Goal: Task Accomplishment & Management: Complete application form

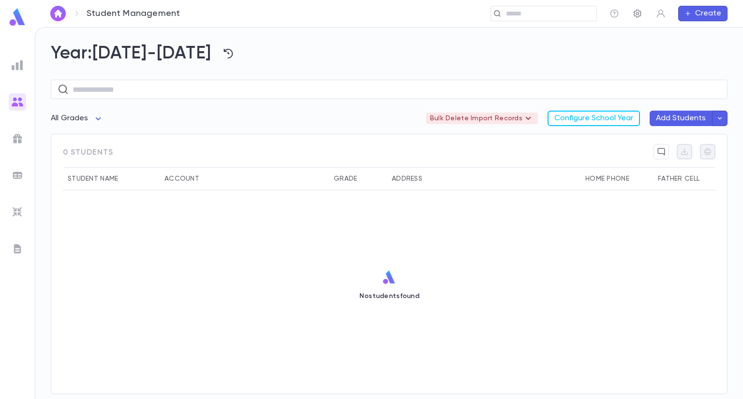
click at [642, 16] on button "button" at bounding box center [637, 13] width 15 height 15
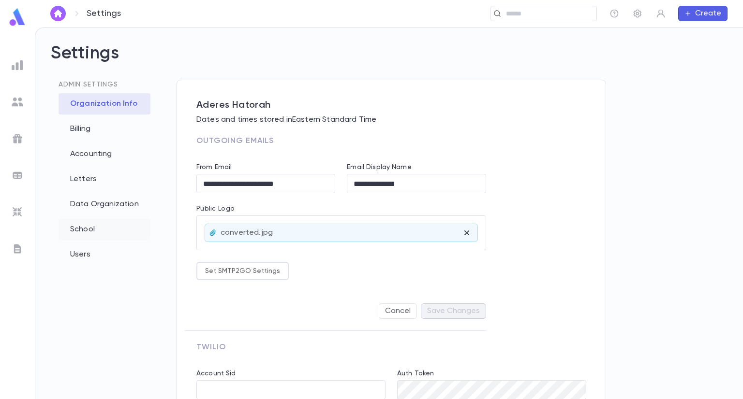
click at [79, 233] on div "School" at bounding box center [105, 229] width 92 height 21
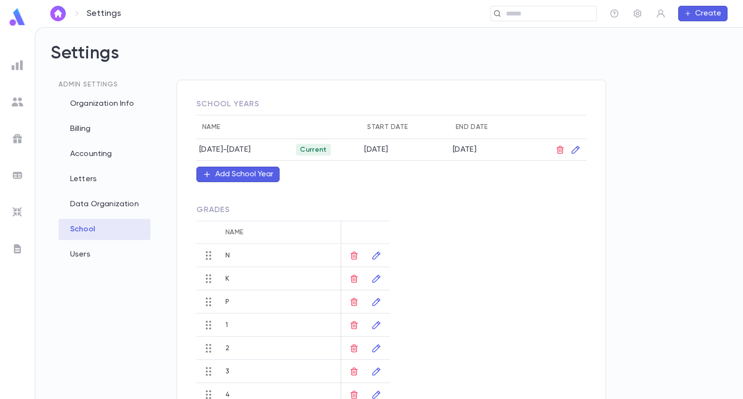
click at [227, 260] on div "N" at bounding box center [245, 255] width 48 height 23
click at [227, 258] on div "N" at bounding box center [227, 256] width 4 height 8
click at [374, 257] on icon "button" at bounding box center [376, 256] width 10 height 10
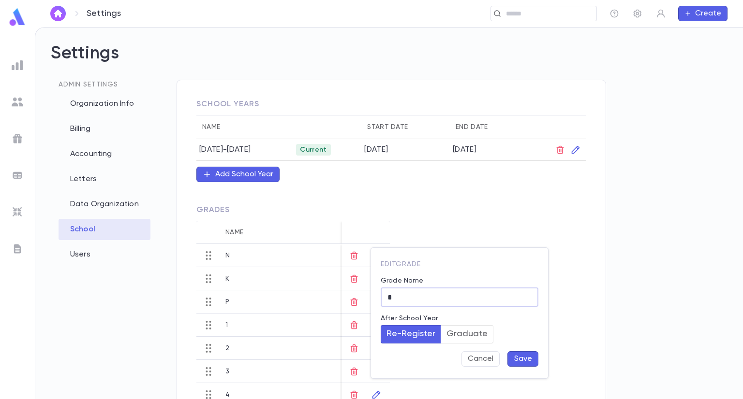
click at [410, 300] on input "*" at bounding box center [460, 297] width 158 height 19
type input "*"
type input "***"
click at [521, 358] on button "Save" at bounding box center [522, 359] width 31 height 15
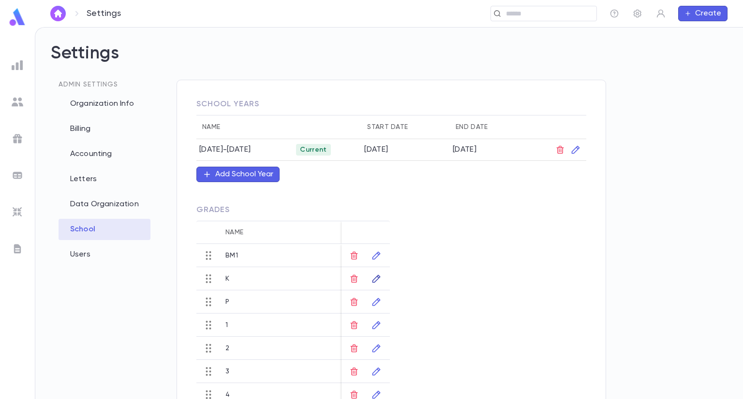
click at [377, 274] on icon "button" at bounding box center [376, 279] width 10 height 10
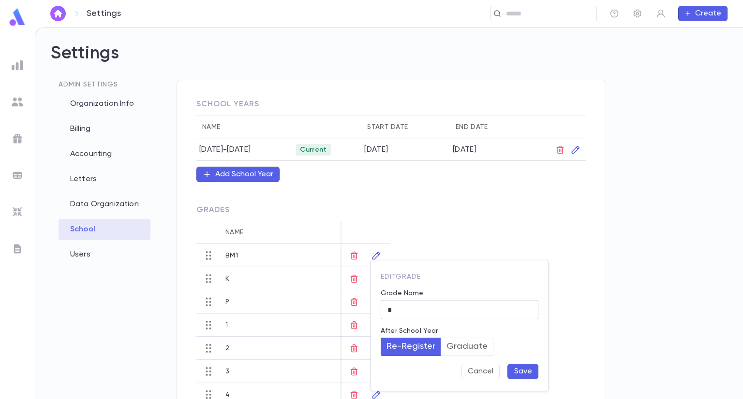
click at [449, 303] on input "*" at bounding box center [460, 310] width 158 height 19
type input "*"
type input "***"
click at [520, 372] on button "Save" at bounding box center [522, 371] width 31 height 15
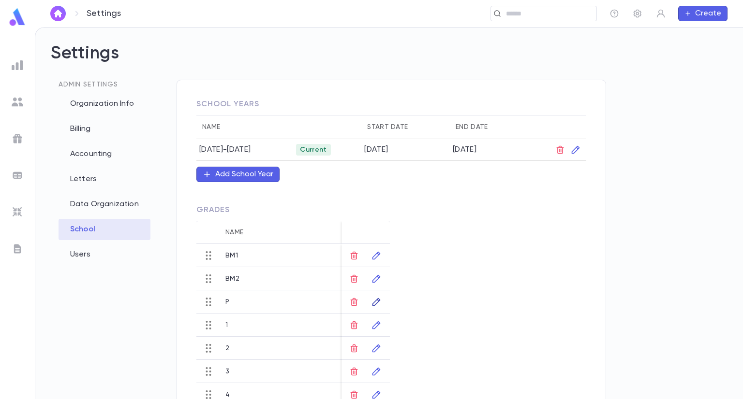
click at [380, 300] on icon "button" at bounding box center [376, 302] width 8 height 8
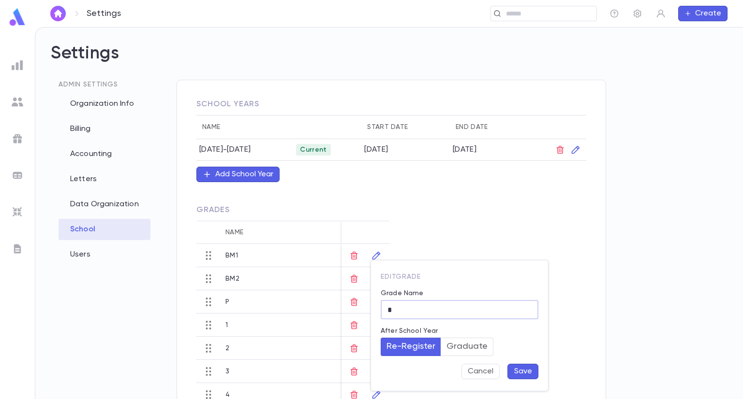
click at [417, 309] on input "*" at bounding box center [460, 310] width 158 height 19
type input "**"
click at [525, 369] on button "Save" at bounding box center [522, 371] width 31 height 15
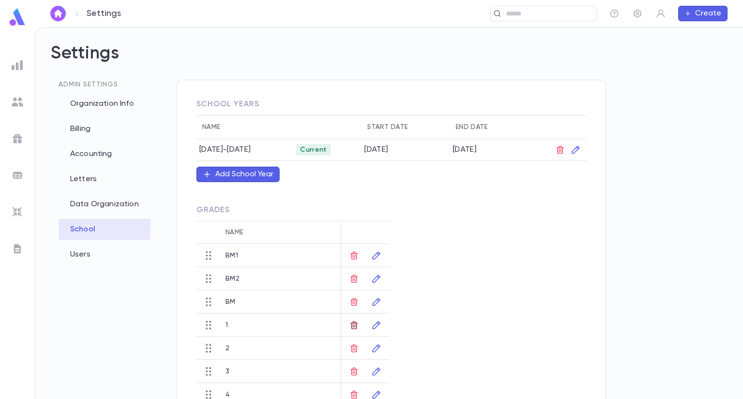
click at [354, 325] on icon "button" at bounding box center [354, 325] width 7 height 8
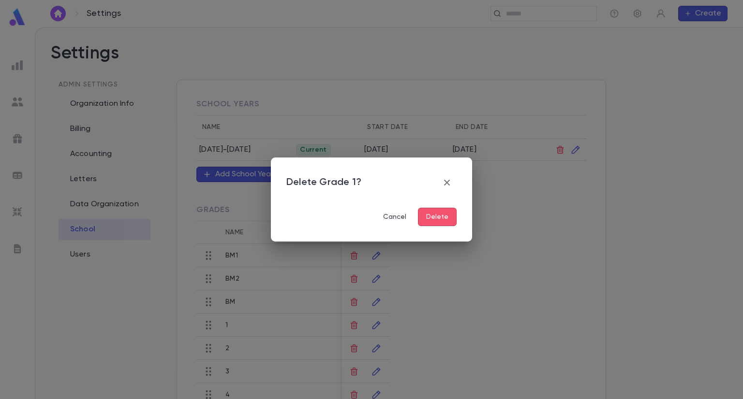
click at [441, 213] on button "Delete" at bounding box center [437, 217] width 39 height 18
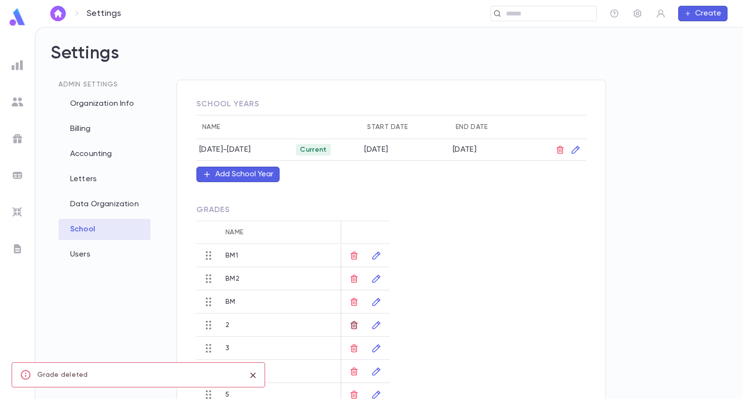
click at [355, 323] on icon "button" at bounding box center [354, 325] width 7 height 8
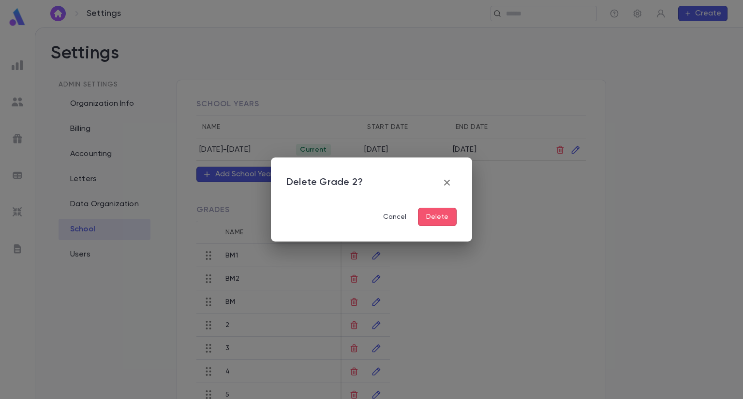
click at [453, 213] on button "Delete" at bounding box center [437, 217] width 39 height 18
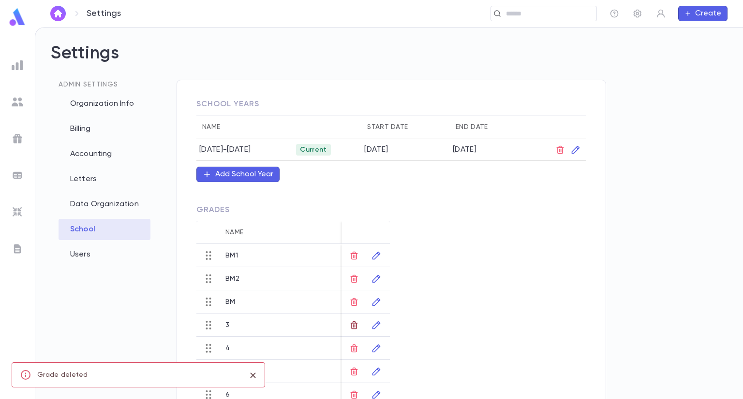
click at [354, 318] on button "button" at bounding box center [353, 325] width 15 height 15
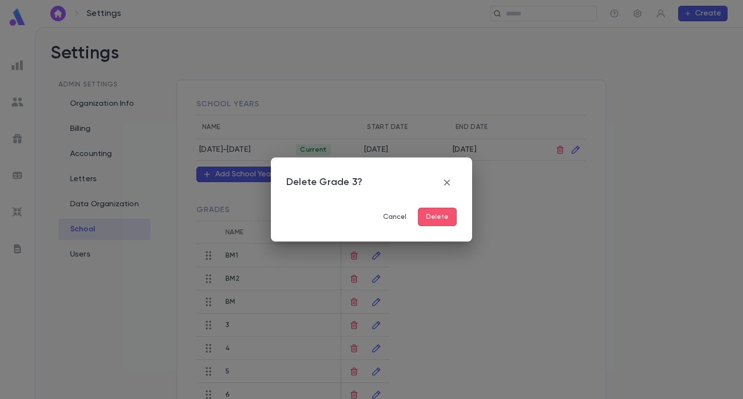
click at [439, 219] on button "Delete" at bounding box center [437, 217] width 39 height 18
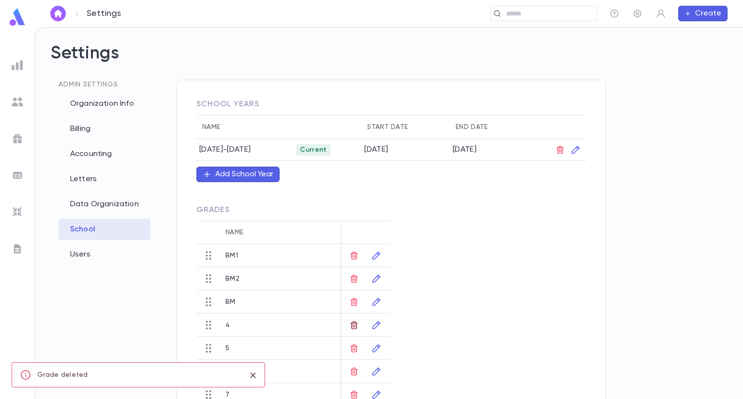
click at [352, 327] on icon "button" at bounding box center [354, 325] width 7 height 8
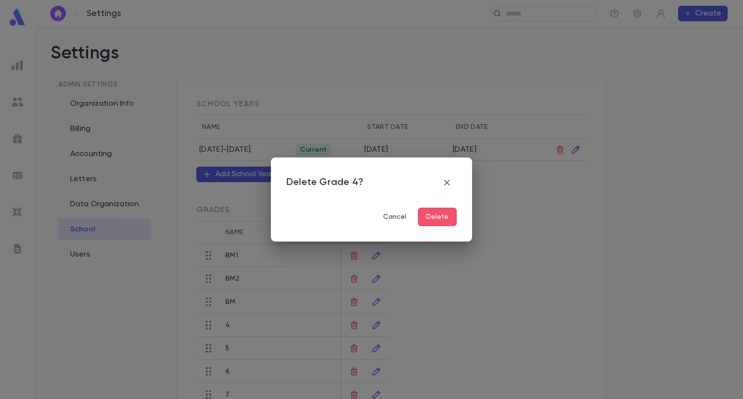
click at [437, 219] on button "Delete" at bounding box center [437, 217] width 39 height 18
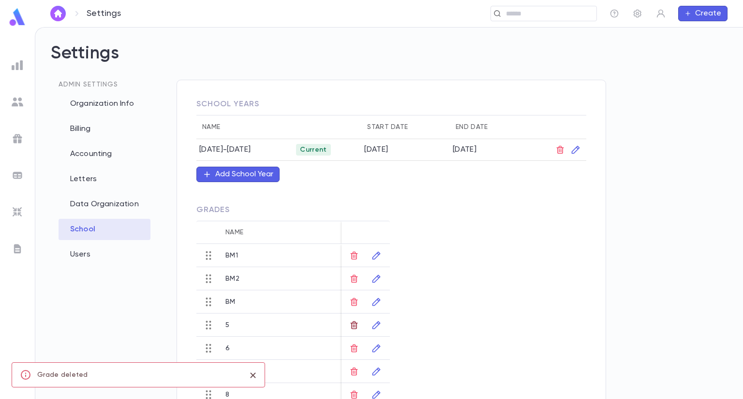
click at [354, 324] on icon "button" at bounding box center [354, 326] width 10 height 10
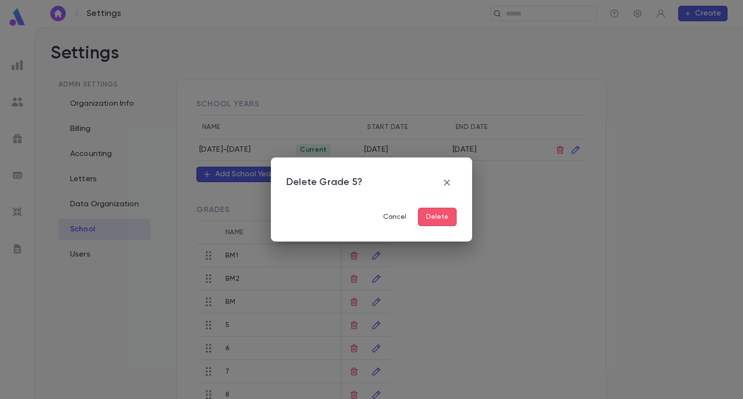
click at [447, 213] on button "Delete" at bounding box center [437, 217] width 39 height 18
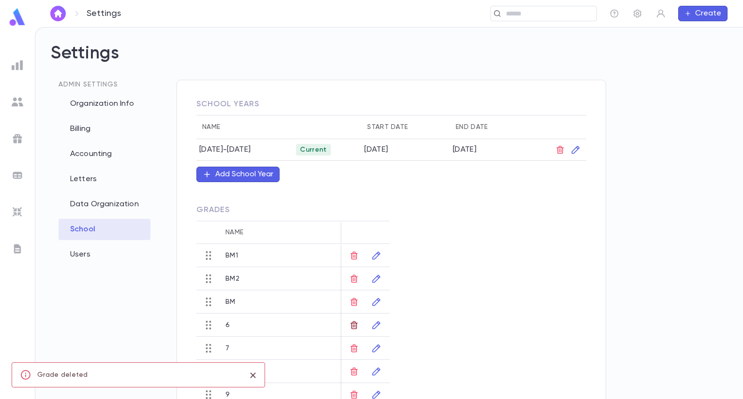
click at [356, 321] on icon "button" at bounding box center [354, 326] width 10 height 10
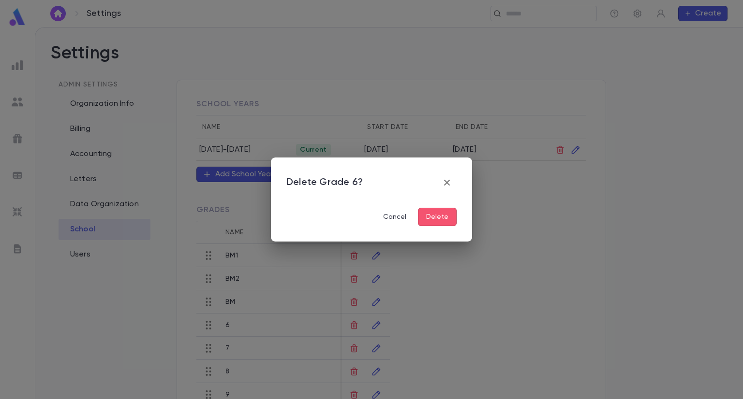
click at [440, 220] on button "Delete" at bounding box center [437, 217] width 39 height 18
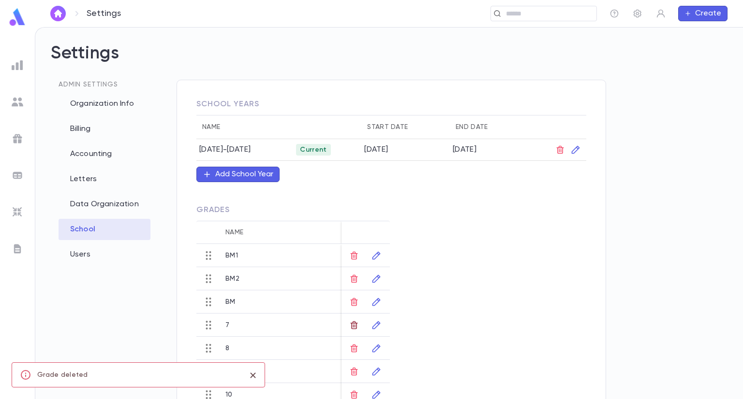
click at [351, 327] on icon "button" at bounding box center [354, 325] width 7 height 8
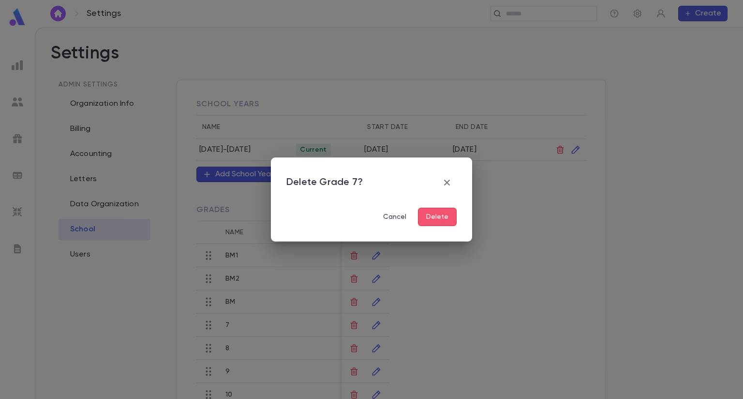
click at [439, 215] on button "Delete" at bounding box center [437, 217] width 39 height 18
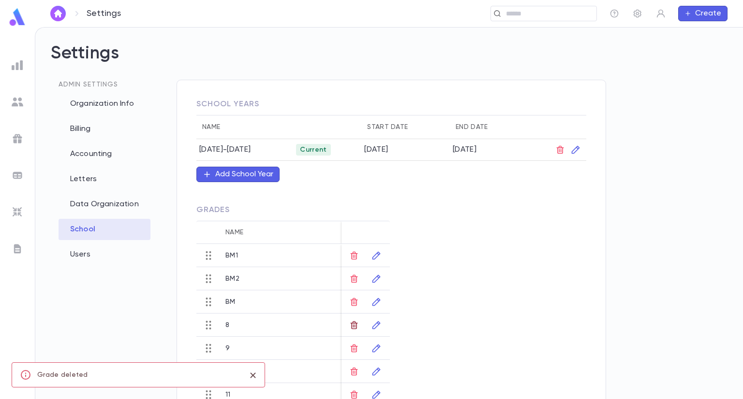
click at [348, 327] on button "button" at bounding box center [353, 325] width 15 height 15
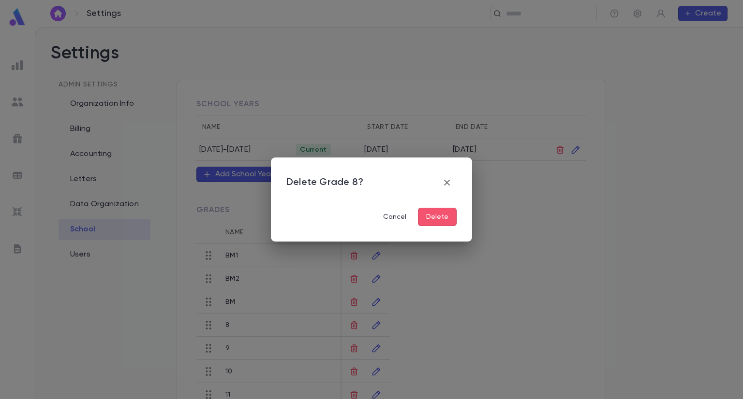
click at [437, 219] on button "Delete" at bounding box center [437, 217] width 39 height 18
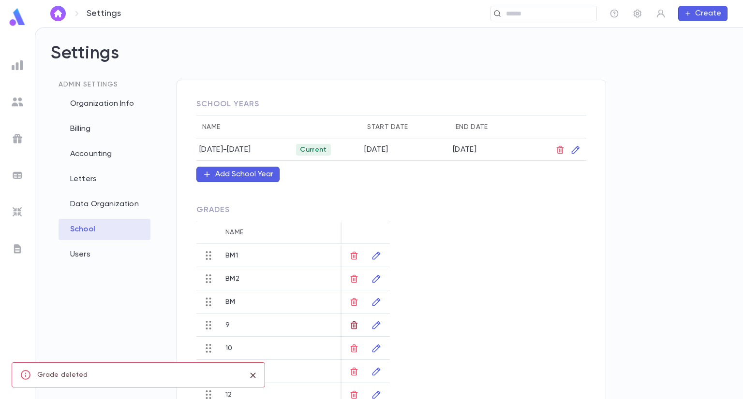
click at [354, 325] on icon "button" at bounding box center [354, 326] width 10 height 10
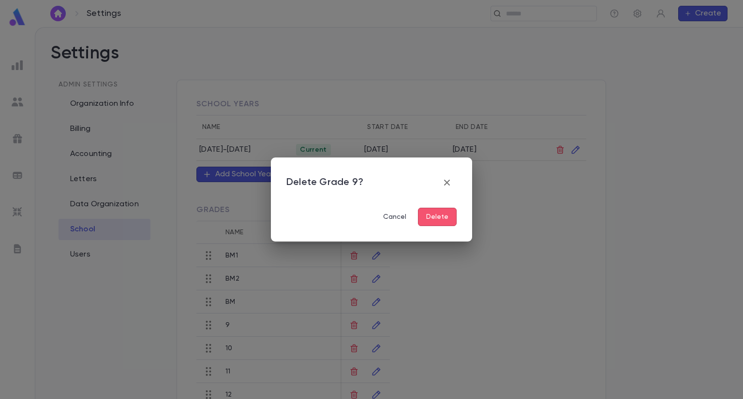
click at [432, 223] on button "Delete" at bounding box center [437, 217] width 39 height 18
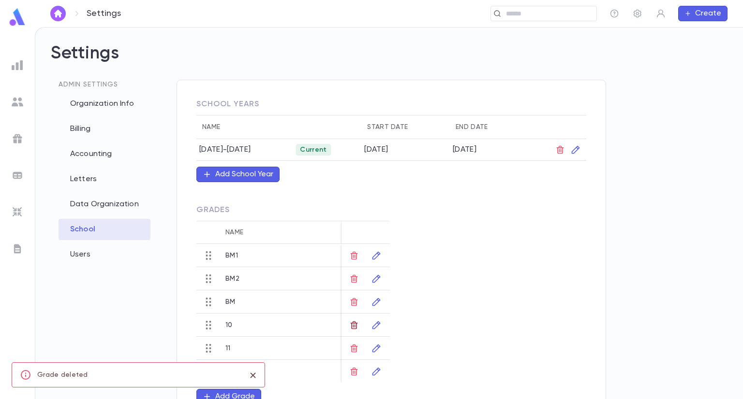
click at [352, 324] on icon "button" at bounding box center [354, 325] width 7 height 8
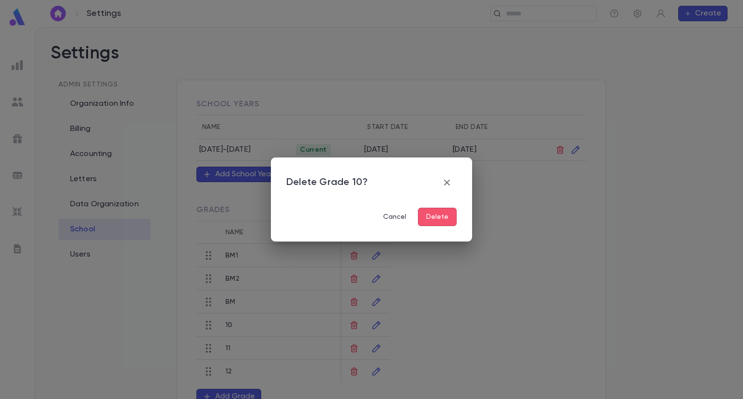
click at [444, 220] on button "Delete" at bounding box center [437, 217] width 39 height 18
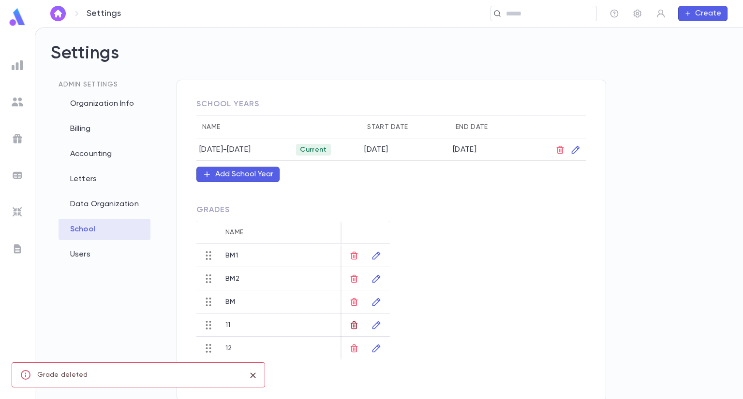
click at [352, 323] on icon "button" at bounding box center [354, 325] width 7 height 8
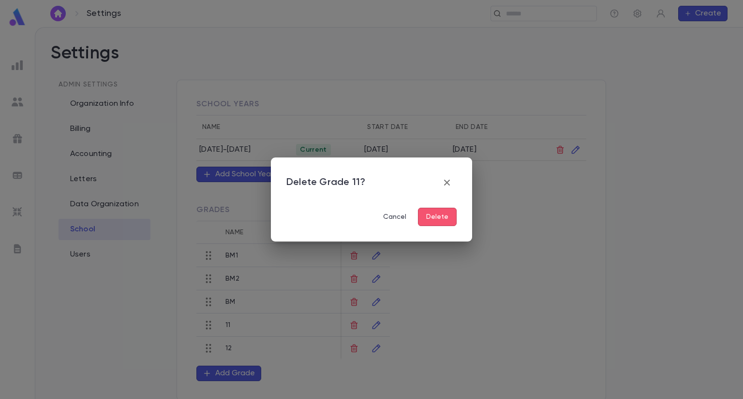
click at [443, 219] on button "Delete" at bounding box center [437, 217] width 39 height 18
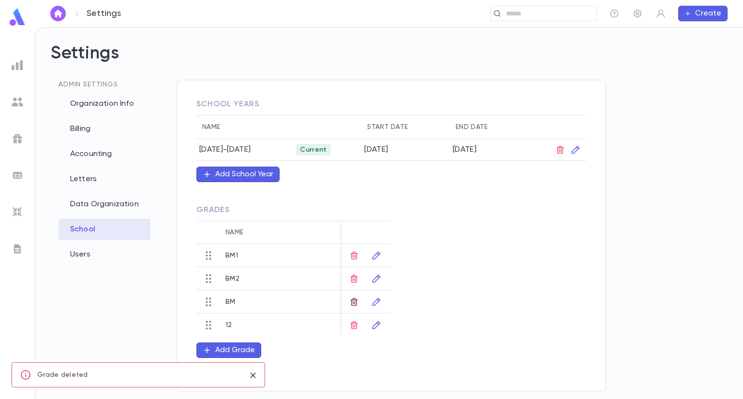
click at [354, 304] on icon "button" at bounding box center [354, 302] width 10 height 10
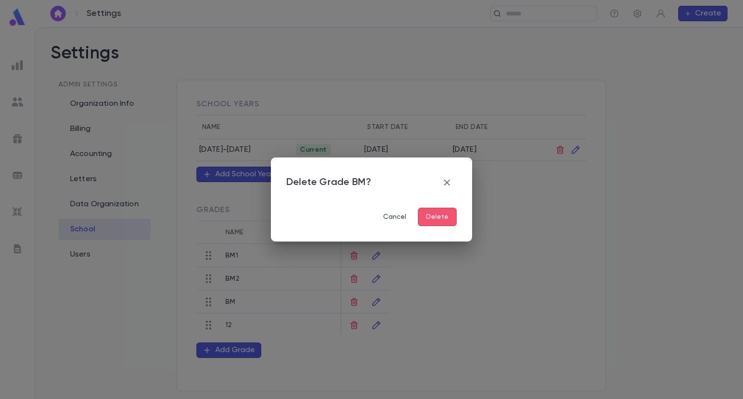
click at [443, 219] on button "Delete" at bounding box center [437, 217] width 39 height 18
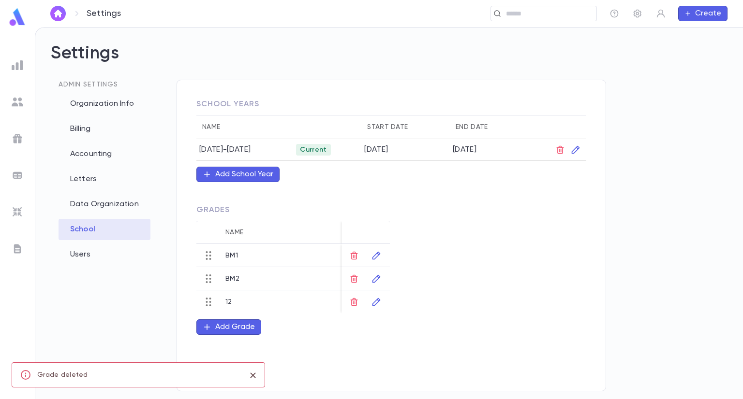
click at [257, 306] on div "12" at bounding box center [245, 302] width 48 height 23
click at [370, 300] on button "button" at bounding box center [375, 302] width 15 height 15
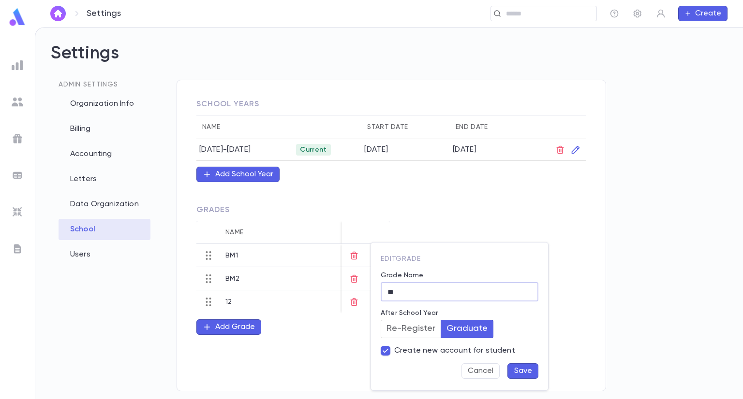
click at [415, 289] on input "**" at bounding box center [460, 292] width 158 height 19
type input "*"
type input "**"
click at [529, 368] on button "Save" at bounding box center [522, 371] width 31 height 15
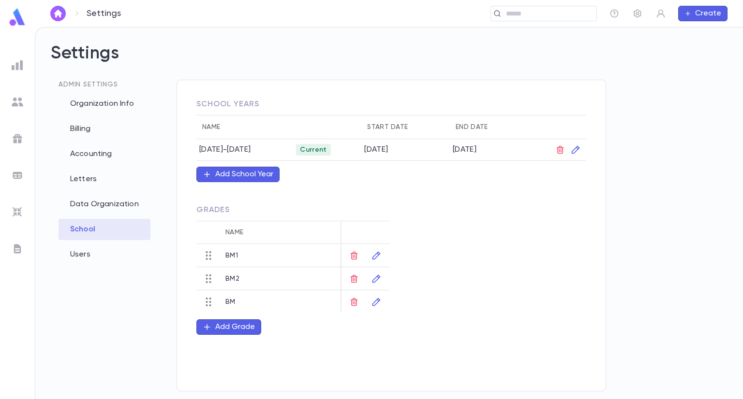
click at [260, 177] on div "Add School Year" at bounding box center [244, 175] width 58 height 10
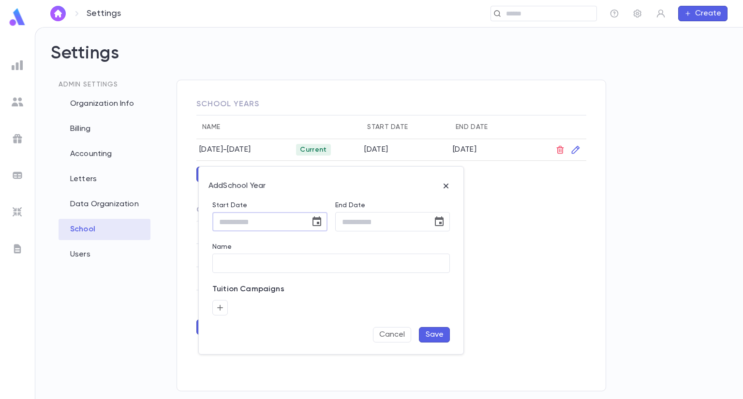
click at [300, 217] on input "Start Date" at bounding box center [257, 222] width 91 height 19
type input "*"
type input "**********"
click at [362, 224] on input "End Date" at bounding box center [380, 222] width 91 height 19
type input "**********"
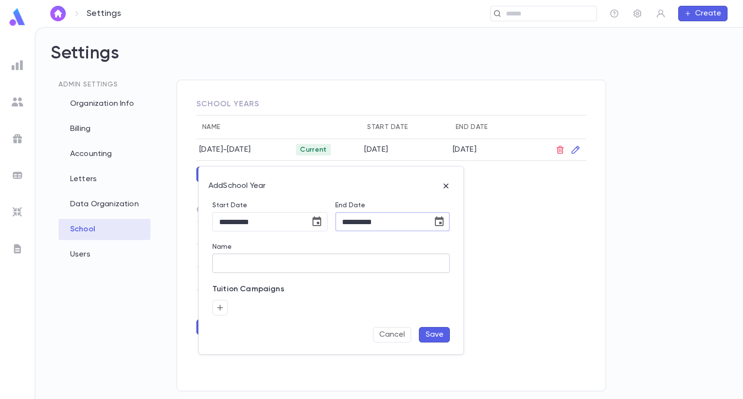
type input "*********"
click at [352, 262] on input "*********" at bounding box center [330, 263] width 237 height 19
click at [436, 333] on button "Save" at bounding box center [434, 334] width 31 height 15
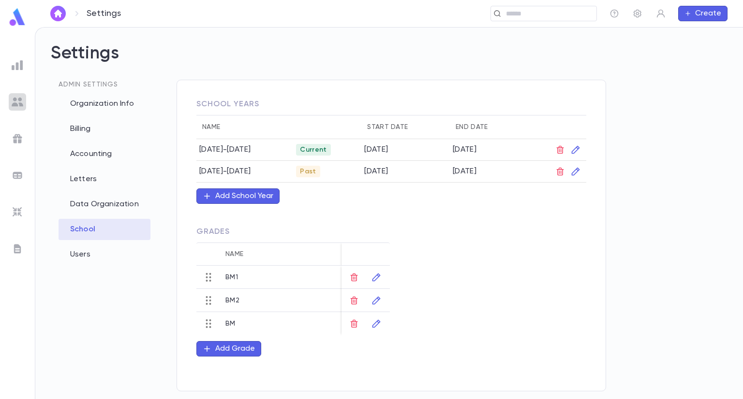
click at [20, 101] on img at bounding box center [18, 102] width 12 height 12
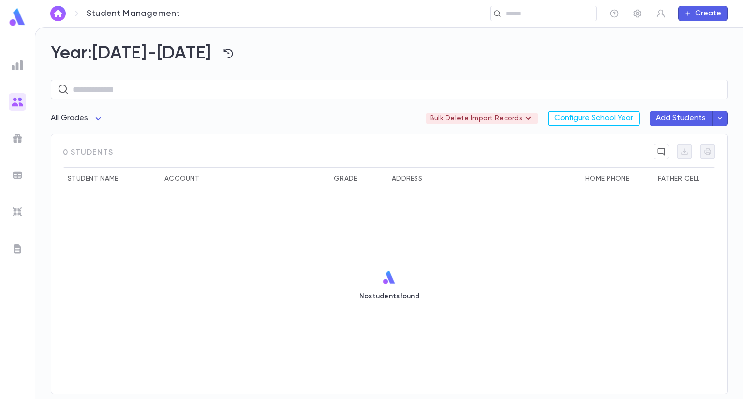
click at [718, 118] on icon "button" at bounding box center [720, 119] width 4 height 2
click at [652, 140] on li "Import Beta" at bounding box center [676, 138] width 106 height 17
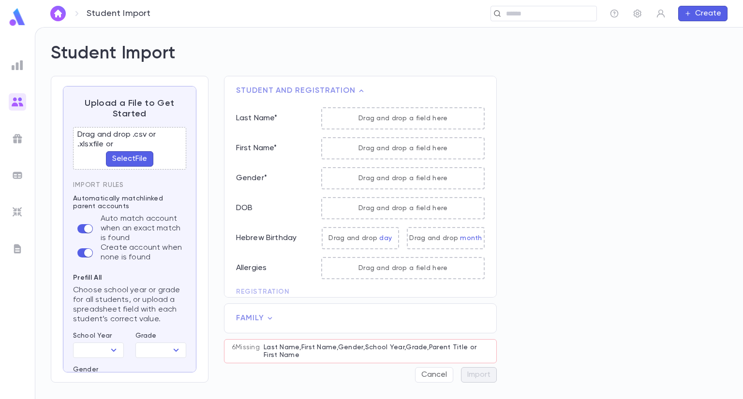
click at [118, 155] on button "Select File" at bounding box center [129, 158] width 47 height 15
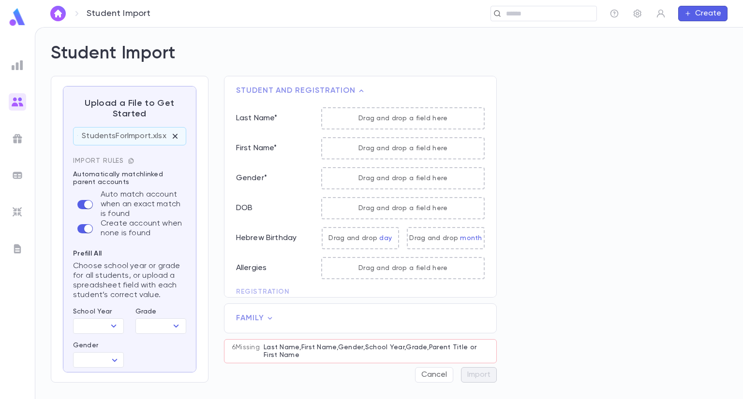
scroll to position [30, 0]
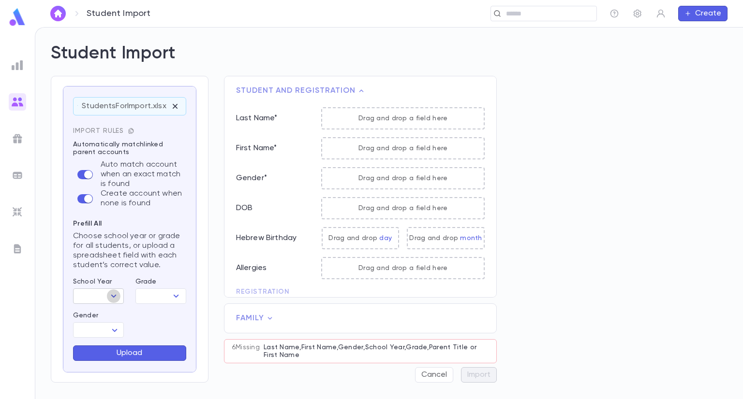
click at [111, 294] on icon "Open" at bounding box center [114, 297] width 12 height 12
click at [108, 310] on li "[DATE]-[DATE]" at bounding box center [106, 315] width 66 height 15
type input "*********"
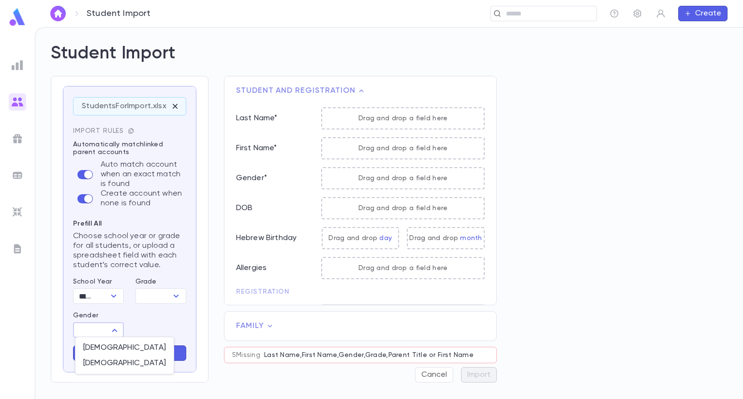
click at [112, 328] on body "Student Import ​ Create Student Import Upload a File to Get Started StudentsFor…" at bounding box center [371, 213] width 743 height 372
click at [97, 344] on span "[DEMOGRAPHIC_DATA]" at bounding box center [124, 348] width 83 height 10
type input "****"
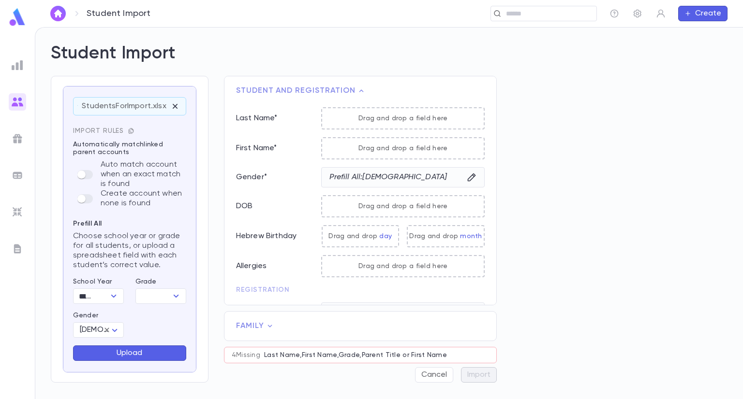
click at [127, 357] on button "Upload" at bounding box center [129, 353] width 113 height 15
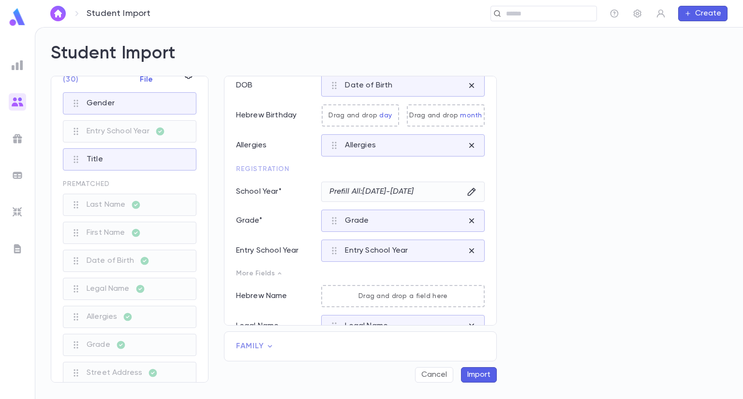
scroll to position [140, 0]
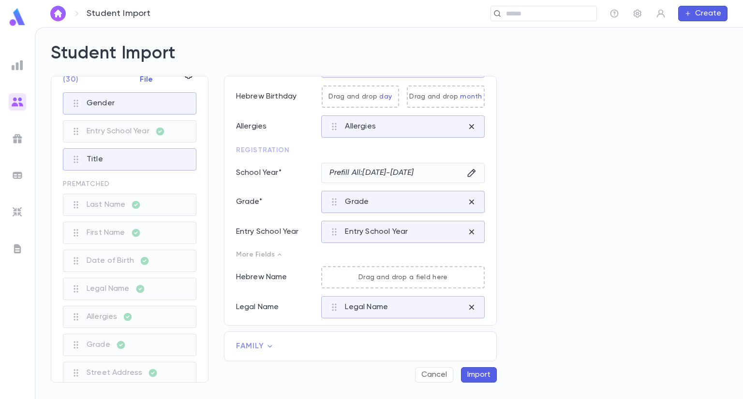
click at [268, 346] on icon at bounding box center [269, 346] width 4 height 2
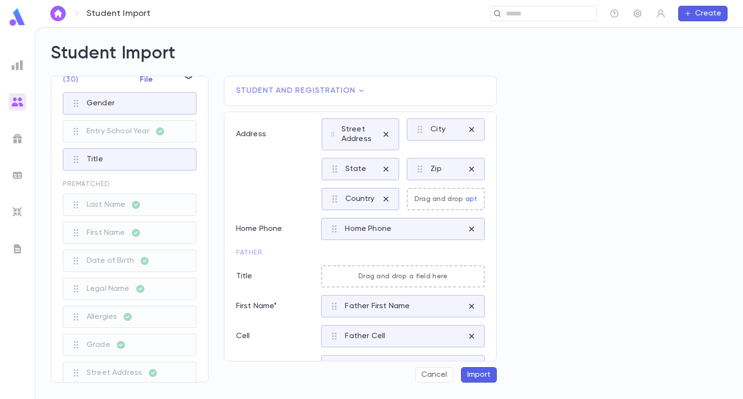
scroll to position [192, 0]
click at [497, 295] on div "Uploaded Fields ( 30 ) Replace File Gender Entry School Year Title Prematched L…" at bounding box center [381, 237] width 692 height 323
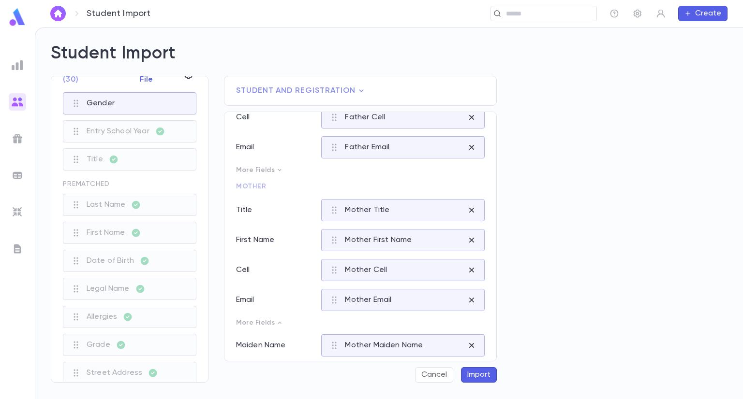
scroll to position [501, 0]
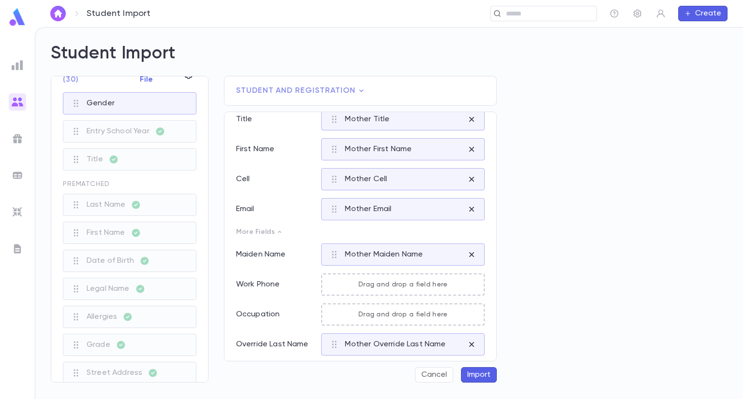
click at [474, 373] on button "Import" at bounding box center [479, 375] width 36 height 15
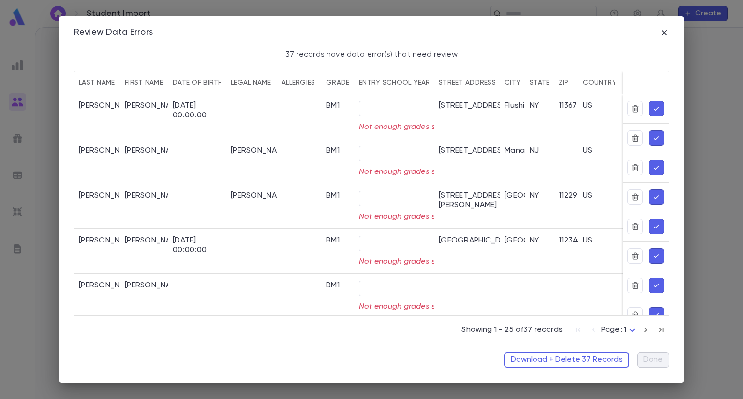
type input "*********"
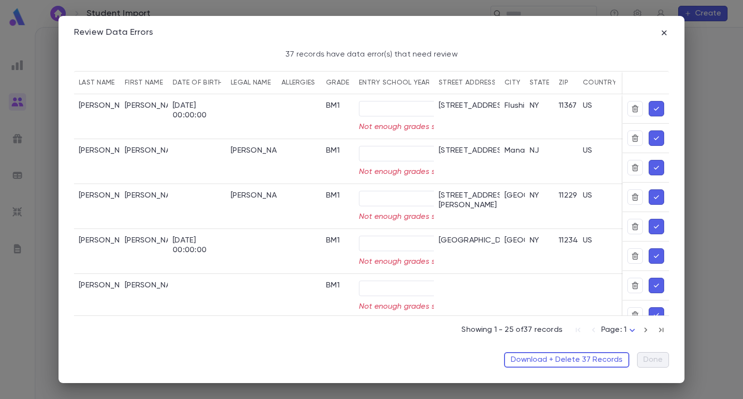
type input "*********"
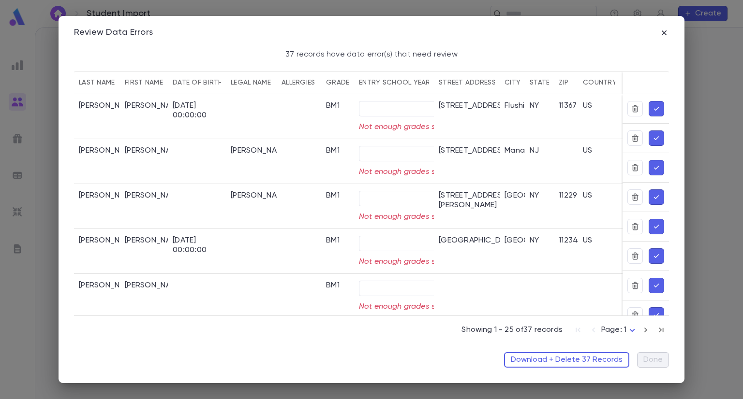
type input "*********"
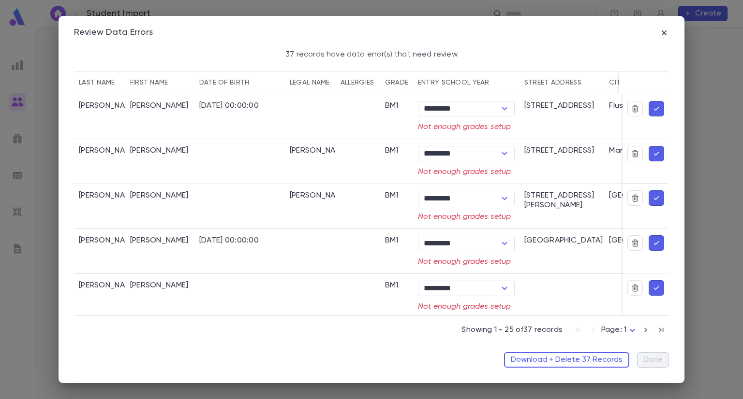
click at [393, 106] on div "BM1" at bounding box center [392, 106] width 14 height 10
click at [503, 111] on icon "Open" at bounding box center [505, 109] width 12 height 12
click at [503, 111] on icon "Close" at bounding box center [505, 109] width 12 height 12
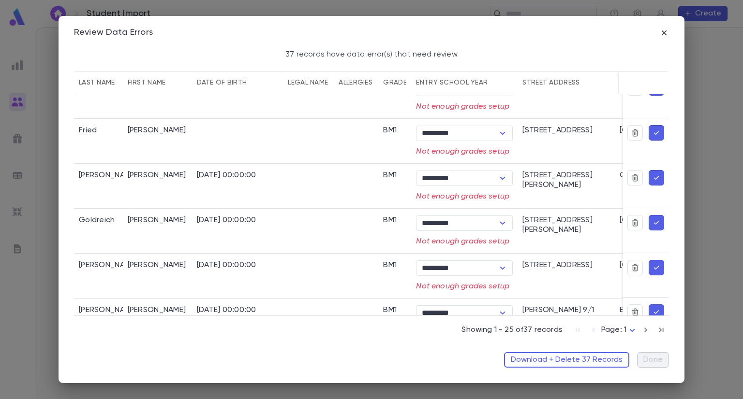
scroll to position [145, 0]
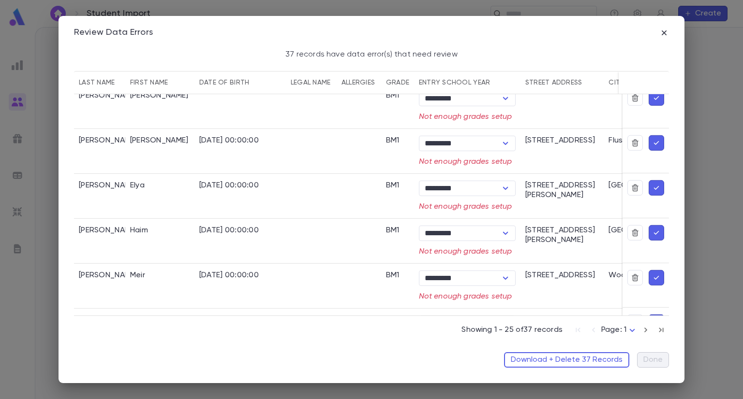
click at [663, 106] on div at bounding box center [645, 106] width 46 height 45
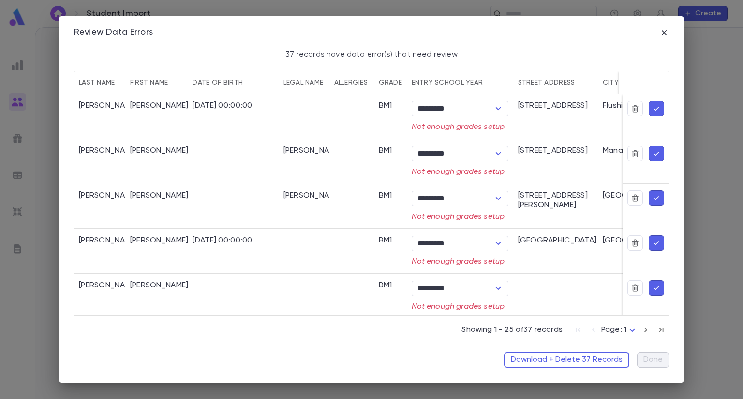
click at [389, 106] on div "BM1" at bounding box center [386, 106] width 14 height 10
click at [652, 109] on icon "button" at bounding box center [656, 109] width 9 height 10
click at [447, 132] on div "********* ​ Not enough grades setup" at bounding box center [460, 116] width 106 height 45
click at [462, 107] on input "*********" at bounding box center [445, 109] width 62 height 14
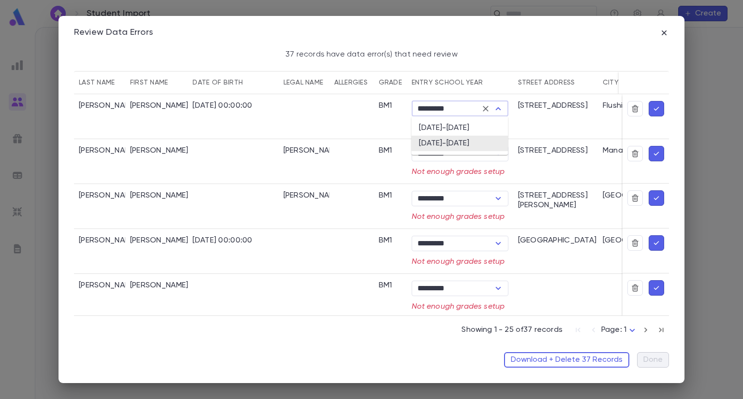
click at [380, 115] on div "BM1" at bounding box center [390, 116] width 33 height 45
click at [497, 107] on icon "Open" at bounding box center [498, 109] width 12 height 12
click at [471, 130] on li "[DATE]-[DATE]" at bounding box center [459, 127] width 97 height 15
click at [499, 153] on icon "Open" at bounding box center [497, 153] width 5 height 3
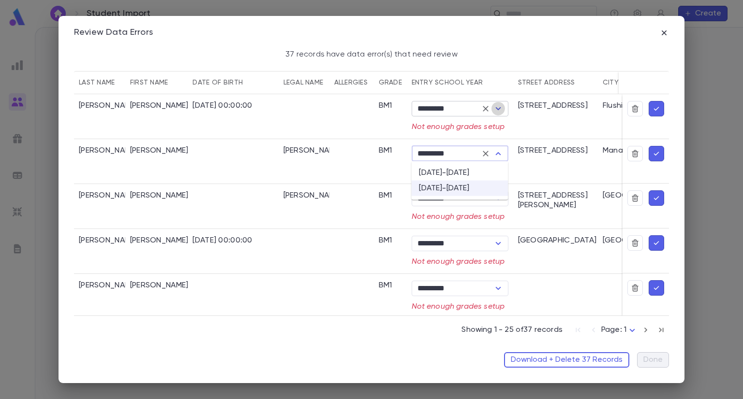
click at [496, 111] on icon "Open" at bounding box center [498, 109] width 12 height 12
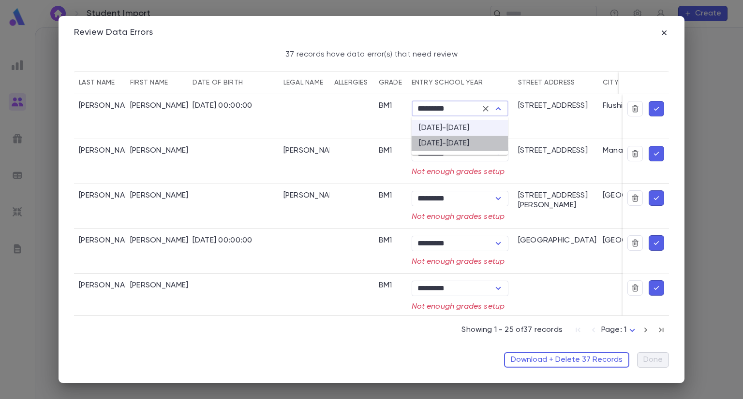
click at [456, 148] on li "[DATE]-[DATE]" at bounding box center [459, 143] width 97 height 15
type input "*********"
click at [652, 108] on icon "button" at bounding box center [656, 109] width 9 height 10
click at [499, 109] on icon "Open" at bounding box center [497, 108] width 5 height 3
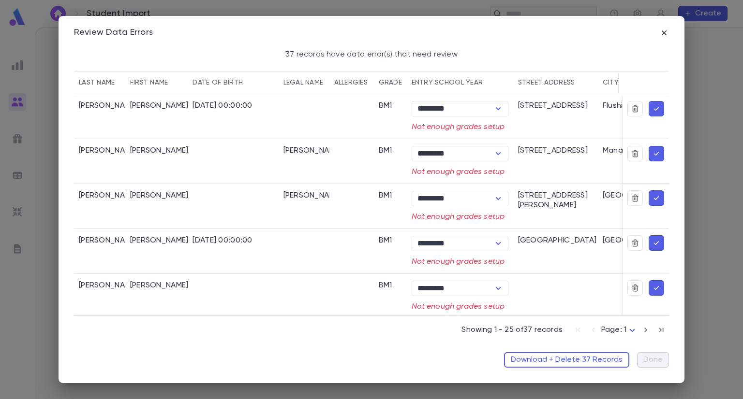
click at [381, 356] on div "Download + Delete 37 Records Done" at bounding box center [371, 356] width 595 height 23
click at [557, 360] on button "Download + Delete 37 Records" at bounding box center [566, 360] width 125 height 15
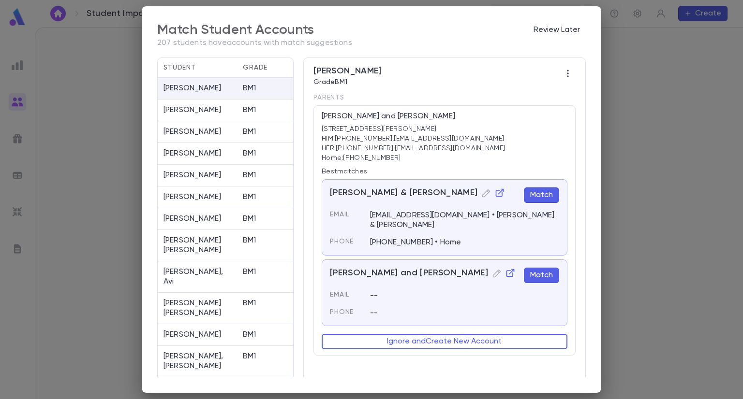
click at [545, 194] on button "Match" at bounding box center [541, 195] width 35 height 15
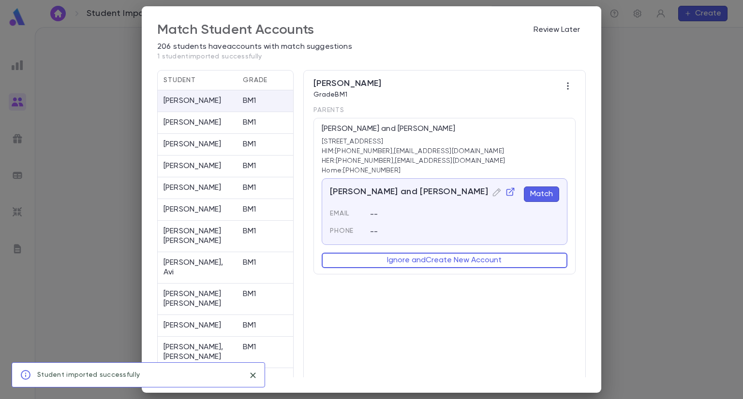
click at [544, 193] on button "Match" at bounding box center [541, 194] width 35 height 15
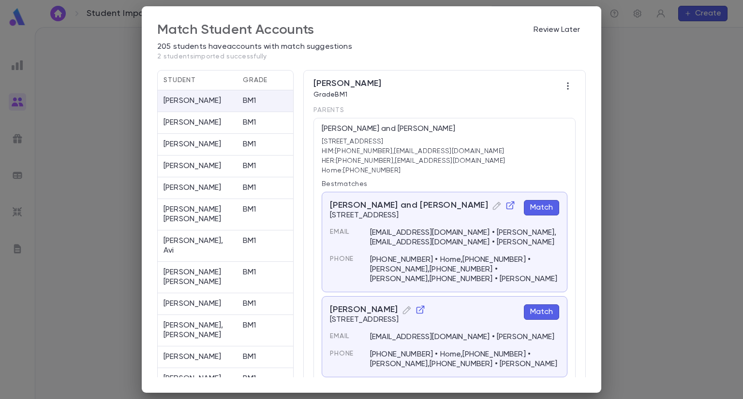
click at [542, 207] on button "Match" at bounding box center [541, 207] width 35 height 15
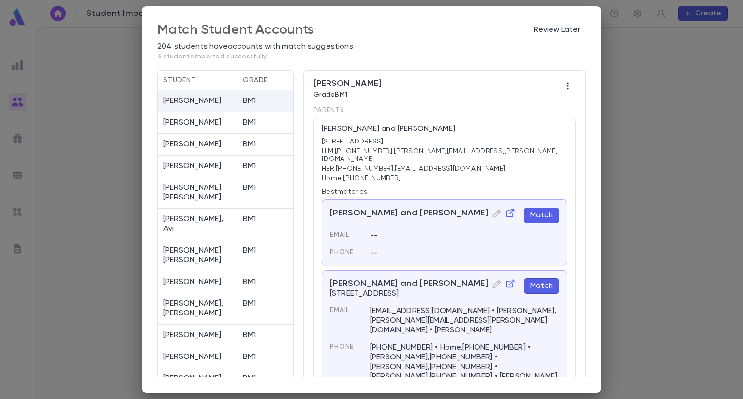
click at [542, 208] on button "Match" at bounding box center [541, 215] width 35 height 15
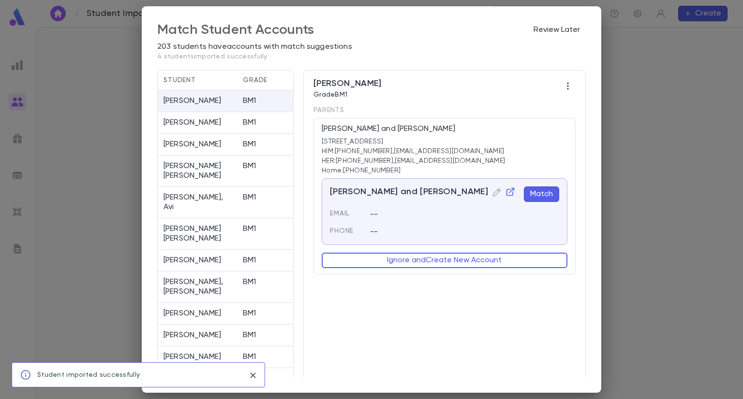
click at [536, 191] on button "Match" at bounding box center [541, 194] width 35 height 15
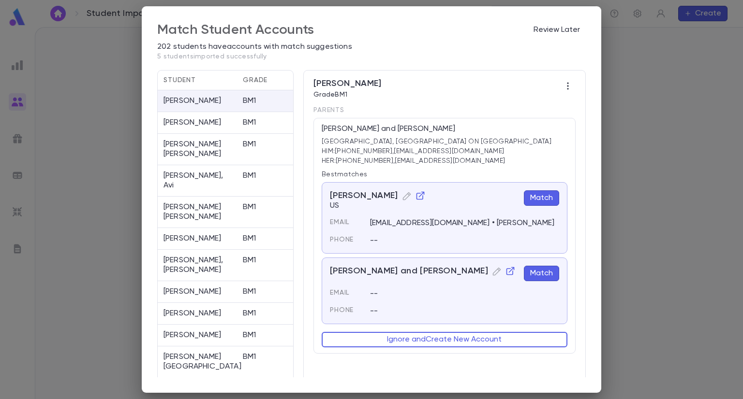
click at [540, 280] on button "Match" at bounding box center [541, 273] width 35 height 15
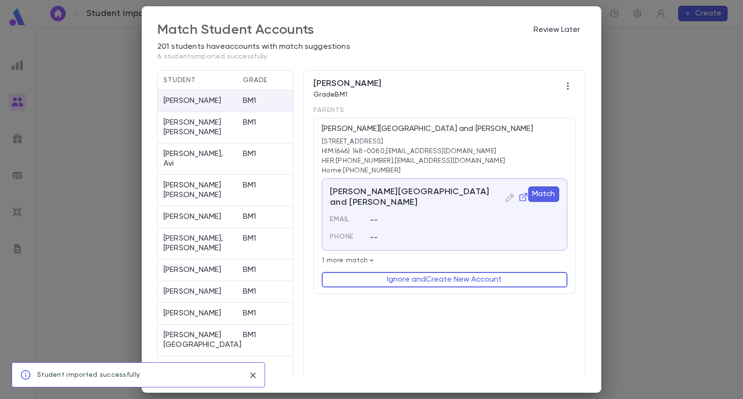
click at [535, 192] on button "Match" at bounding box center [543, 194] width 31 height 15
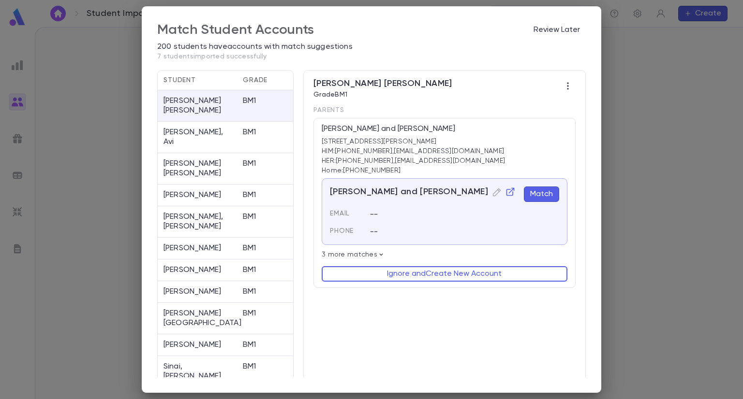
click at [536, 194] on button "Match" at bounding box center [541, 194] width 35 height 15
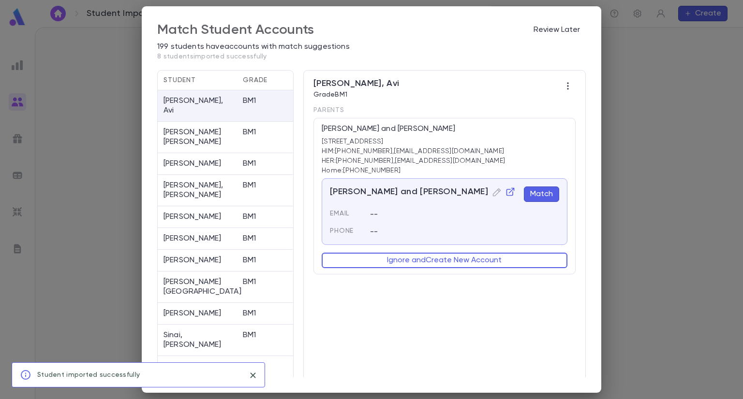
click at [536, 194] on button "Match" at bounding box center [541, 194] width 35 height 15
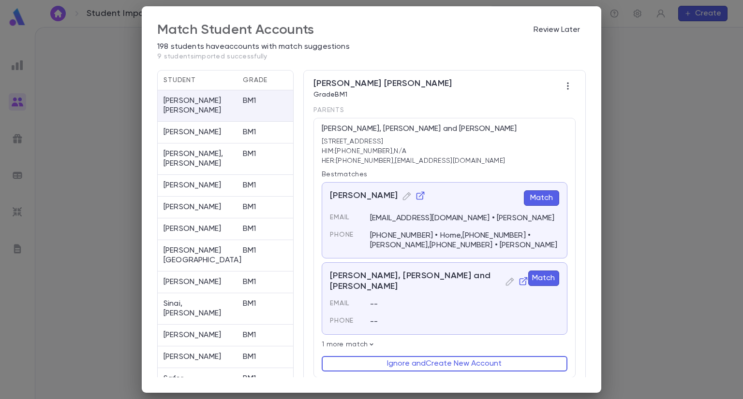
click at [538, 207] on div "[EMAIL_ADDRESS][DOMAIN_NAME] • [PERSON_NAME]" at bounding box center [458, 212] width 201 height 21
click at [545, 268] on div "[PERSON_NAME], [PERSON_NAME] and [PERSON_NAME] Match Email -- Phone --" at bounding box center [445, 299] width 246 height 73
click at [545, 275] on button "Match" at bounding box center [543, 278] width 31 height 15
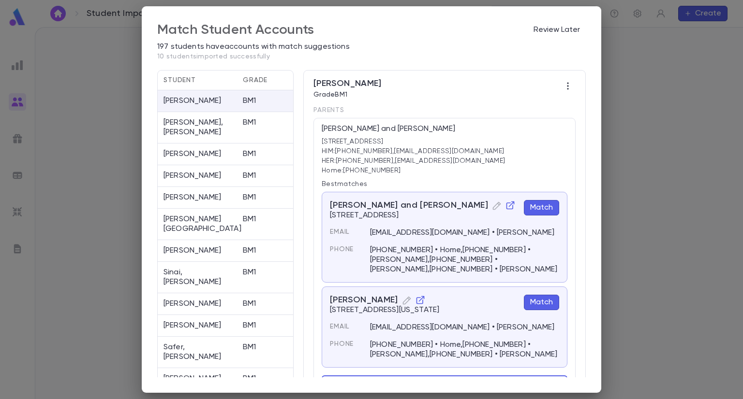
click at [544, 206] on button "Match" at bounding box center [541, 207] width 35 height 15
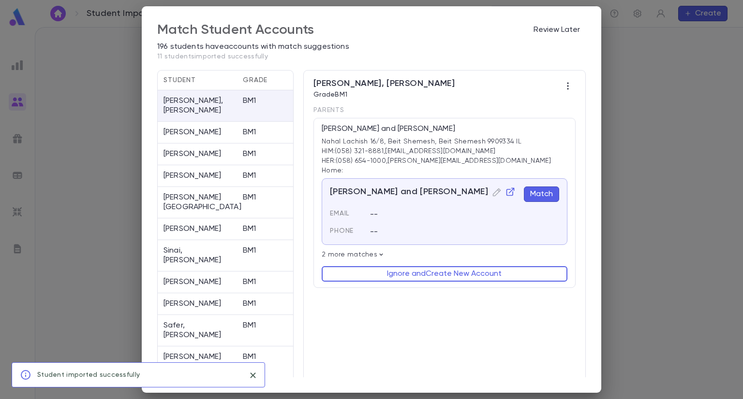
click at [541, 193] on button "Match" at bounding box center [541, 194] width 35 height 15
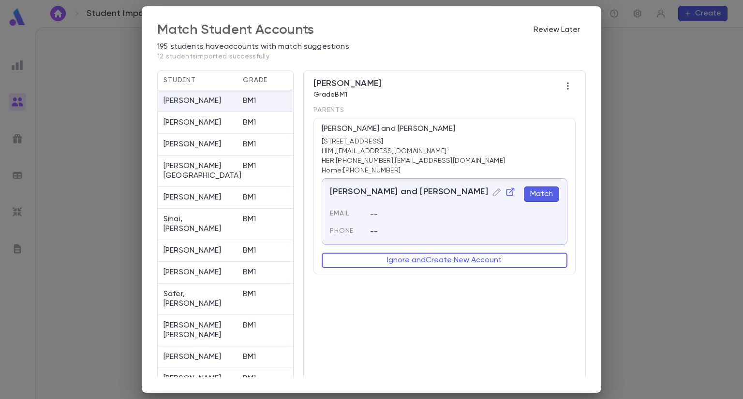
click at [541, 193] on button "Match" at bounding box center [541, 194] width 35 height 15
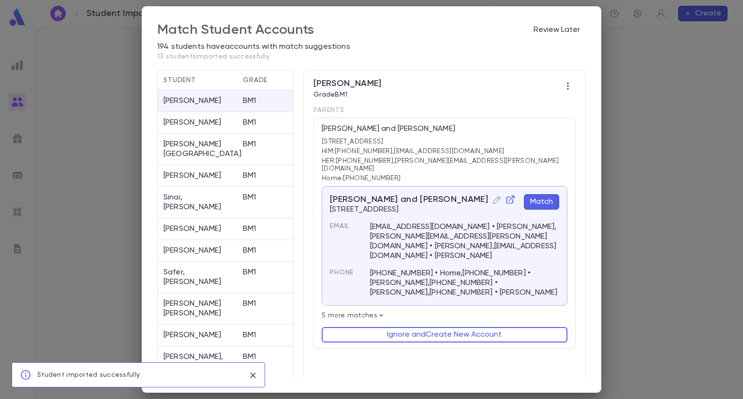
click at [541, 194] on button "Match" at bounding box center [541, 201] width 35 height 15
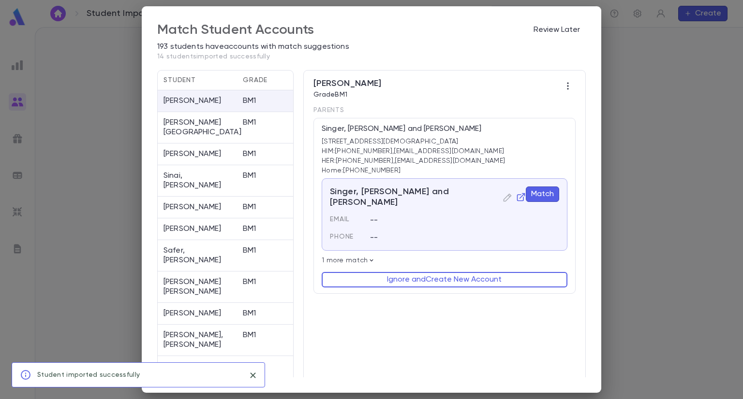
click at [542, 190] on button "Match" at bounding box center [542, 194] width 33 height 15
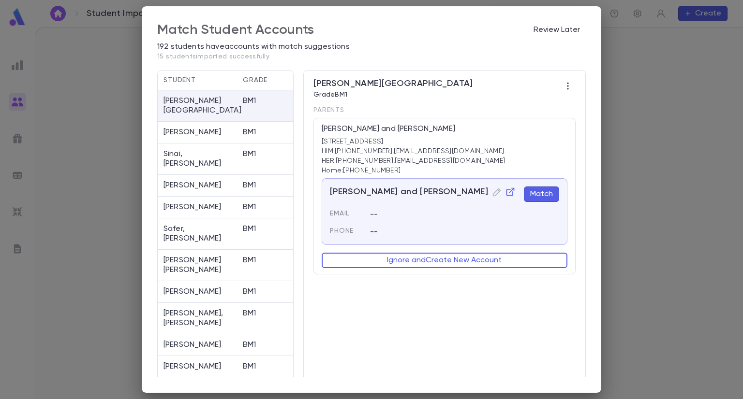
click at [540, 189] on button "Match" at bounding box center [541, 194] width 35 height 15
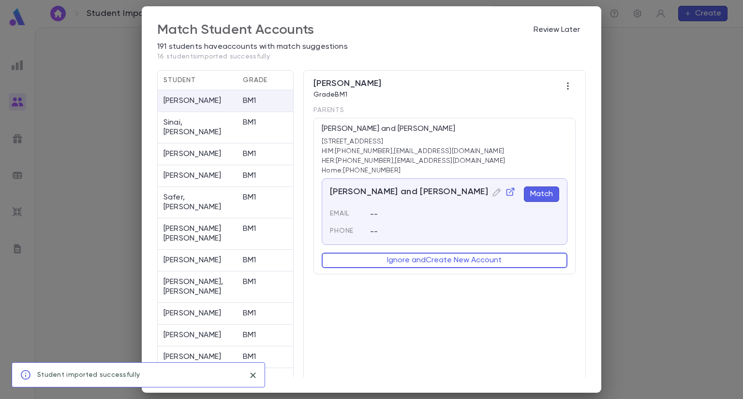
click at [538, 194] on button "Match" at bounding box center [541, 194] width 35 height 15
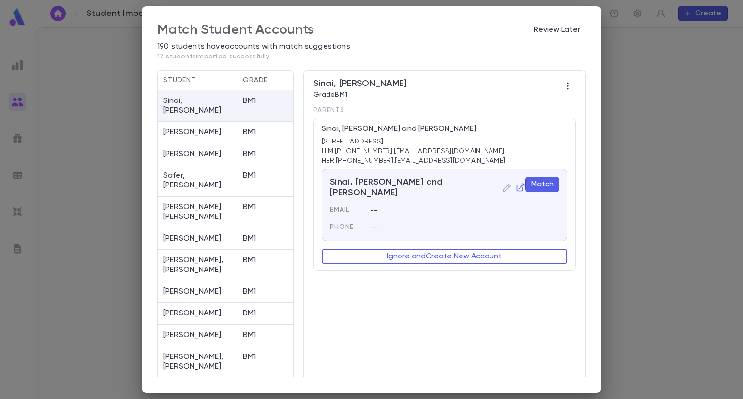
click at [542, 185] on button "Match" at bounding box center [542, 184] width 34 height 15
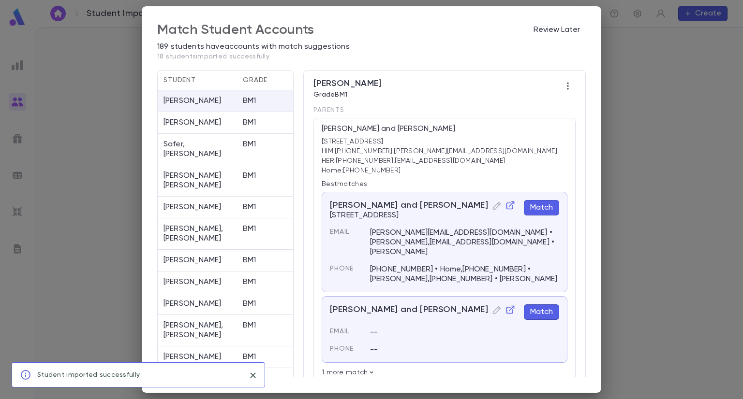
click at [543, 206] on button "Match" at bounding box center [541, 207] width 35 height 15
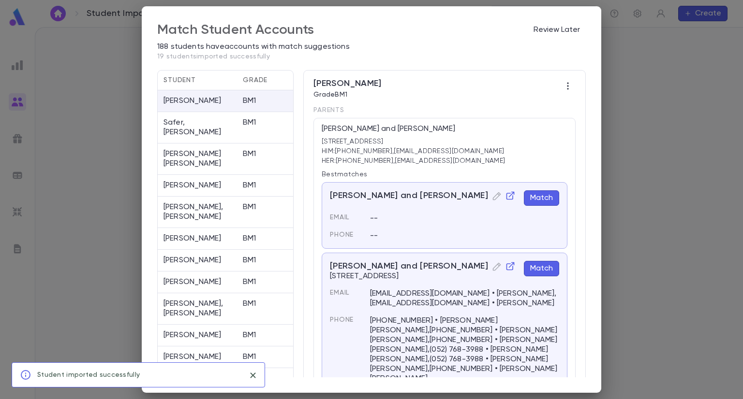
click at [543, 206] on div "--" at bounding box center [458, 212] width 201 height 21
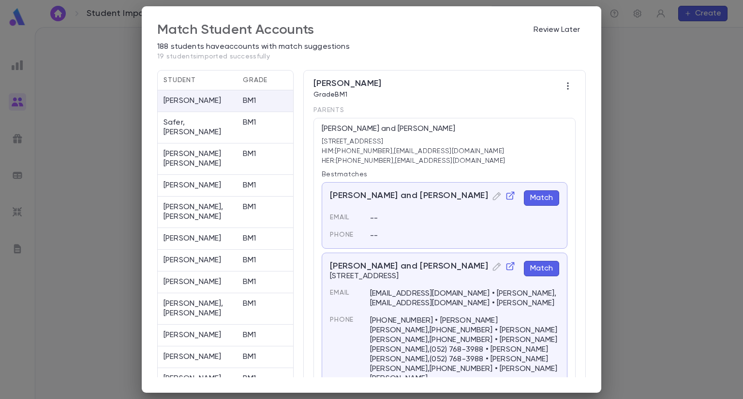
click at [543, 202] on button "Match" at bounding box center [541, 198] width 35 height 15
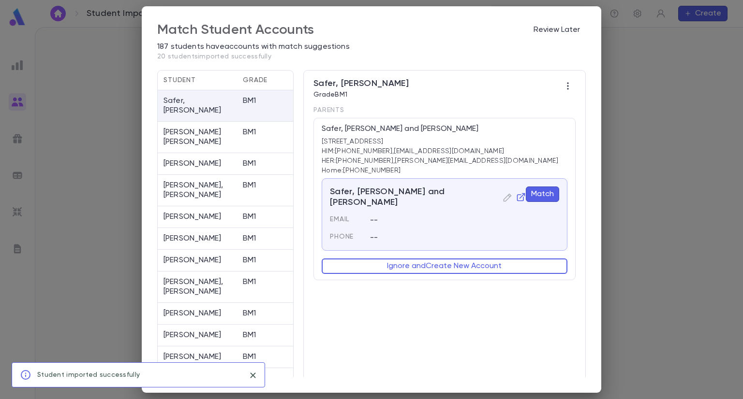
click at [540, 192] on button "Match" at bounding box center [542, 194] width 33 height 15
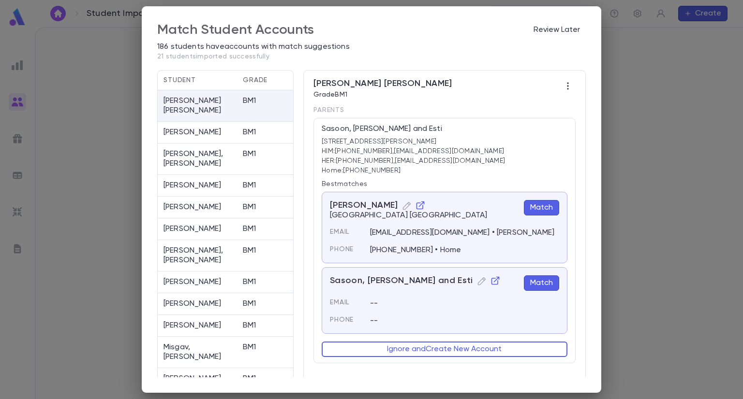
click at [533, 285] on button "Match" at bounding box center [541, 283] width 35 height 15
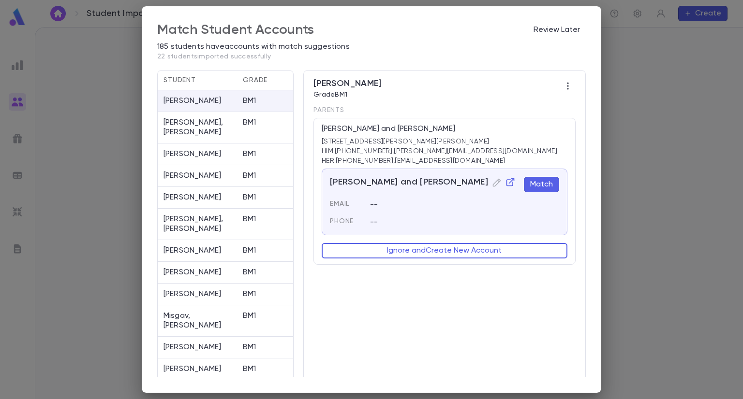
click at [545, 186] on button "Match" at bounding box center [541, 184] width 35 height 15
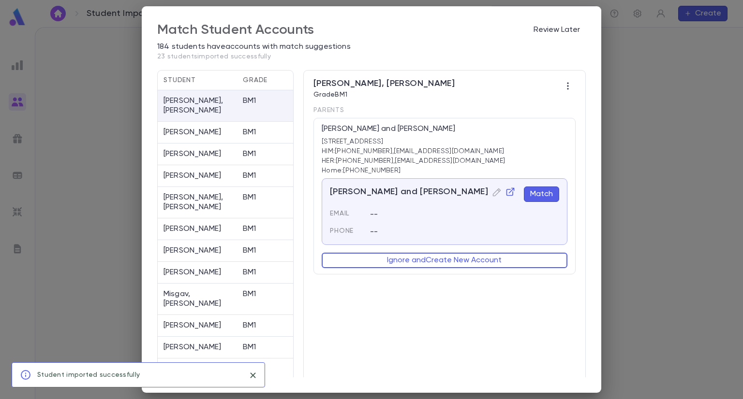
click at [550, 192] on button "Match" at bounding box center [541, 194] width 35 height 15
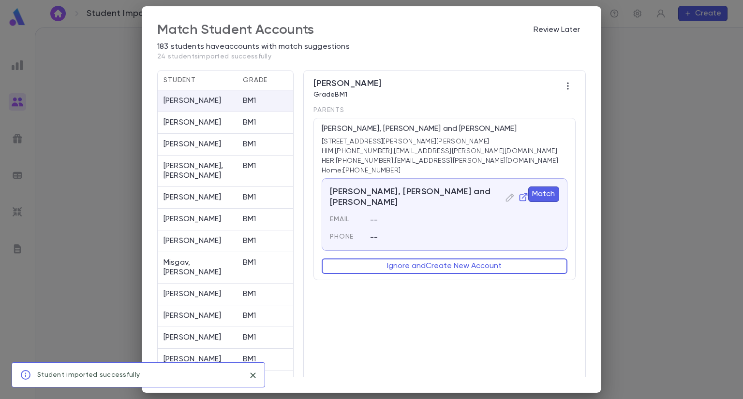
click at [550, 192] on button "Match" at bounding box center [543, 194] width 31 height 15
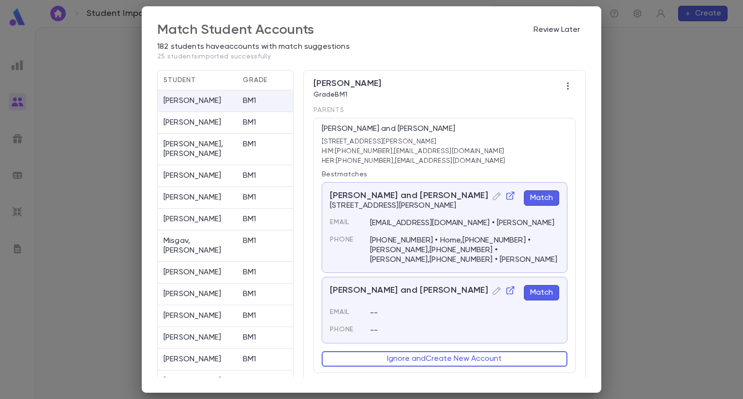
click at [546, 199] on button "Match" at bounding box center [541, 198] width 35 height 15
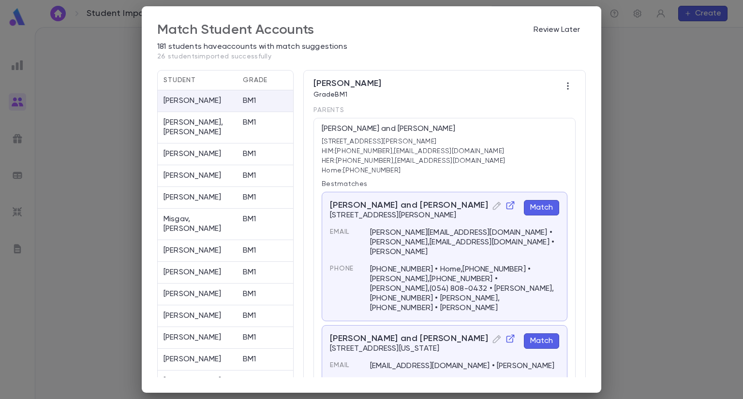
click at [545, 206] on button "Match" at bounding box center [541, 207] width 35 height 15
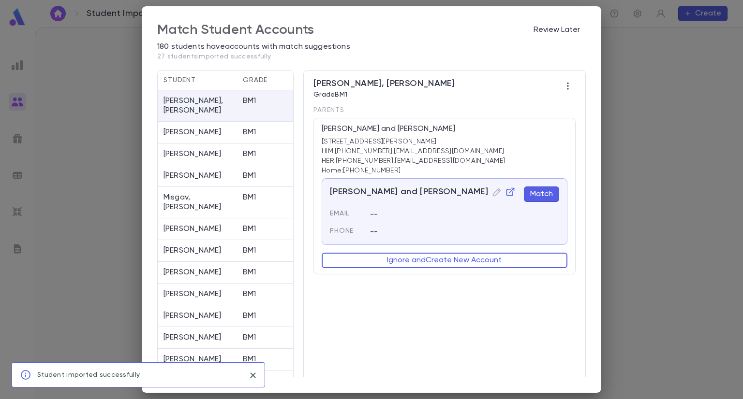
click at [545, 206] on div "--" at bounding box center [458, 208] width 201 height 21
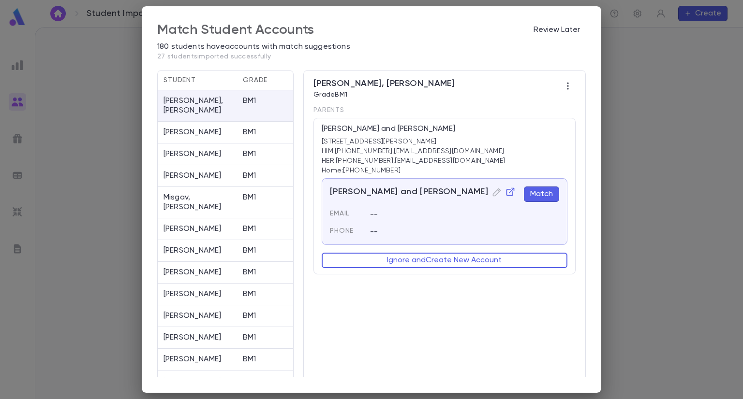
click at [543, 196] on button "Match" at bounding box center [541, 194] width 35 height 15
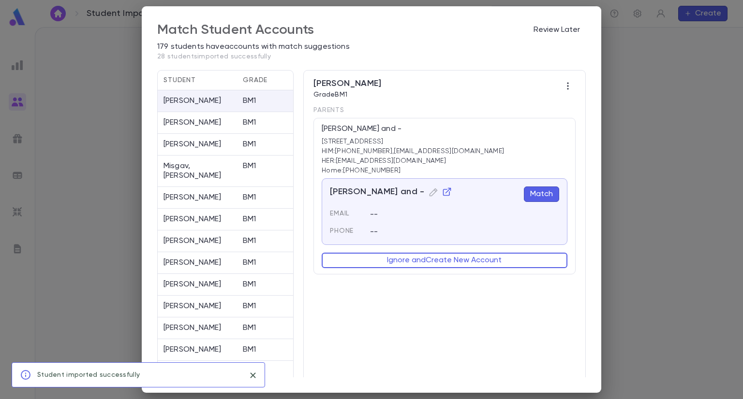
click at [543, 196] on button "Match" at bounding box center [541, 194] width 35 height 15
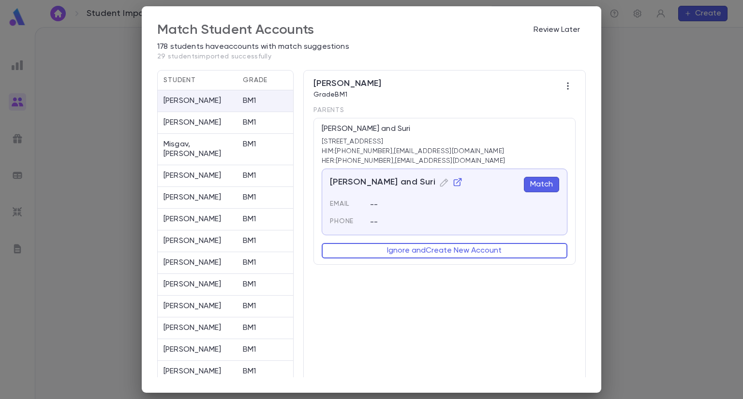
click at [538, 185] on button "Match" at bounding box center [541, 184] width 35 height 15
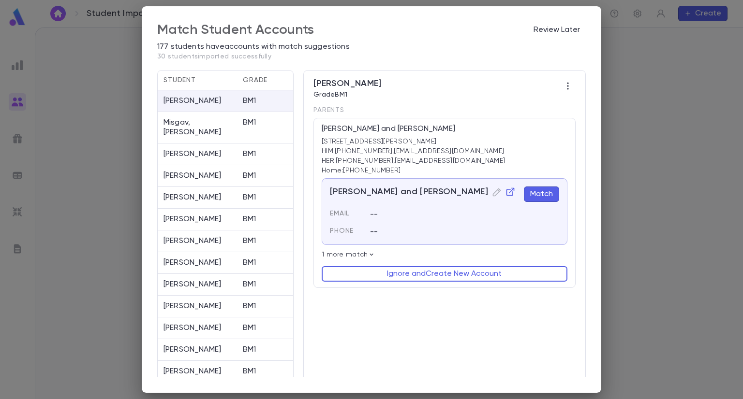
click at [543, 192] on button "Match" at bounding box center [541, 194] width 35 height 15
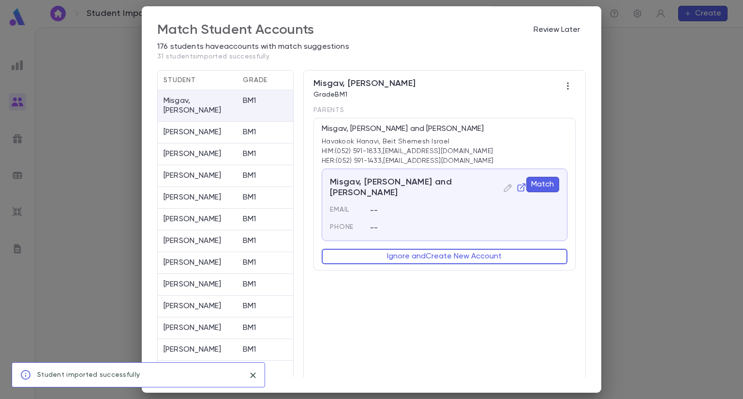
click at [545, 181] on button "Match" at bounding box center [542, 184] width 33 height 15
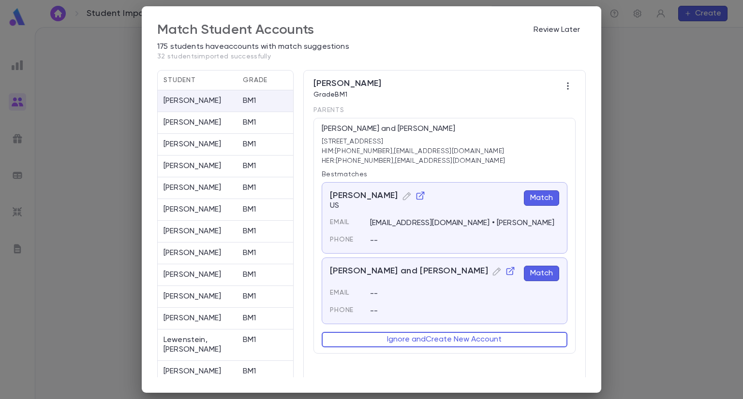
click at [544, 273] on button "Match" at bounding box center [541, 273] width 35 height 15
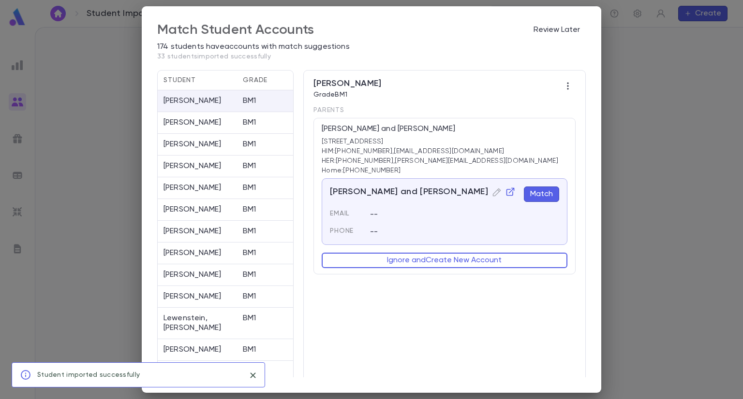
click at [542, 192] on button "Match" at bounding box center [541, 194] width 35 height 15
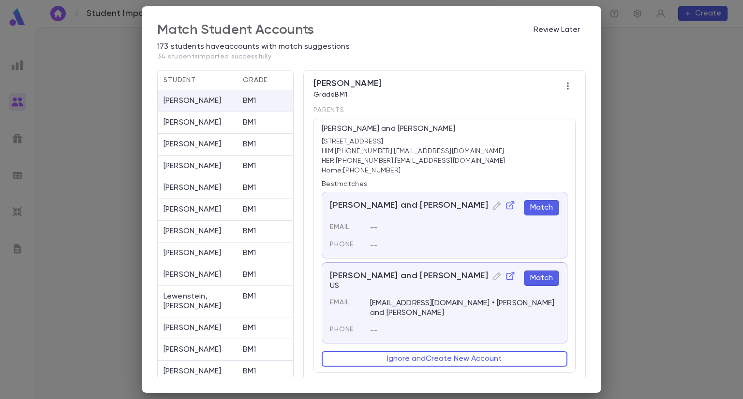
click at [544, 206] on button "Match" at bounding box center [541, 207] width 35 height 15
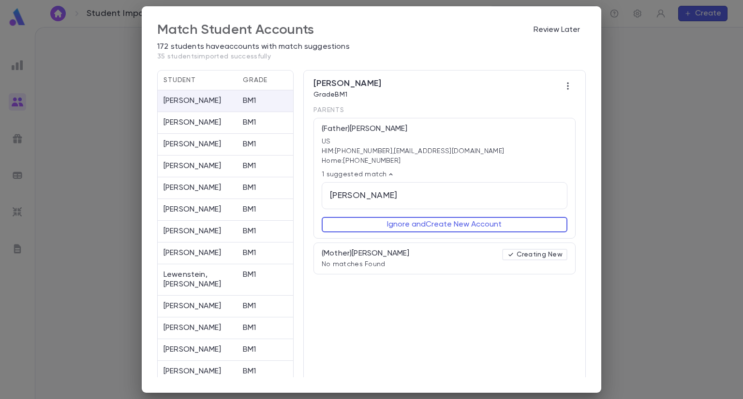
click at [387, 171] on icon at bounding box center [391, 175] width 8 height 8
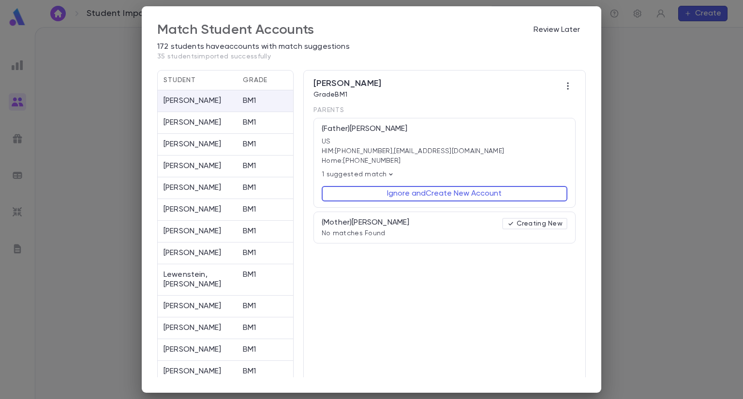
click at [387, 171] on icon at bounding box center [391, 175] width 8 height 8
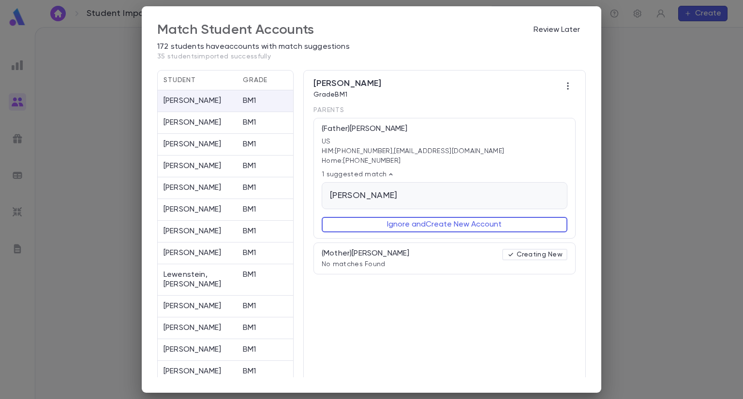
click at [381, 195] on div "[PERSON_NAME]" at bounding box center [444, 196] width 229 height 11
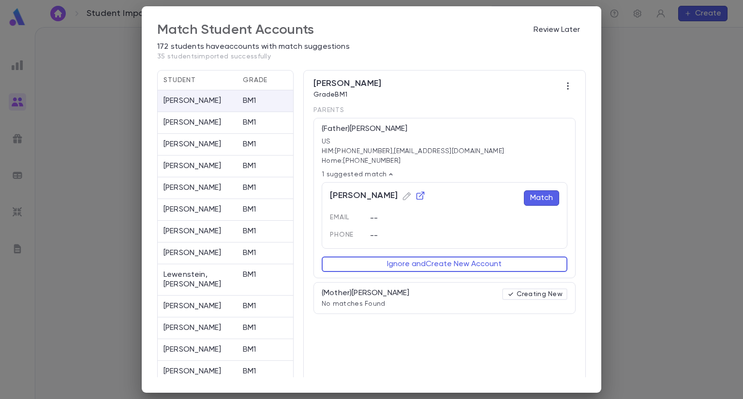
click at [542, 196] on button "Match" at bounding box center [541, 198] width 35 height 15
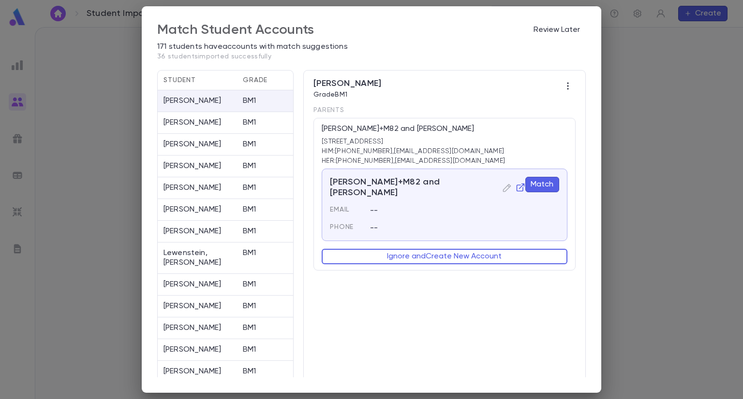
click at [540, 184] on button "Match" at bounding box center [542, 184] width 34 height 15
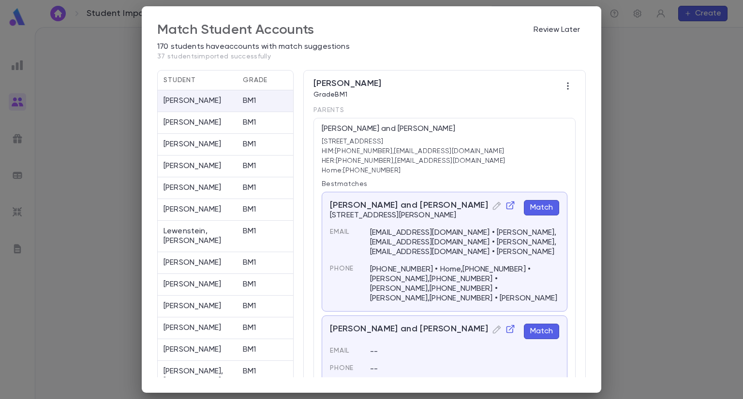
click at [462, 337] on div "--" at bounding box center [458, 346] width 201 height 21
click at [534, 324] on button "Match" at bounding box center [541, 331] width 35 height 15
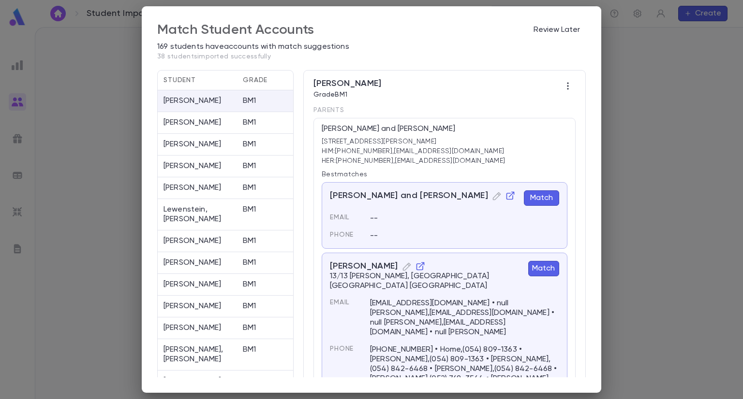
click at [542, 204] on button "Match" at bounding box center [541, 198] width 35 height 15
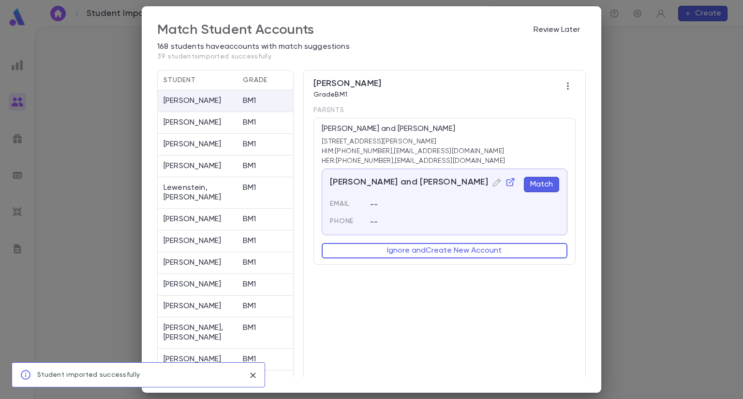
click at [544, 182] on button "Match" at bounding box center [541, 184] width 35 height 15
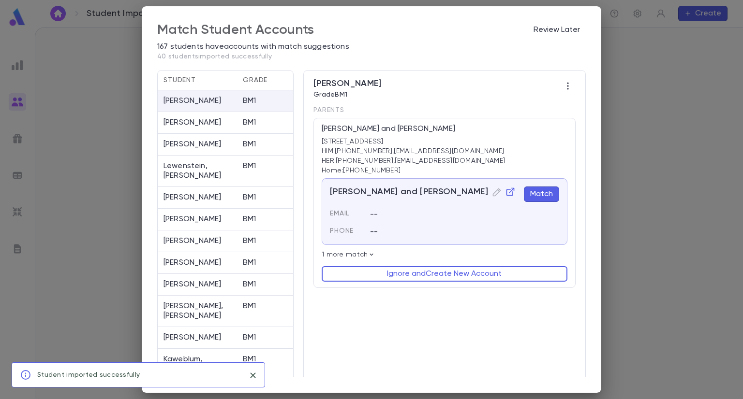
click at [537, 193] on button "Match" at bounding box center [541, 194] width 35 height 15
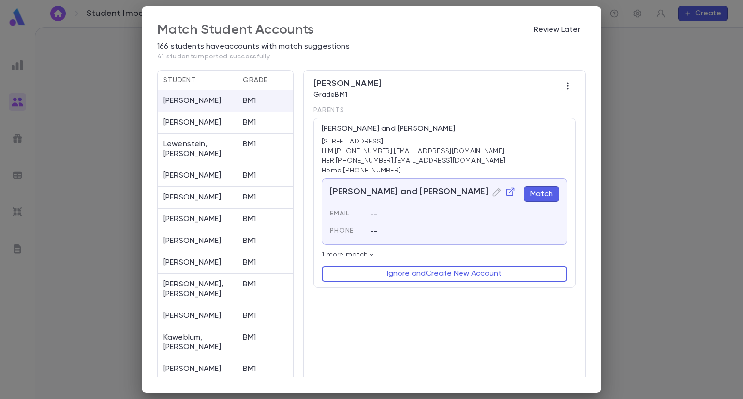
click at [545, 192] on button "Match" at bounding box center [541, 194] width 35 height 15
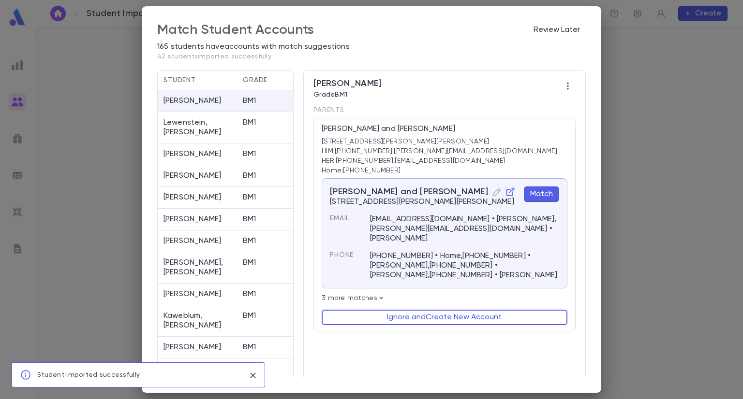
click at [545, 194] on button "Match" at bounding box center [541, 194] width 35 height 15
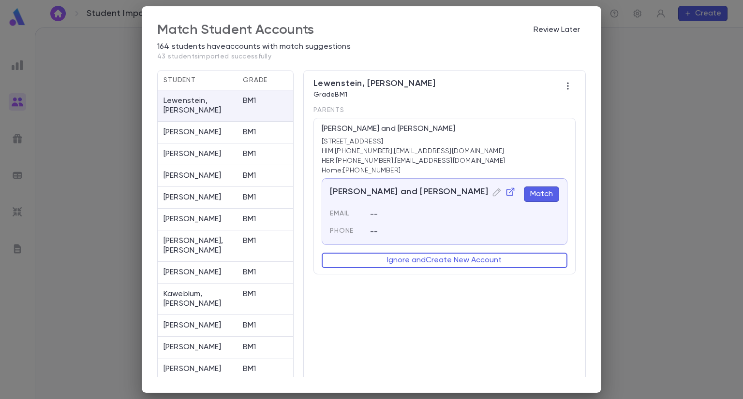
click at [539, 194] on button "Match" at bounding box center [541, 194] width 35 height 15
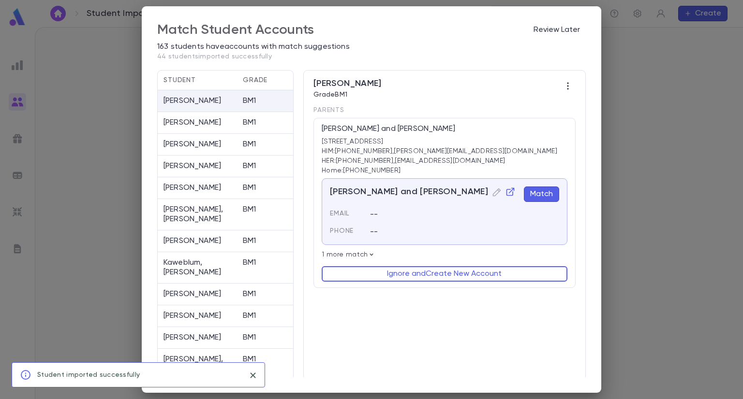
click at [540, 192] on button "Match" at bounding box center [541, 194] width 35 height 15
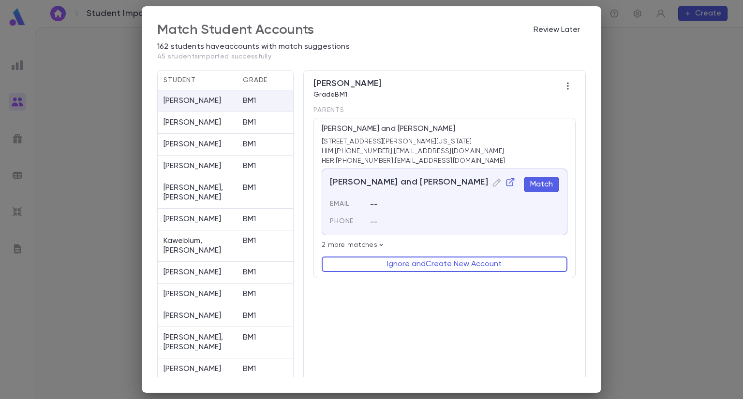
click at [535, 186] on button "Match" at bounding box center [541, 184] width 35 height 15
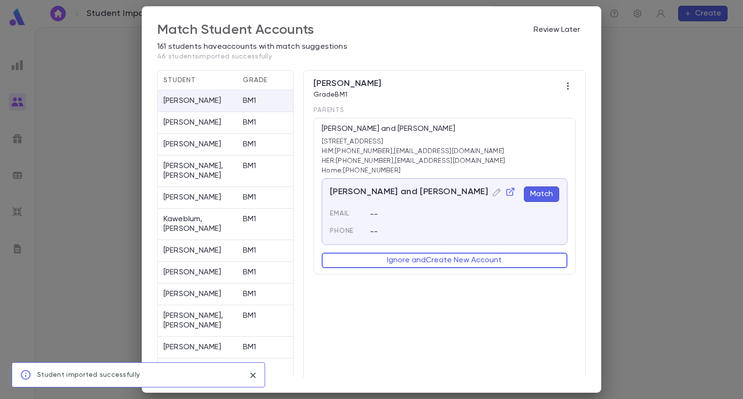
click at [537, 190] on button "Match" at bounding box center [541, 194] width 35 height 15
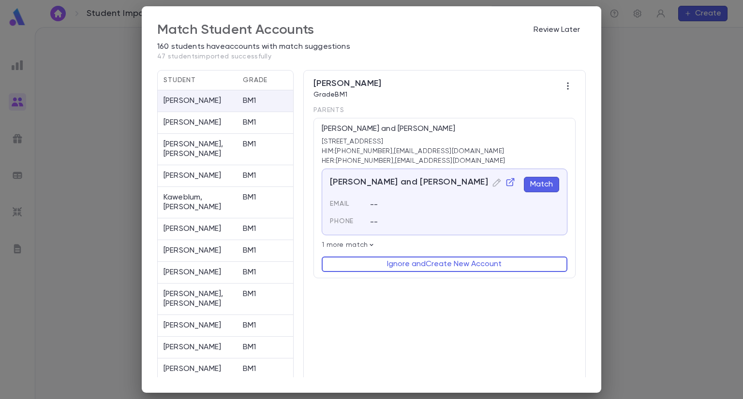
click at [537, 190] on button "Match" at bounding box center [541, 184] width 35 height 15
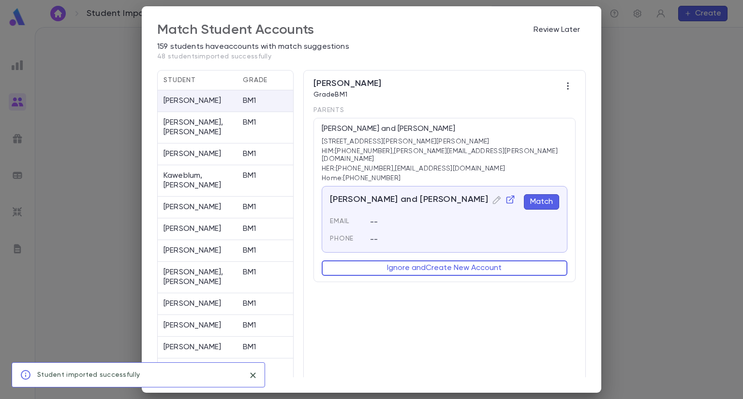
click at [539, 194] on button "Match" at bounding box center [541, 201] width 35 height 15
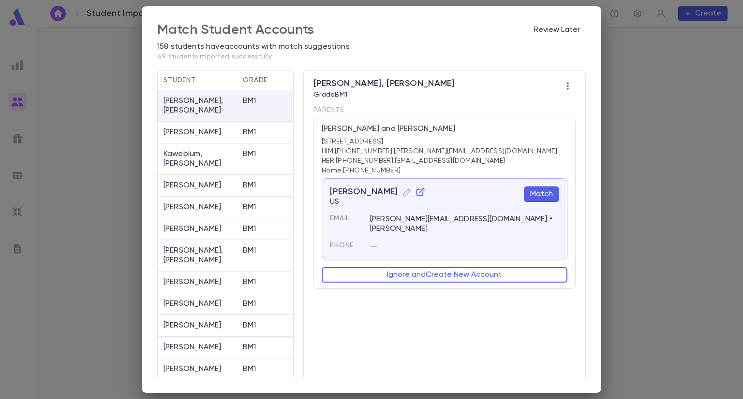
click at [541, 192] on button "Match" at bounding box center [541, 194] width 35 height 15
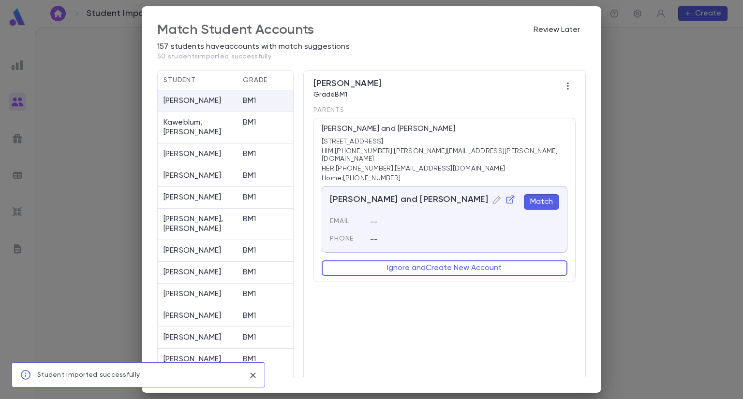
click at [538, 194] on button "Match" at bounding box center [541, 201] width 35 height 15
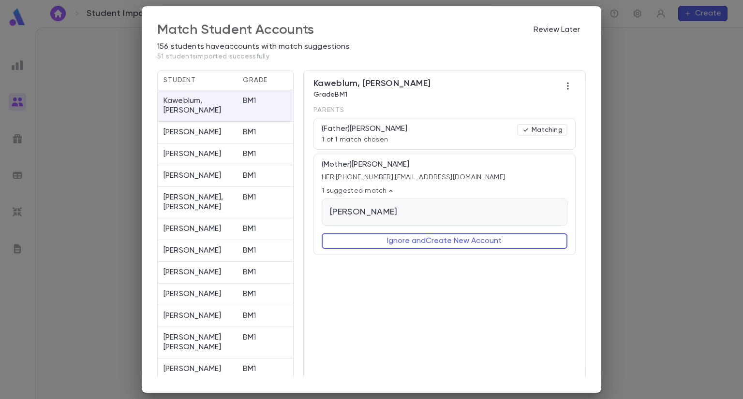
click at [485, 219] on div "[PERSON_NAME] -- Phone --" at bounding box center [445, 212] width 246 height 27
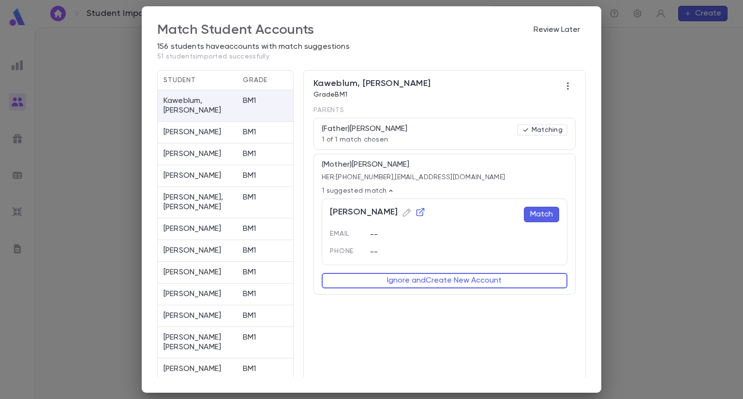
click at [524, 209] on button "Match" at bounding box center [541, 214] width 35 height 15
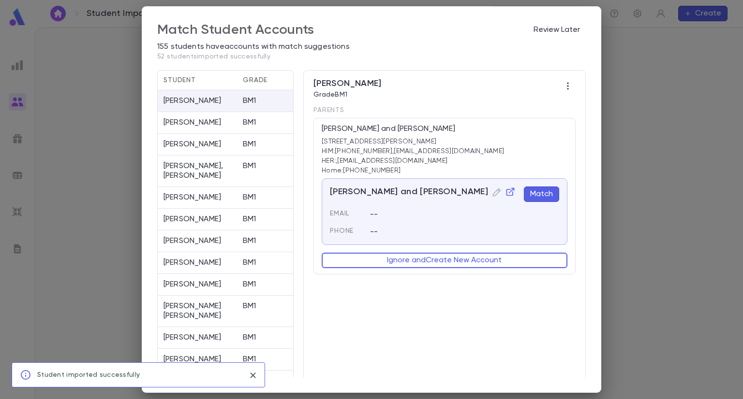
click at [538, 192] on button "Match" at bounding box center [541, 194] width 35 height 15
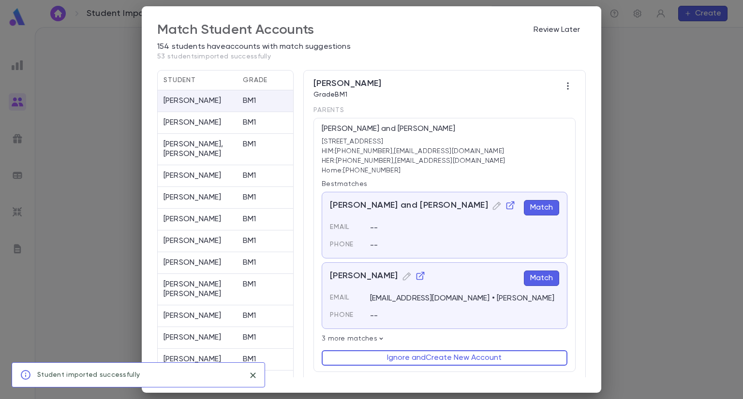
click at [536, 214] on button "Match" at bounding box center [541, 207] width 35 height 15
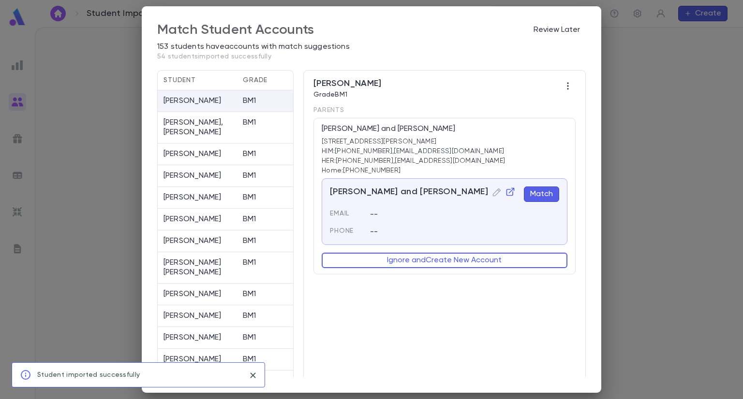
click at [540, 192] on button "Match" at bounding box center [541, 194] width 35 height 15
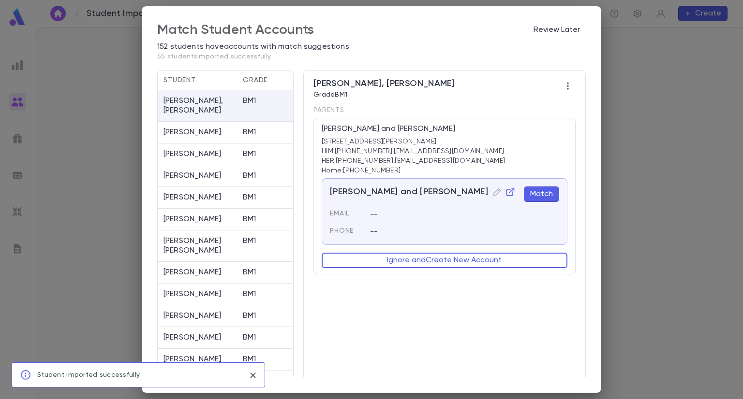
click at [539, 192] on button "Match" at bounding box center [541, 194] width 35 height 15
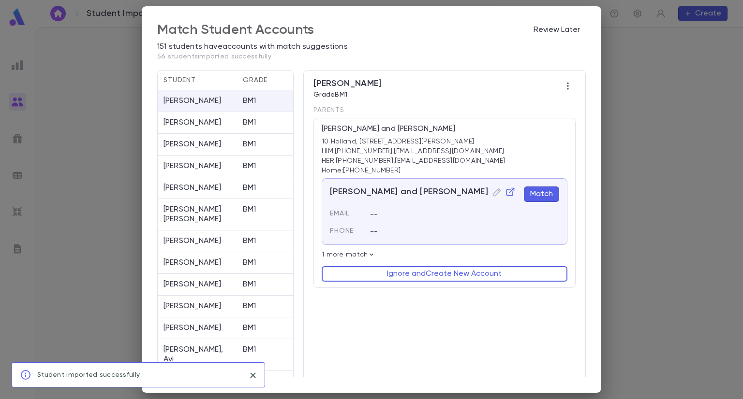
click at [538, 194] on button "Match" at bounding box center [541, 194] width 35 height 15
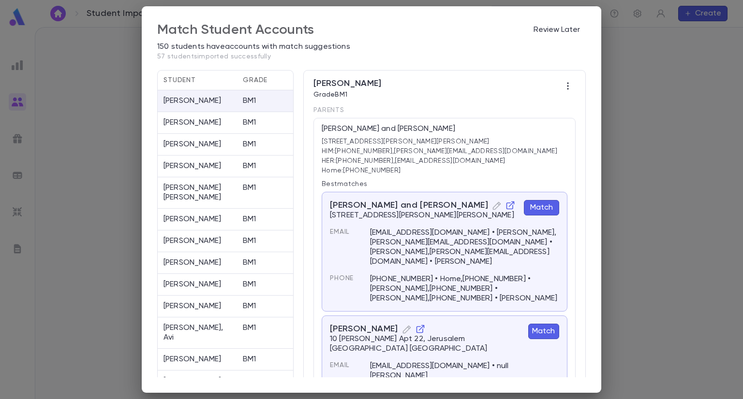
click at [542, 207] on button "Match" at bounding box center [541, 207] width 35 height 15
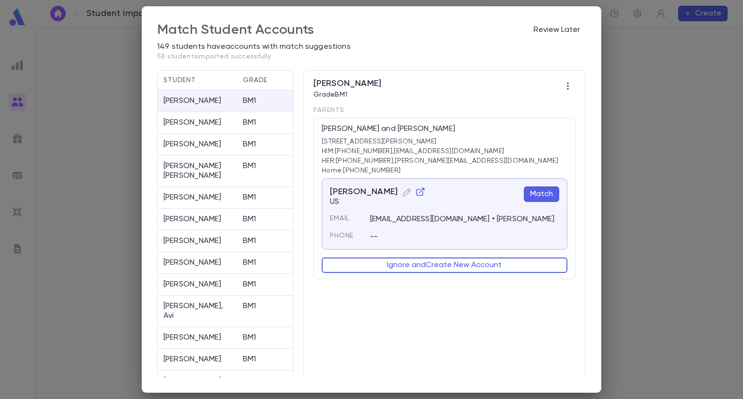
click at [549, 194] on button "Match" at bounding box center [541, 194] width 35 height 15
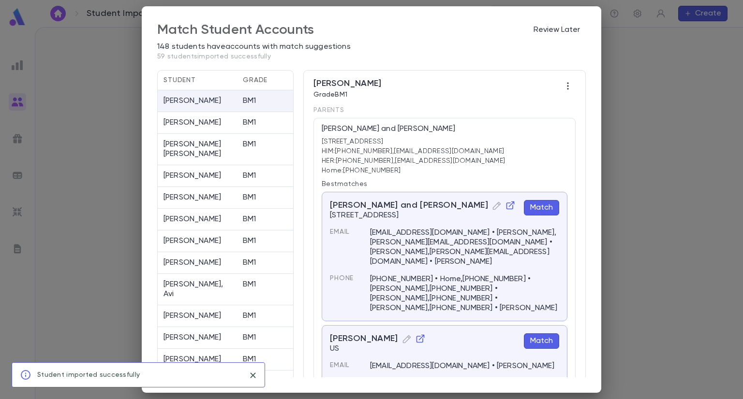
click at [545, 204] on button "Match" at bounding box center [541, 207] width 35 height 15
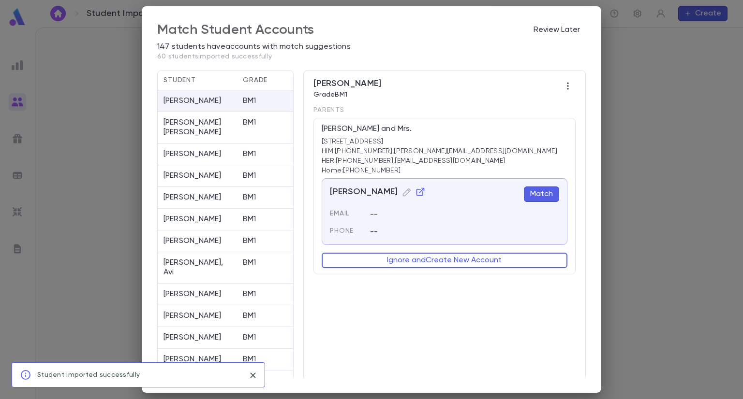
click at [538, 189] on button "Match" at bounding box center [541, 194] width 35 height 15
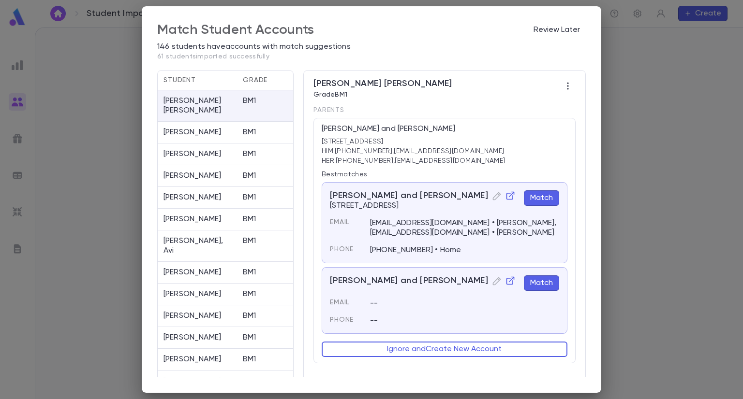
click at [534, 280] on button "Match" at bounding box center [541, 283] width 35 height 15
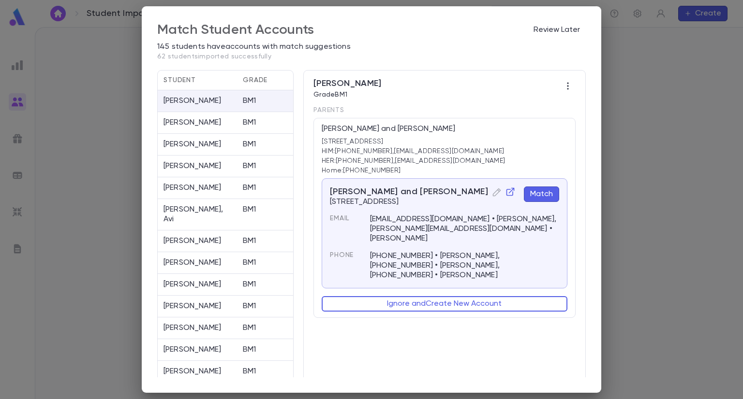
click at [542, 195] on button "Match" at bounding box center [541, 194] width 35 height 15
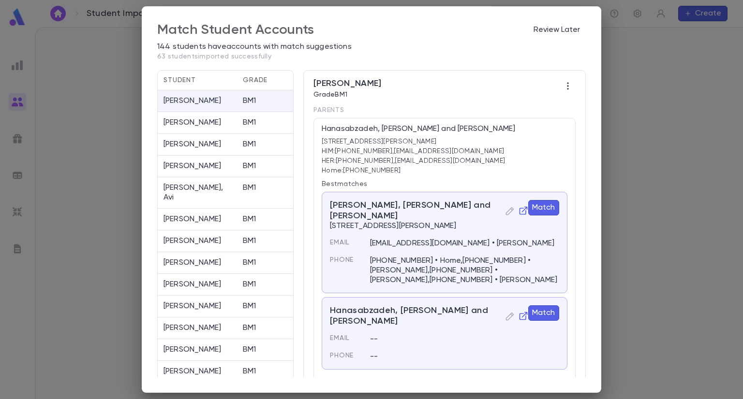
click at [541, 207] on button "Match" at bounding box center [543, 207] width 31 height 15
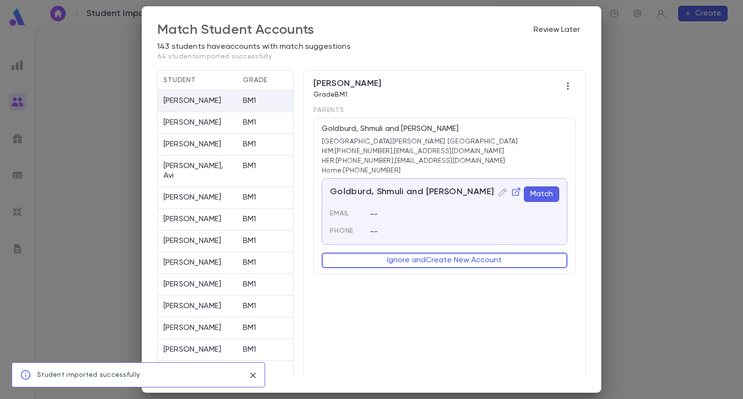
click at [540, 196] on button "Match" at bounding box center [541, 194] width 35 height 15
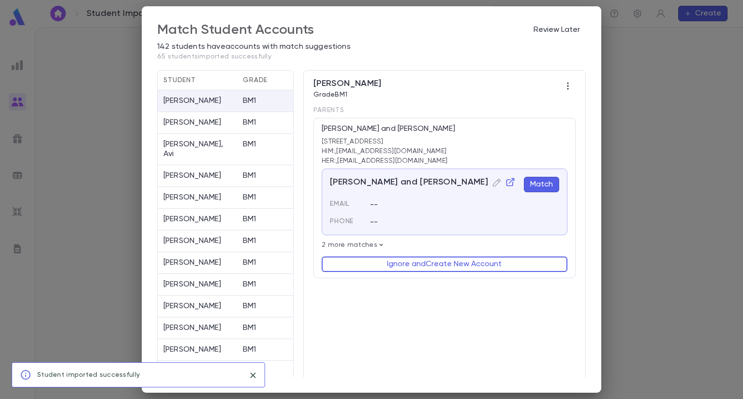
click at [542, 184] on button "Match" at bounding box center [541, 184] width 35 height 15
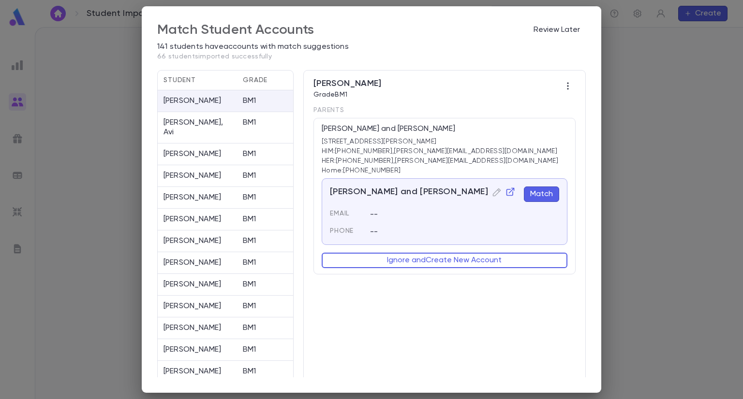
click at [542, 195] on button "Match" at bounding box center [541, 194] width 35 height 15
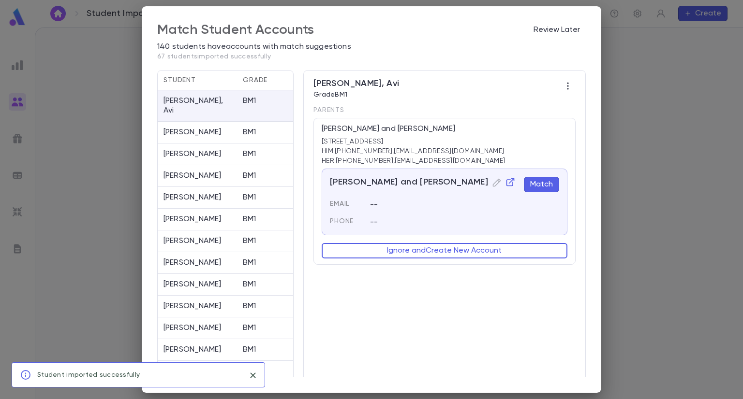
click at [539, 185] on button "Match" at bounding box center [541, 184] width 35 height 15
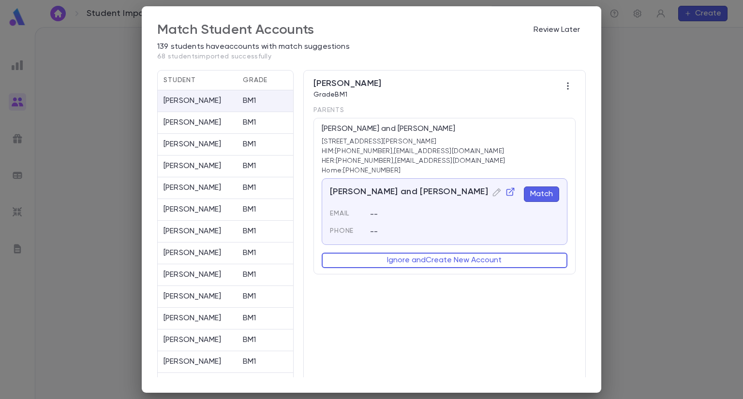
click at [539, 185] on div "[PERSON_NAME] and [PERSON_NAME] Email -- Phone --" at bounding box center [445, 211] width 246 height 67
click at [540, 193] on button "Match" at bounding box center [541, 194] width 35 height 15
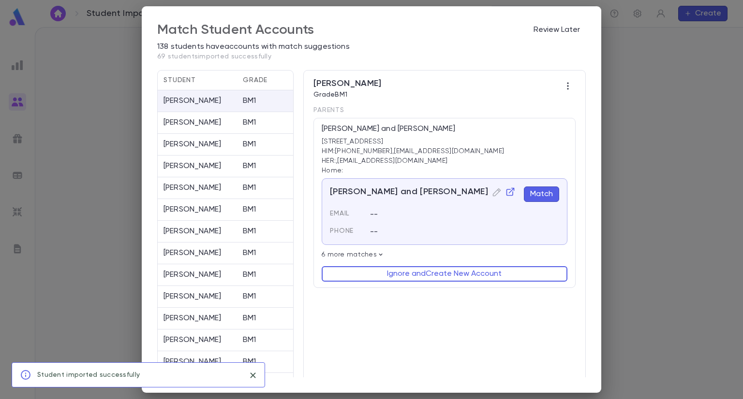
click at [540, 193] on button "Match" at bounding box center [541, 194] width 35 height 15
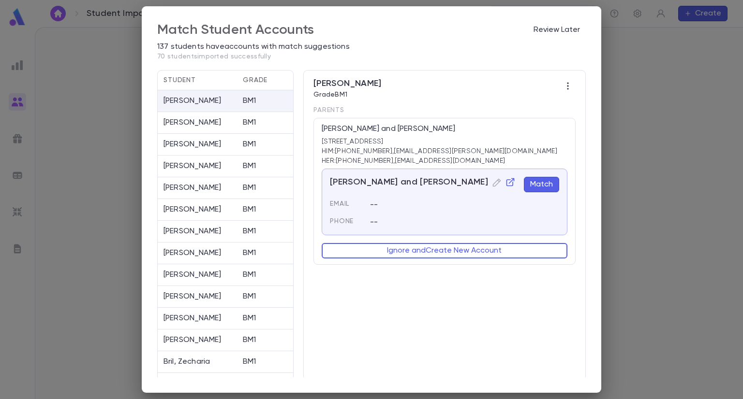
click at [538, 185] on button "Match" at bounding box center [541, 184] width 35 height 15
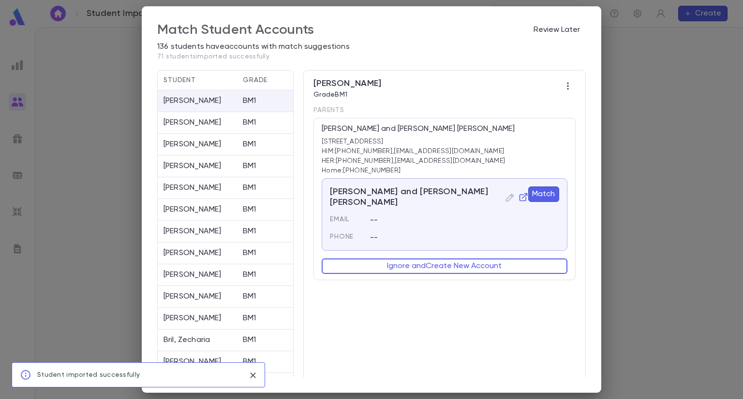
click at [539, 196] on button "Match" at bounding box center [543, 194] width 31 height 15
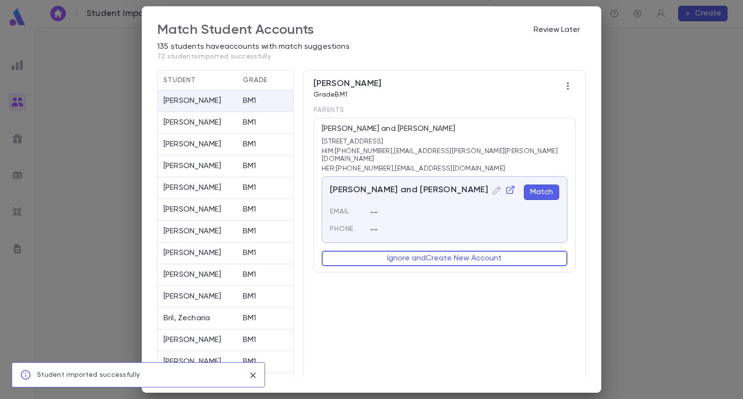
click at [535, 185] on button "Match" at bounding box center [541, 192] width 35 height 15
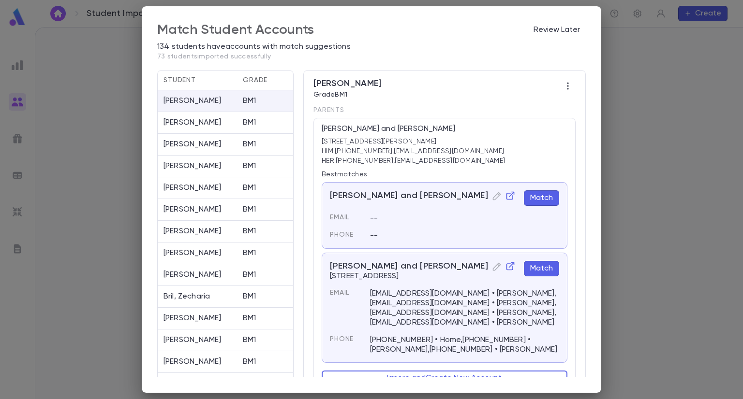
click at [531, 196] on button "Match" at bounding box center [541, 198] width 35 height 15
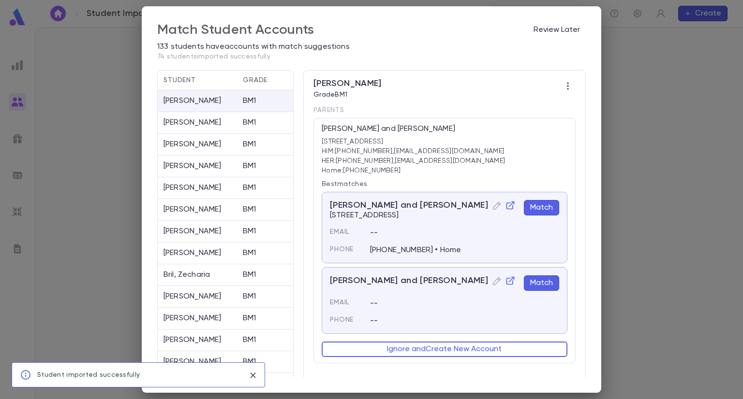
click at [538, 208] on button "Match" at bounding box center [541, 207] width 35 height 15
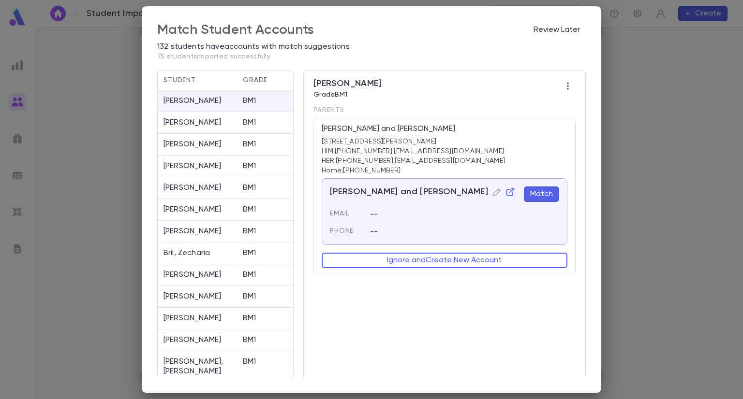
click at [538, 208] on div "--" at bounding box center [458, 208] width 201 height 21
click at [539, 196] on button "Match" at bounding box center [541, 194] width 35 height 15
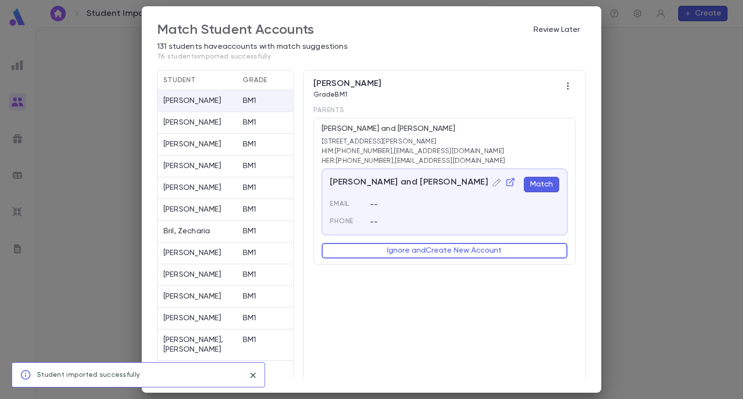
click at [540, 183] on button "Match" at bounding box center [541, 184] width 35 height 15
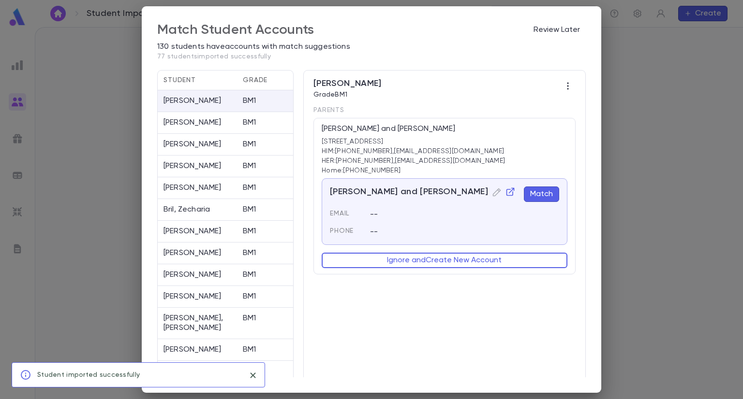
click at [538, 196] on button "Match" at bounding box center [541, 194] width 35 height 15
click at [540, 199] on button "Match" at bounding box center [541, 194] width 35 height 15
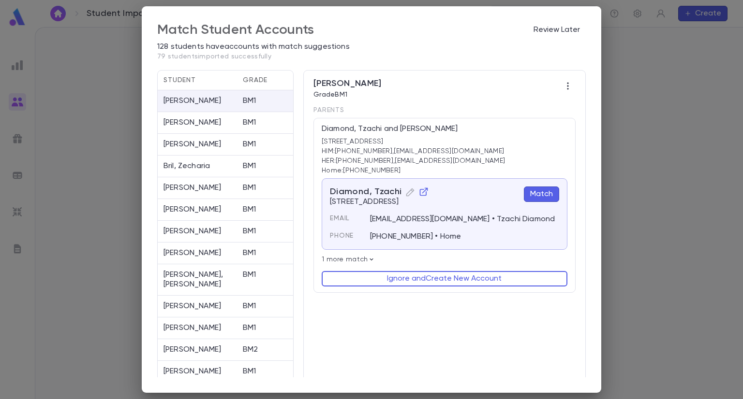
click at [540, 199] on button "Match" at bounding box center [541, 194] width 35 height 15
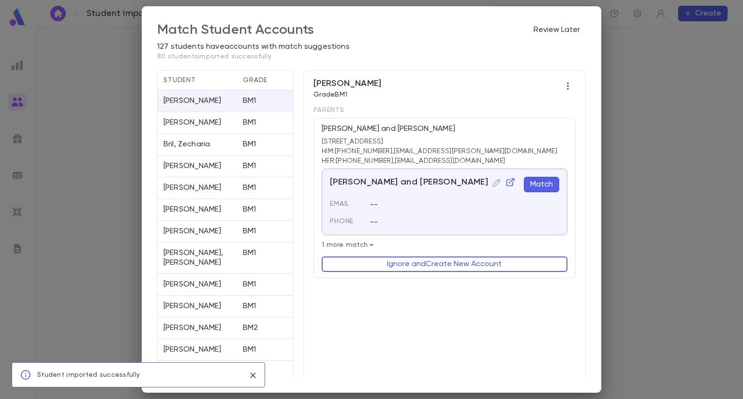
click at [545, 188] on button "Match" at bounding box center [541, 184] width 35 height 15
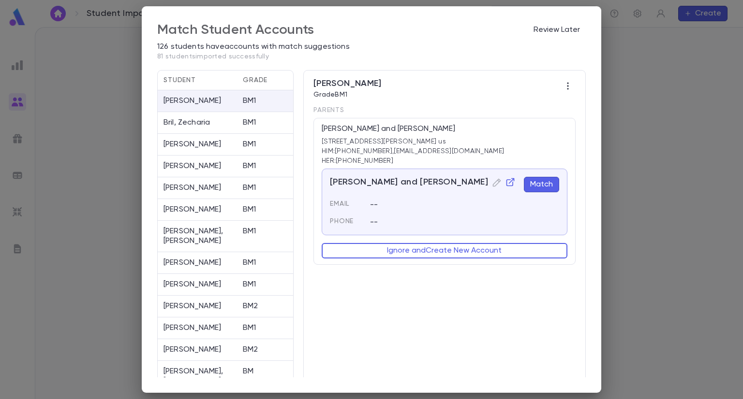
click at [537, 183] on button "Match" at bounding box center [541, 184] width 35 height 15
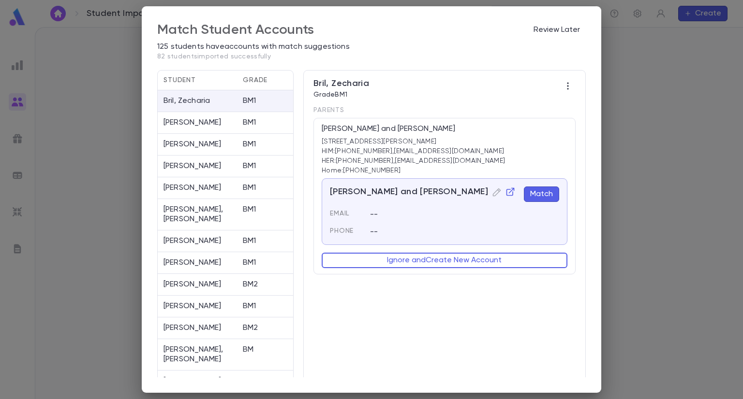
click at [535, 192] on button "Match" at bounding box center [541, 194] width 35 height 15
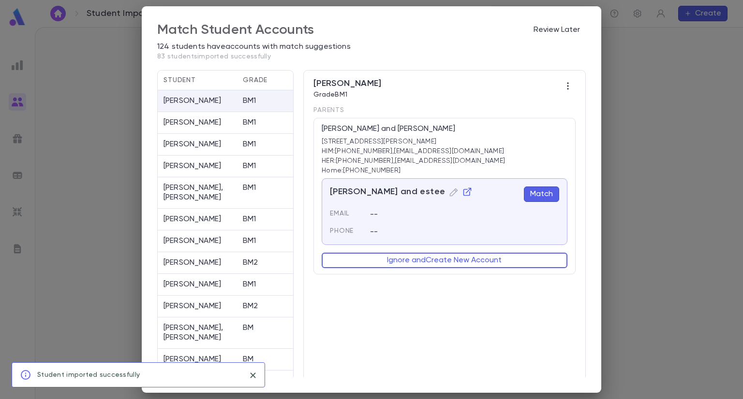
click at [548, 195] on button "Match" at bounding box center [541, 194] width 35 height 15
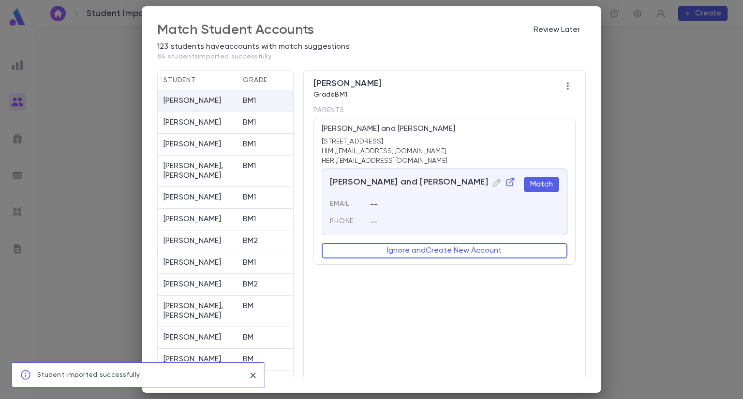
click at [535, 180] on button "Match" at bounding box center [541, 184] width 35 height 15
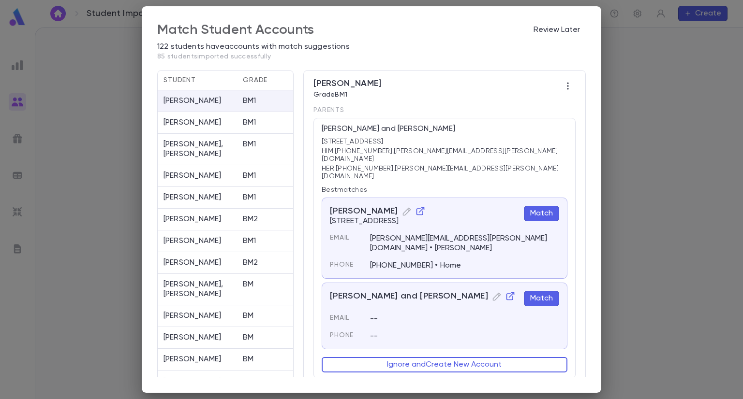
click at [540, 291] on button "Match" at bounding box center [541, 298] width 35 height 15
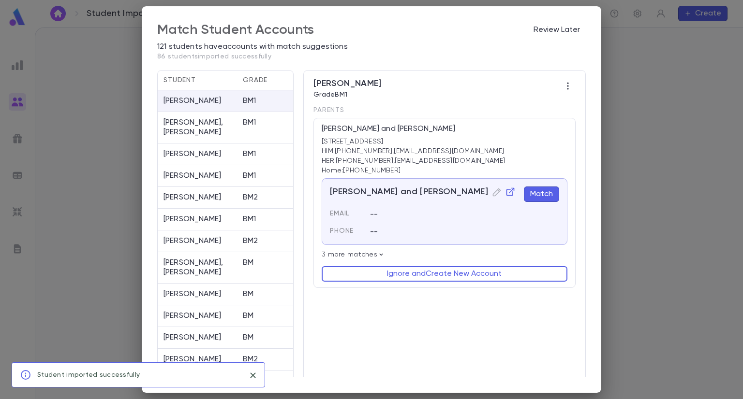
click at [533, 196] on button "Match" at bounding box center [541, 194] width 35 height 15
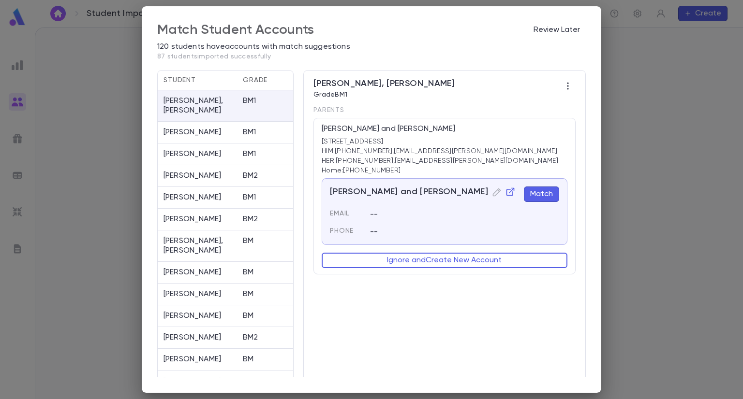
click at [534, 193] on button "Match" at bounding box center [541, 194] width 35 height 15
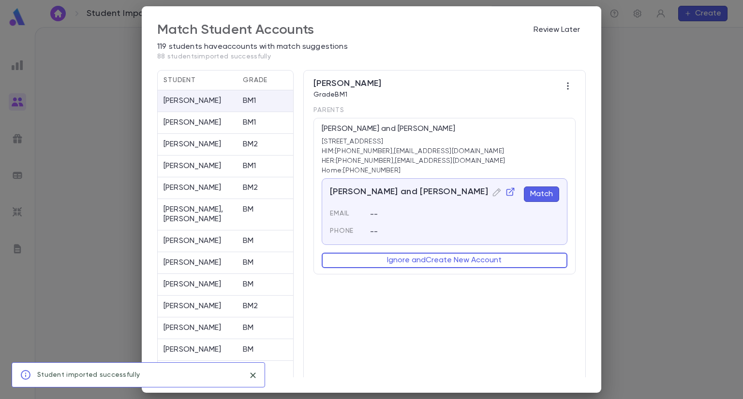
click at [537, 197] on button "Match" at bounding box center [541, 194] width 35 height 15
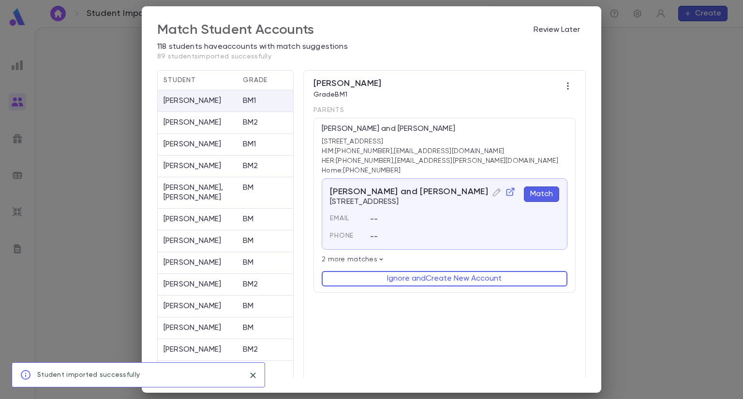
click at [539, 197] on button "Match" at bounding box center [541, 194] width 35 height 15
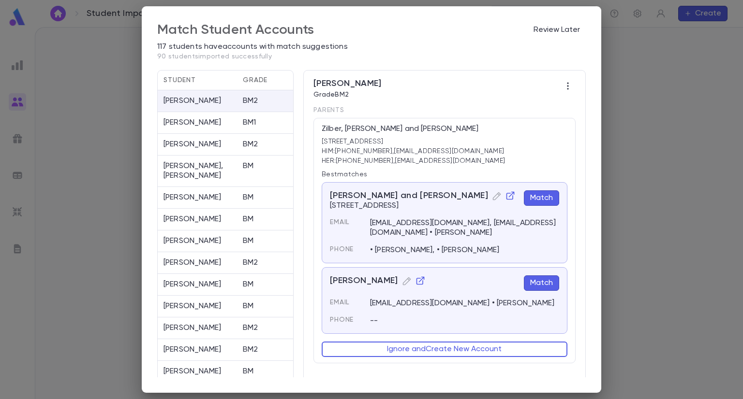
click at [539, 197] on button "Match" at bounding box center [541, 198] width 35 height 15
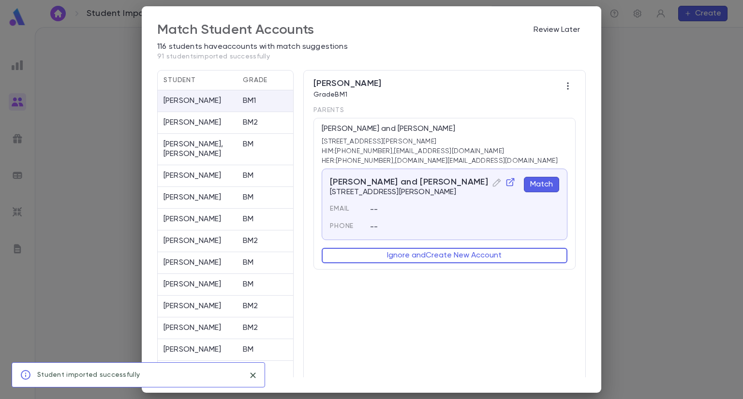
click at [539, 197] on div "--" at bounding box center [458, 203] width 201 height 21
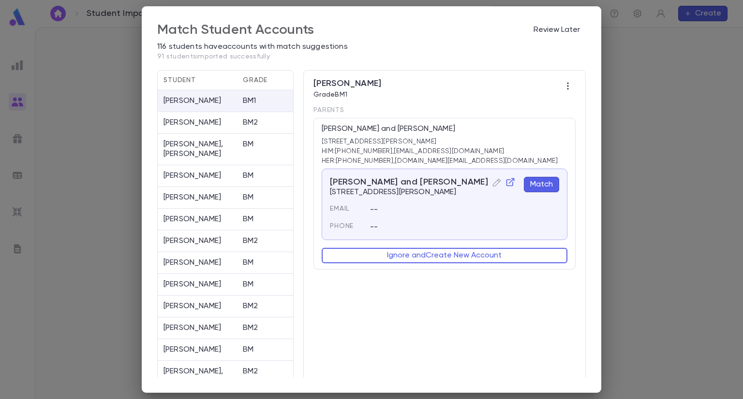
click at [538, 182] on button "Match" at bounding box center [541, 184] width 35 height 15
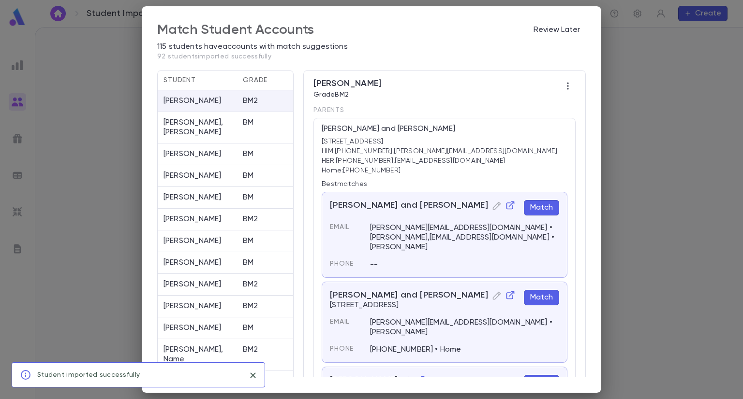
click at [534, 210] on button "Match" at bounding box center [541, 207] width 35 height 15
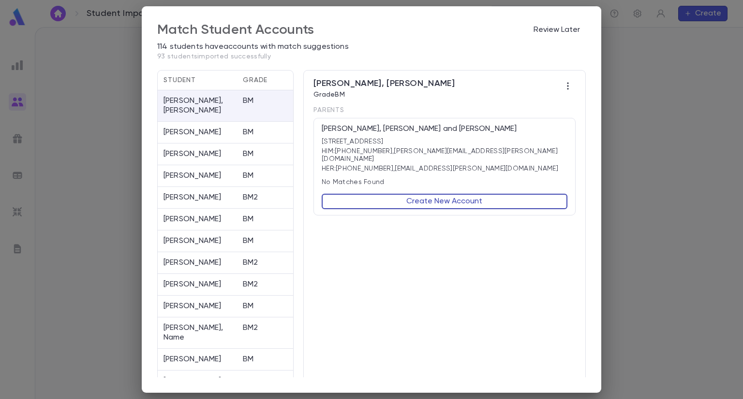
click at [466, 194] on button "Create New Account" at bounding box center [445, 201] width 246 height 15
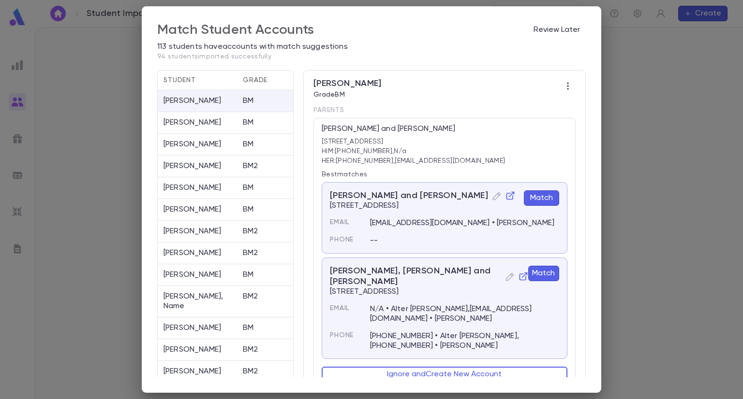
click at [545, 197] on button "Match" at bounding box center [541, 198] width 35 height 15
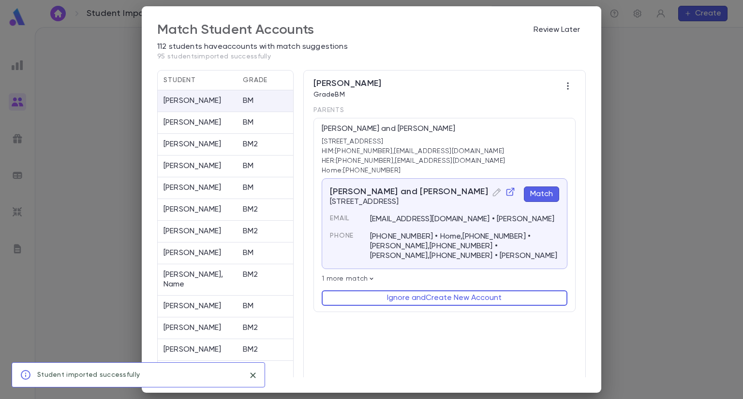
click at [538, 192] on button "Match" at bounding box center [541, 194] width 35 height 15
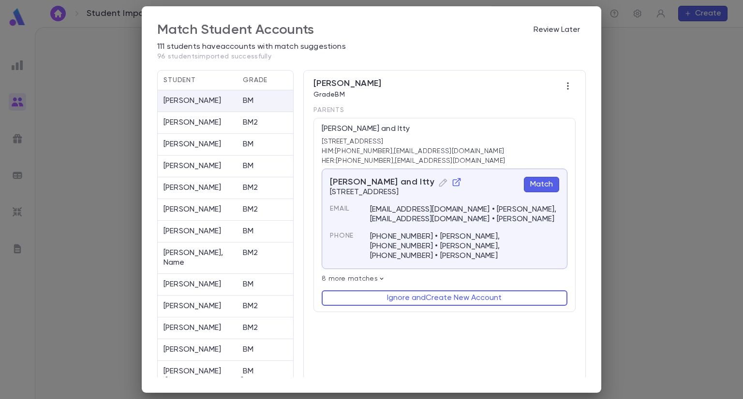
click at [538, 183] on button "Match" at bounding box center [541, 184] width 35 height 15
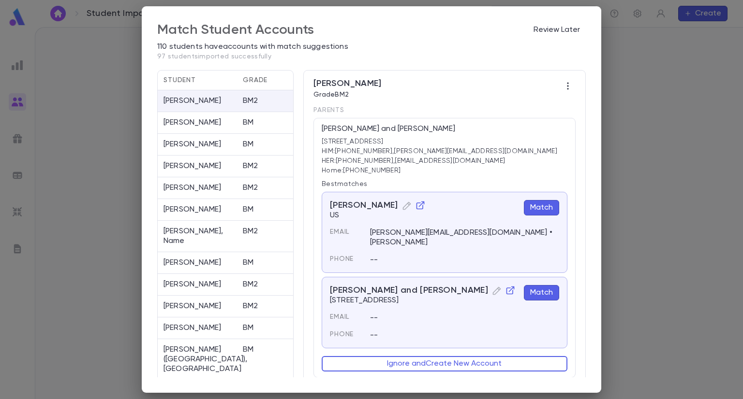
click at [543, 285] on button "Match" at bounding box center [541, 292] width 35 height 15
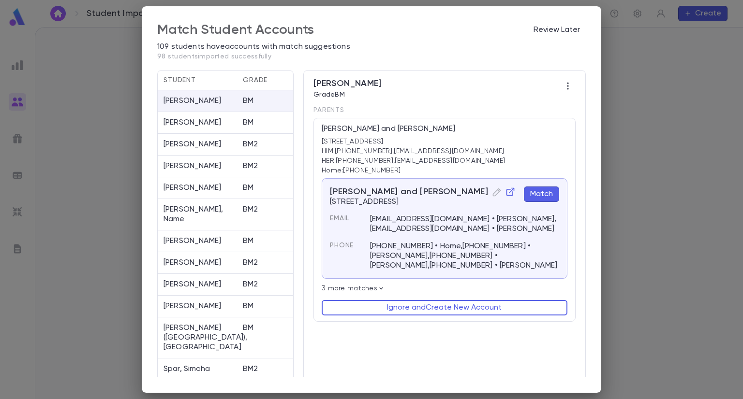
click at [543, 191] on button "Match" at bounding box center [541, 194] width 35 height 15
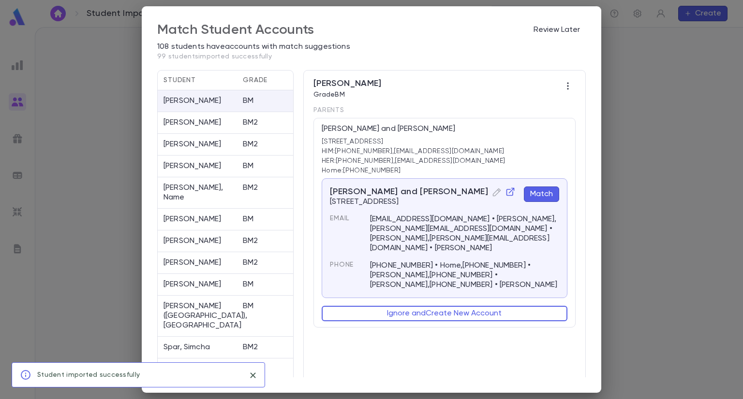
click at [539, 194] on button "Match" at bounding box center [541, 194] width 35 height 15
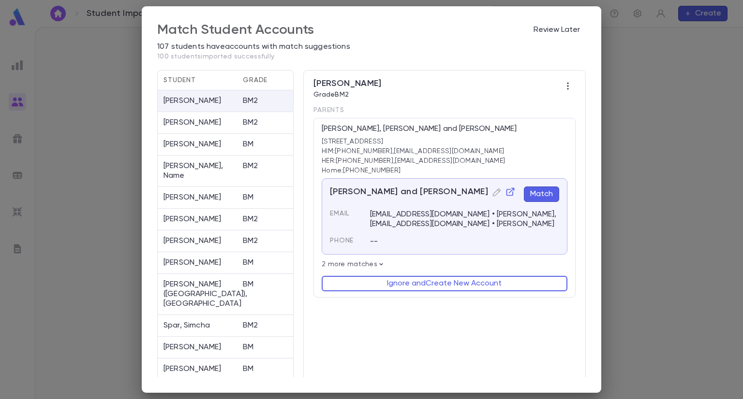
click at [541, 196] on button "Match" at bounding box center [541, 194] width 35 height 15
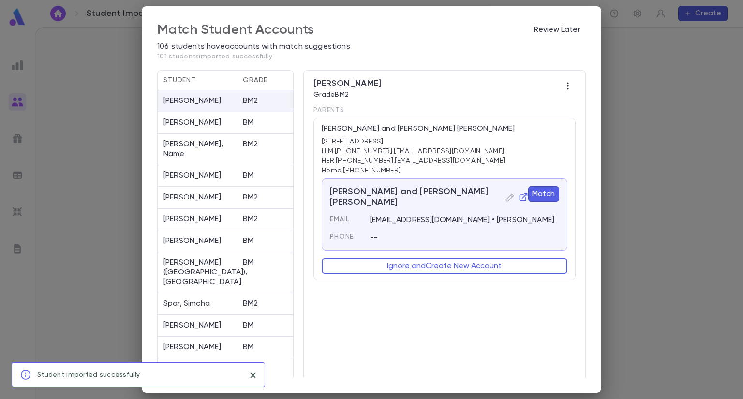
click at [541, 196] on button "Match" at bounding box center [543, 194] width 31 height 15
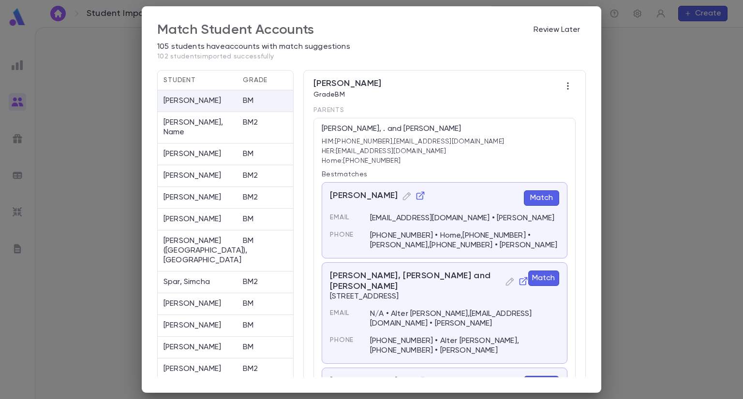
click at [541, 196] on button "Match" at bounding box center [541, 198] width 35 height 15
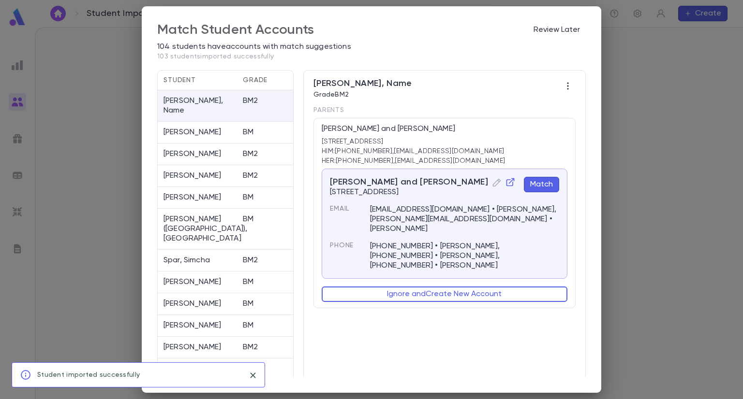
click at [534, 183] on button "Match" at bounding box center [541, 184] width 35 height 15
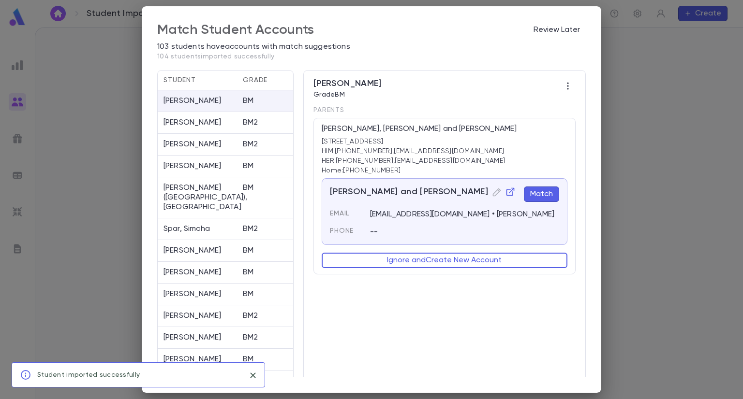
click at [534, 183] on div "[PERSON_NAME] and [PERSON_NAME] Match Email [EMAIL_ADDRESS][DOMAIN_NAME] • [PER…" at bounding box center [445, 211] width 246 height 67
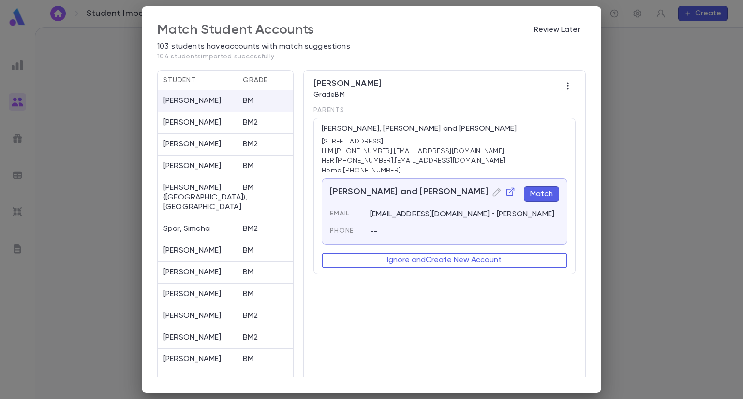
click at [535, 189] on button "Match" at bounding box center [541, 194] width 35 height 15
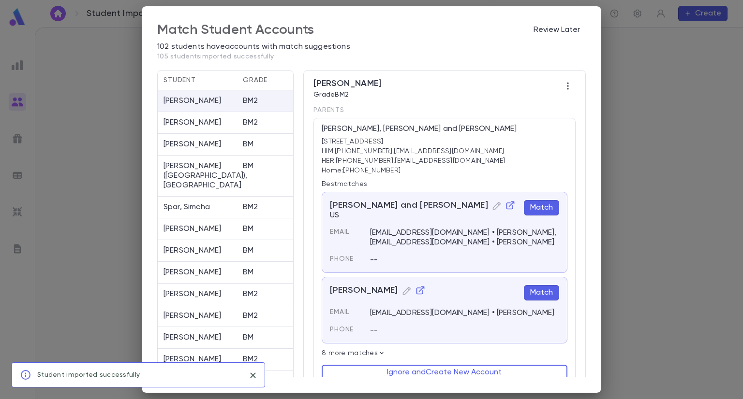
click at [536, 204] on button "Match" at bounding box center [541, 207] width 35 height 15
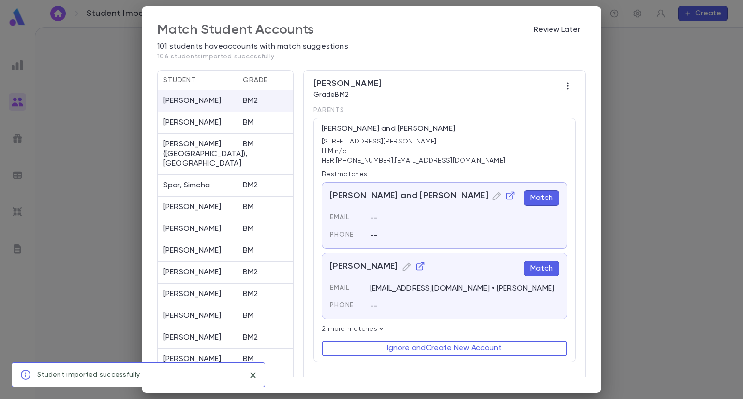
click at [536, 204] on button "Match" at bounding box center [541, 198] width 35 height 15
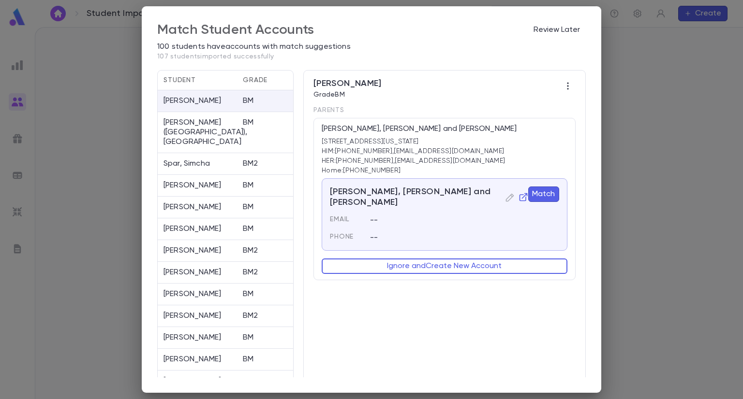
click at [538, 195] on button "Match" at bounding box center [543, 194] width 31 height 15
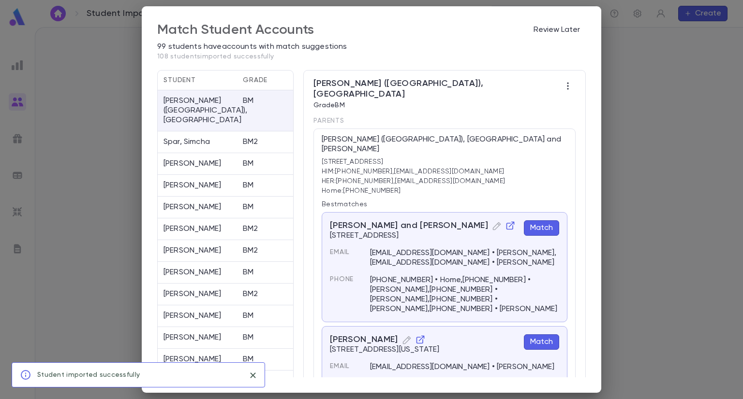
click at [537, 221] on button "Match" at bounding box center [541, 228] width 35 height 15
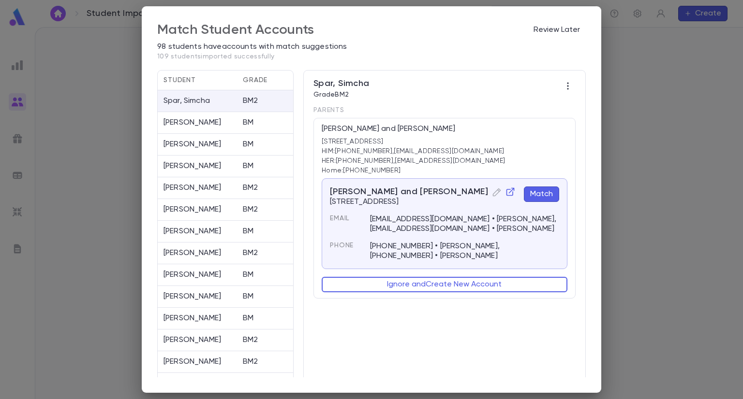
click at [544, 194] on button "Match" at bounding box center [541, 194] width 35 height 15
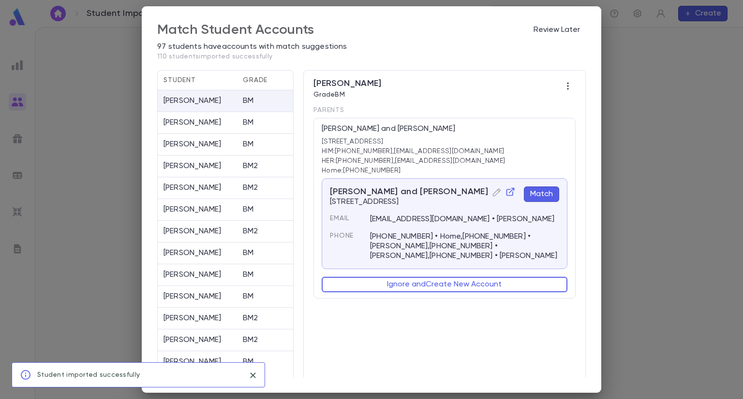
click at [544, 194] on button "Match" at bounding box center [541, 194] width 35 height 15
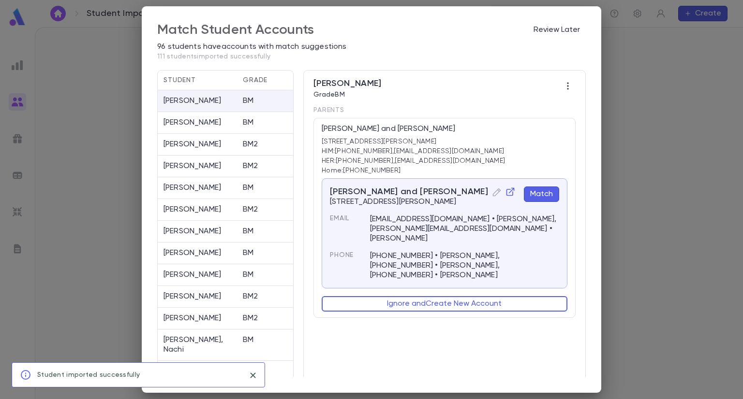
click at [544, 194] on button "Match" at bounding box center [541, 194] width 35 height 15
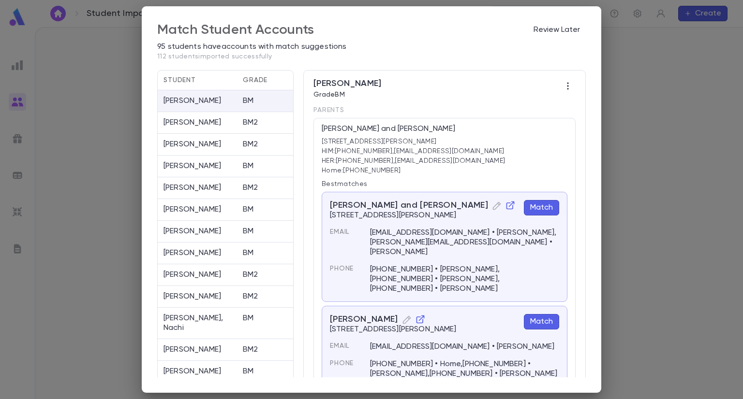
click at [542, 204] on button "Match" at bounding box center [541, 207] width 35 height 15
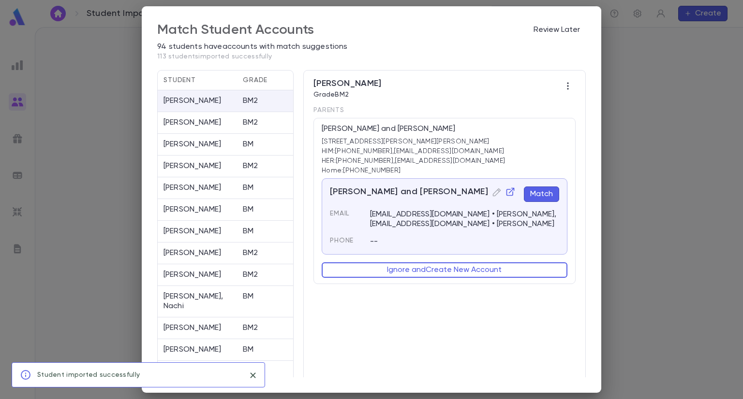
click at [540, 194] on button "Match" at bounding box center [541, 194] width 35 height 15
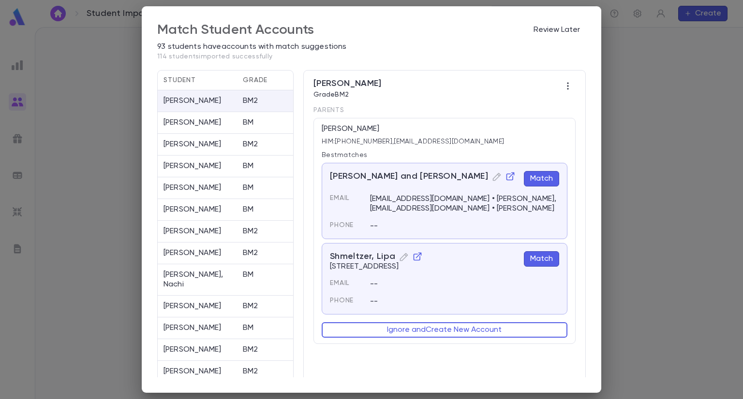
click at [540, 175] on button "Match" at bounding box center [541, 178] width 35 height 15
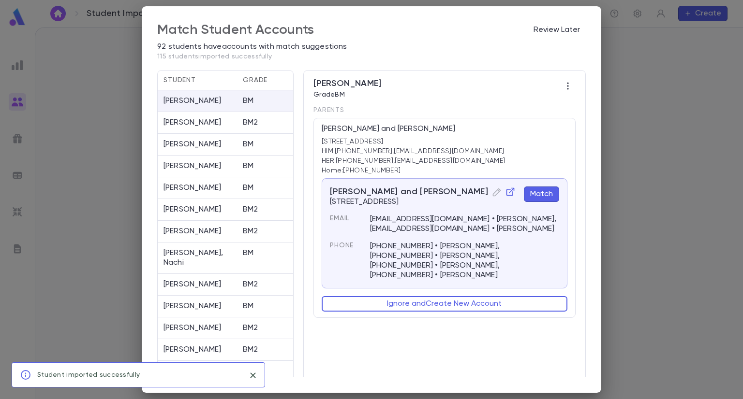
click at [543, 194] on button "Match" at bounding box center [541, 194] width 35 height 15
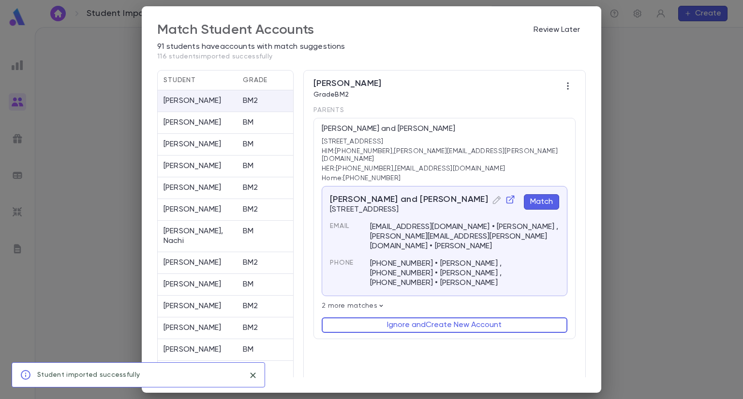
click at [543, 194] on button "Match" at bounding box center [541, 201] width 35 height 15
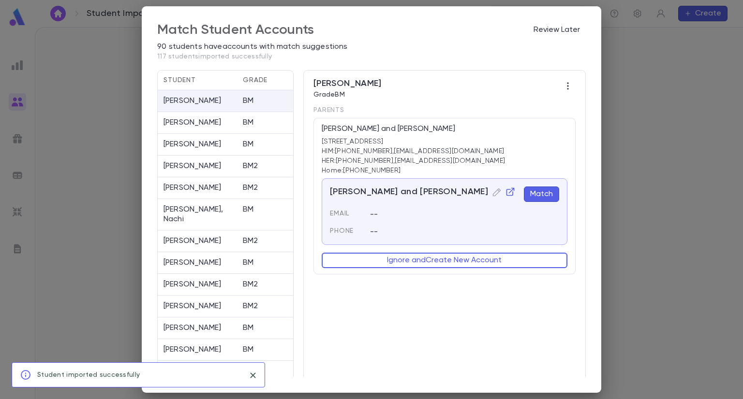
click at [543, 194] on button "Match" at bounding box center [541, 194] width 35 height 15
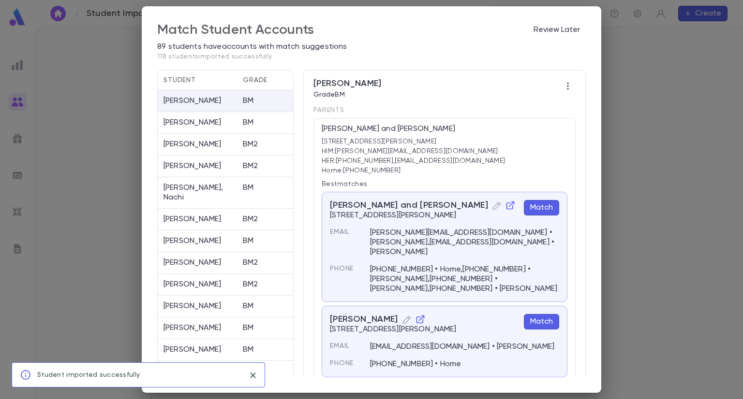
click at [542, 209] on button "Match" at bounding box center [541, 207] width 35 height 15
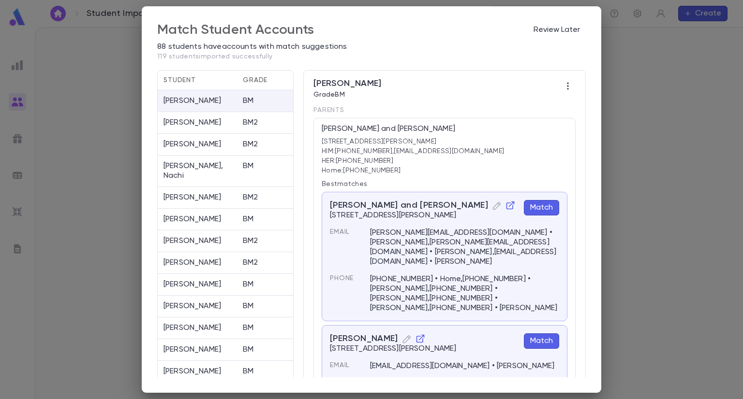
click at [542, 209] on button "Match" at bounding box center [541, 207] width 35 height 15
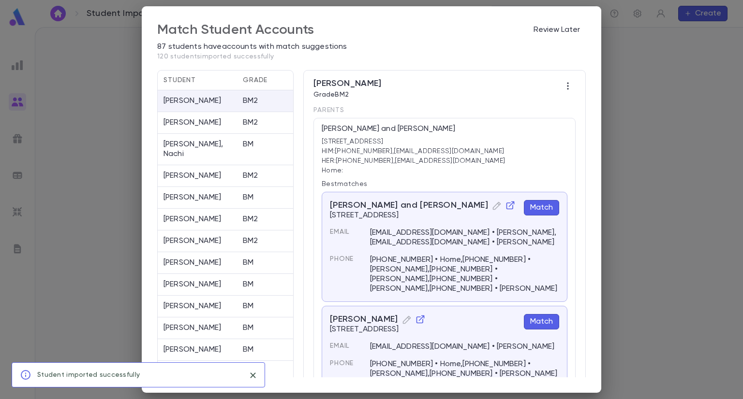
click at [541, 210] on button "Match" at bounding box center [541, 207] width 35 height 15
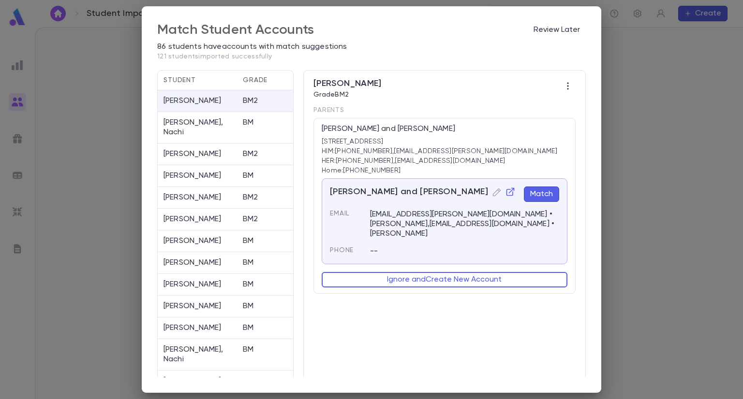
click at [541, 198] on button "Match" at bounding box center [541, 194] width 35 height 15
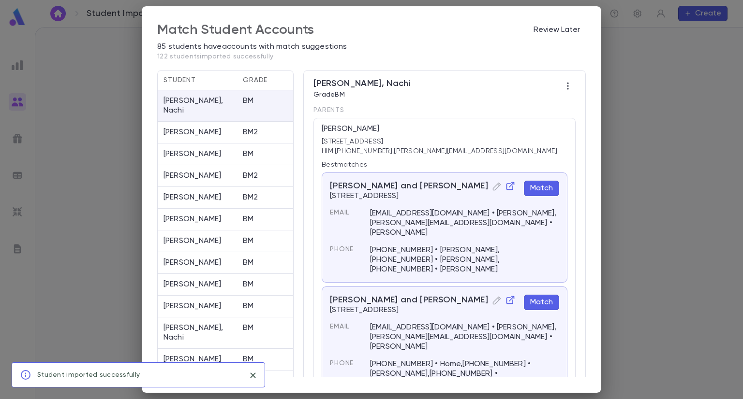
click at [541, 198] on div "[EMAIL_ADDRESS][DOMAIN_NAME] • [PERSON_NAME],[PERSON_NAME][EMAIL_ADDRESS][DOMAI…" at bounding box center [458, 217] width 201 height 41
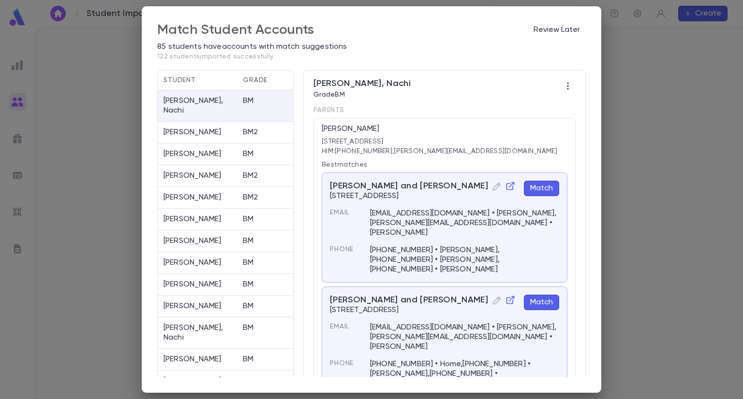
click at [538, 189] on button "Match" at bounding box center [541, 188] width 35 height 15
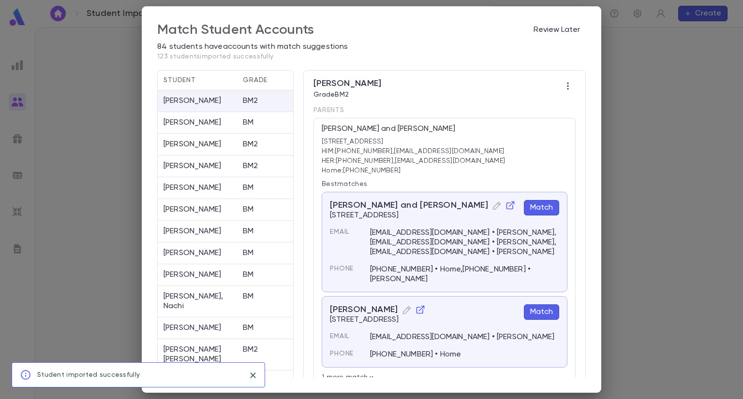
click at [539, 204] on button "Match" at bounding box center [541, 207] width 35 height 15
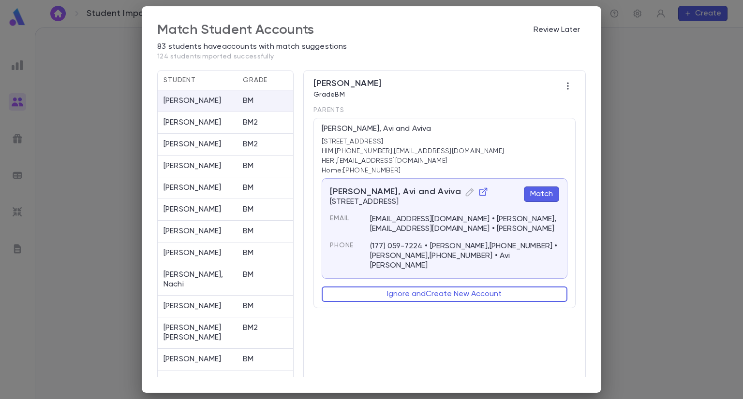
click at [539, 204] on div "[EMAIL_ADDRESS][DOMAIN_NAME] • [PERSON_NAME],[EMAIL_ADDRESS][DOMAIN_NAME] • [PE…" at bounding box center [458, 218] width 201 height 31
click at [538, 196] on button "Match" at bounding box center [541, 194] width 35 height 15
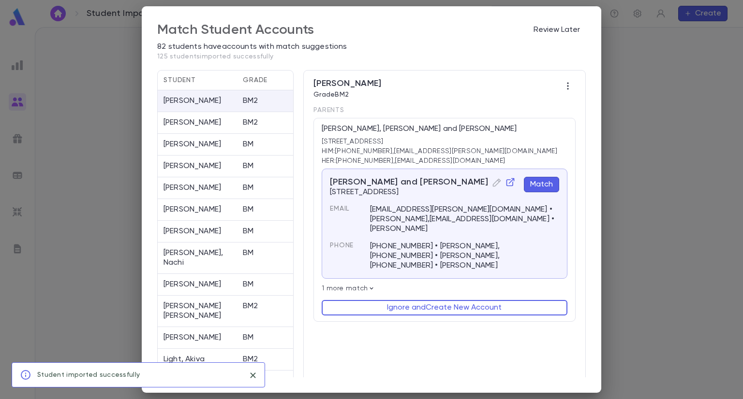
click at [538, 196] on div "[EMAIL_ADDRESS][PERSON_NAME][DOMAIN_NAME] • [PERSON_NAME],[EMAIL_ADDRESS][DOMAI…" at bounding box center [458, 213] width 201 height 41
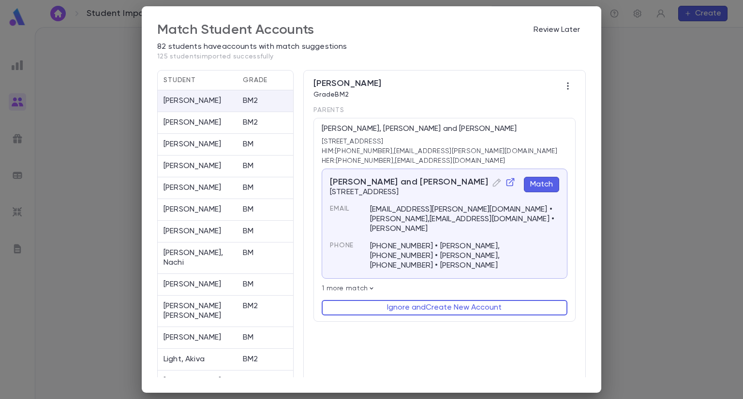
click at [538, 183] on button "Match" at bounding box center [541, 184] width 35 height 15
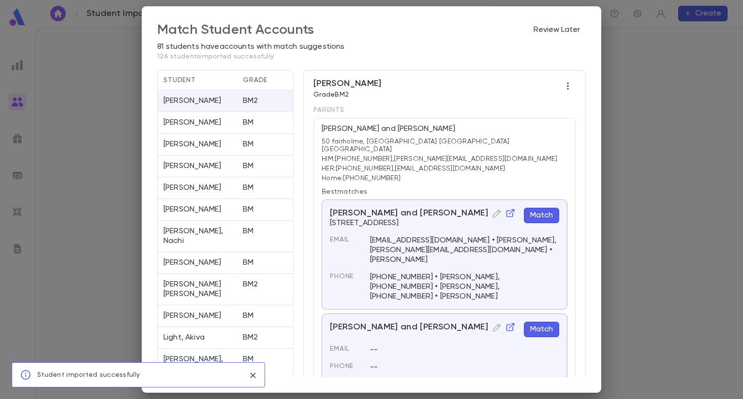
click at [538, 188] on p "Best matches" at bounding box center [445, 192] width 246 height 8
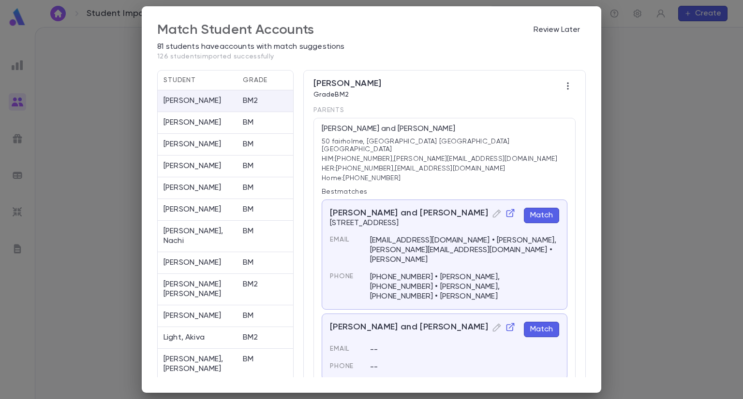
click at [538, 208] on button "Match" at bounding box center [541, 215] width 35 height 15
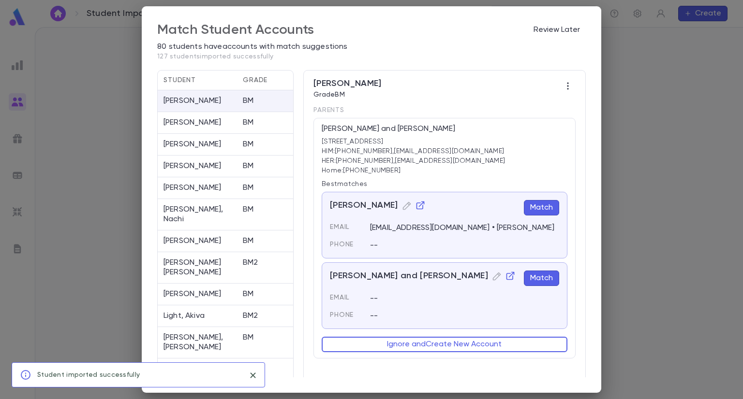
click at [538, 204] on button "Match" at bounding box center [541, 207] width 35 height 15
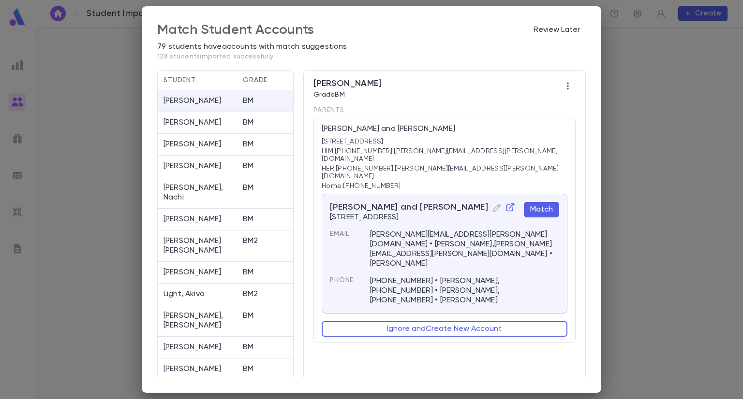
click at [535, 202] on button "Match" at bounding box center [541, 209] width 35 height 15
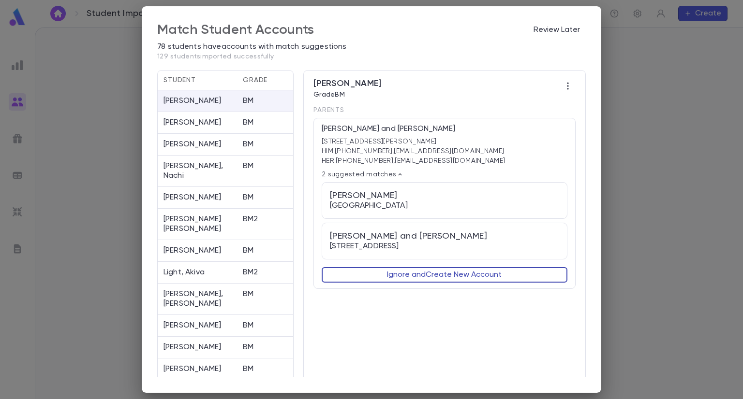
click at [504, 270] on button "Ignore and Create New Account" at bounding box center [445, 274] width 246 height 15
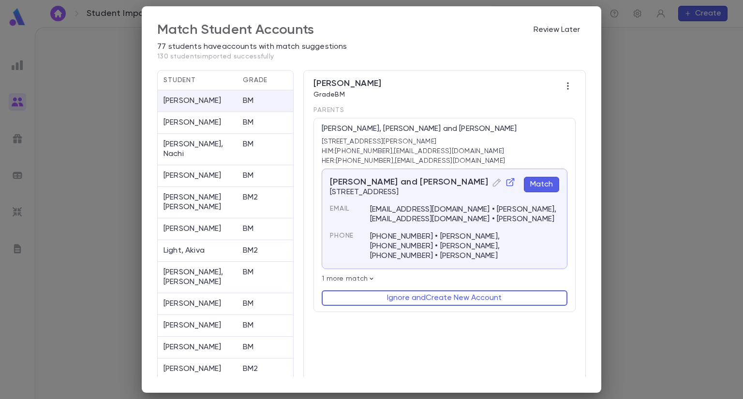
click at [535, 188] on button "Match" at bounding box center [541, 184] width 35 height 15
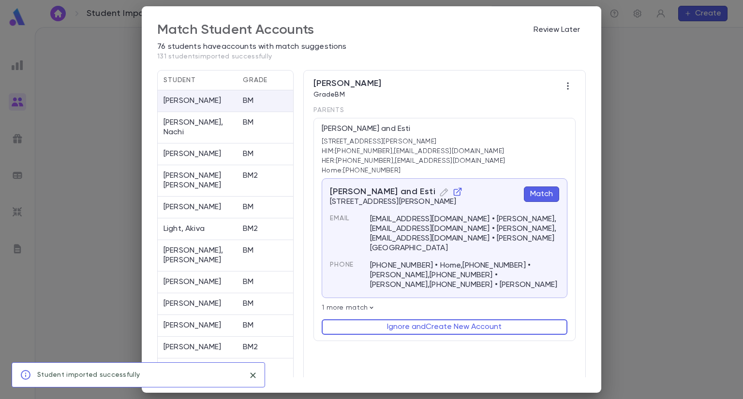
click at [532, 194] on button "Match" at bounding box center [541, 194] width 35 height 15
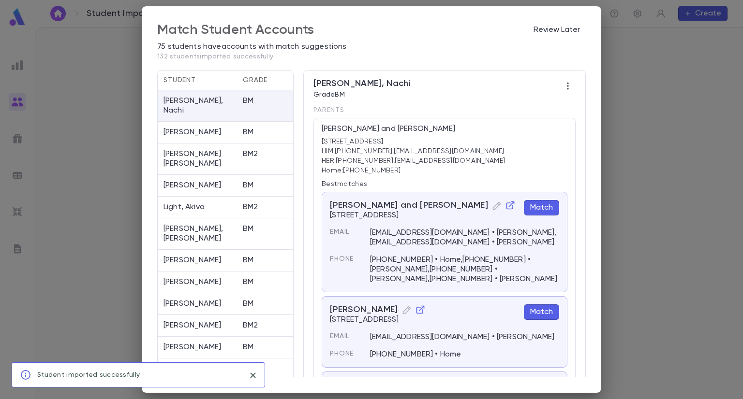
click at [538, 207] on button "Match" at bounding box center [541, 207] width 35 height 15
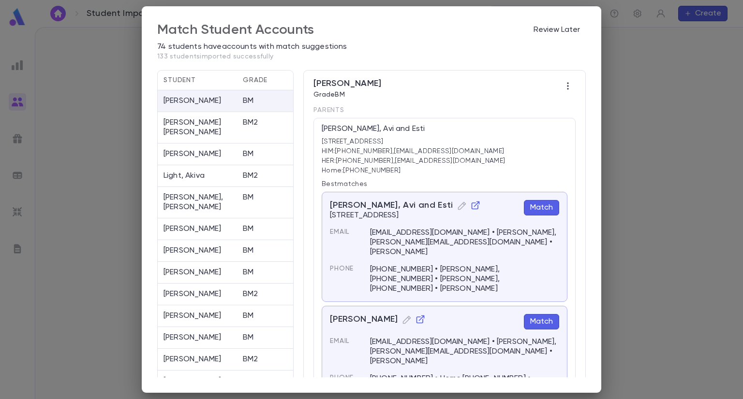
click at [538, 207] on button "Match" at bounding box center [541, 207] width 35 height 15
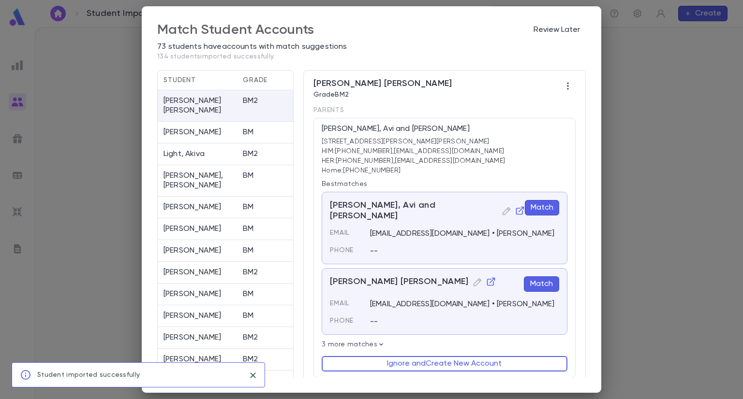
click at [538, 207] on button "Match" at bounding box center [542, 207] width 34 height 15
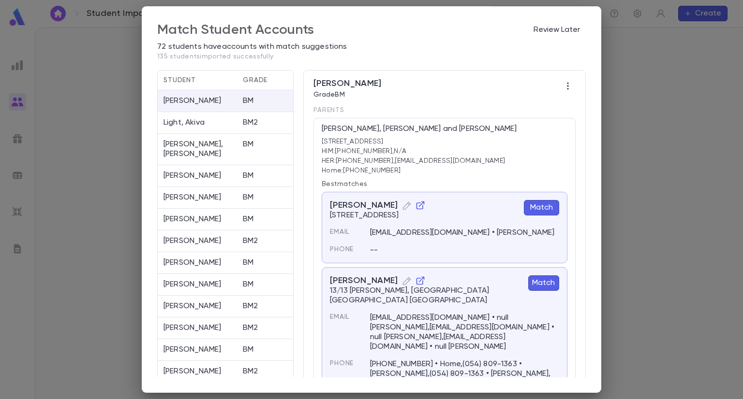
scroll to position [79, 0]
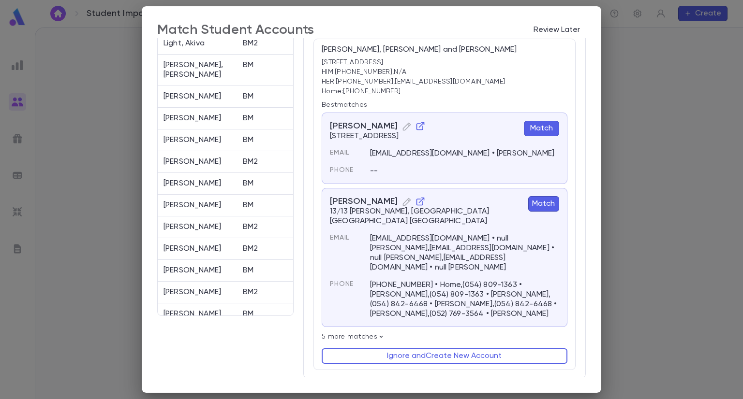
click at [379, 337] on icon at bounding box center [380, 337] width 3 height 2
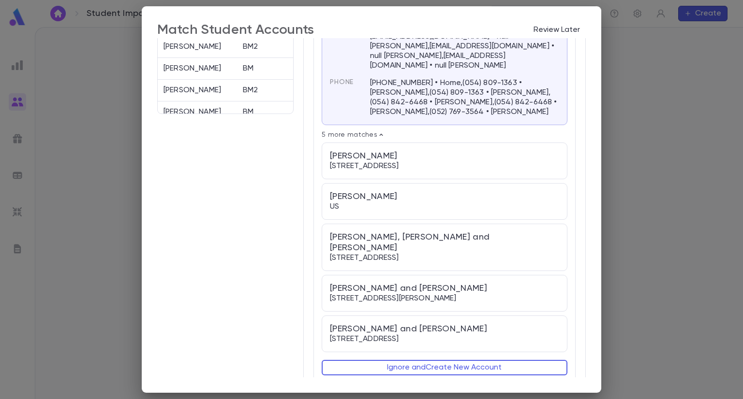
scroll to position [0, 0]
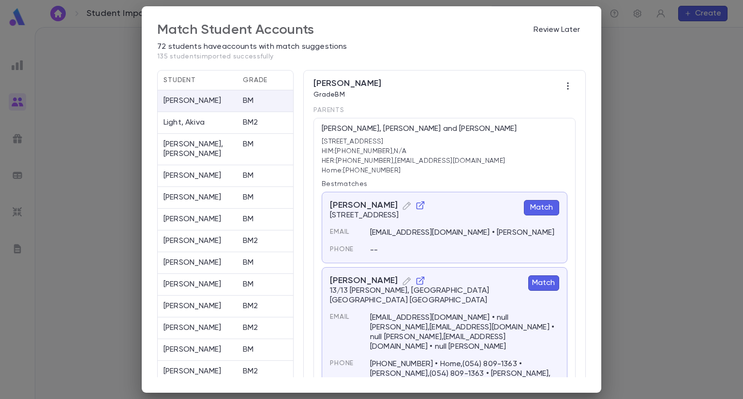
click at [541, 210] on button "Match" at bounding box center [541, 207] width 35 height 15
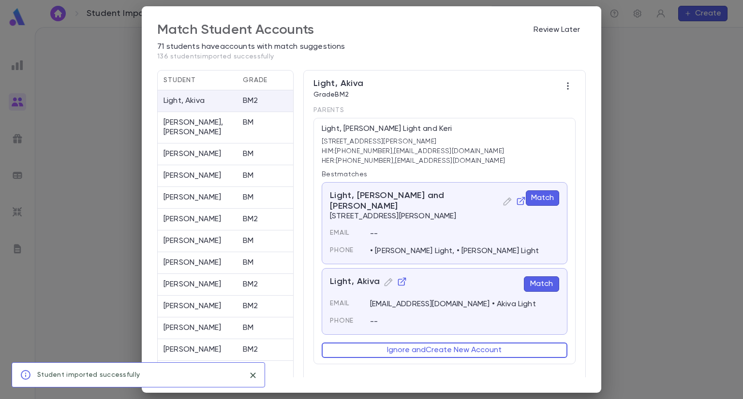
click at [545, 198] on button "Match" at bounding box center [542, 198] width 33 height 15
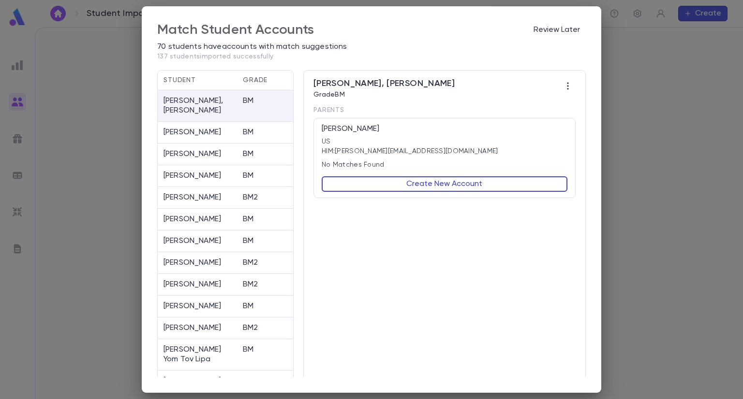
click at [482, 186] on button "Create New Account" at bounding box center [445, 184] width 246 height 15
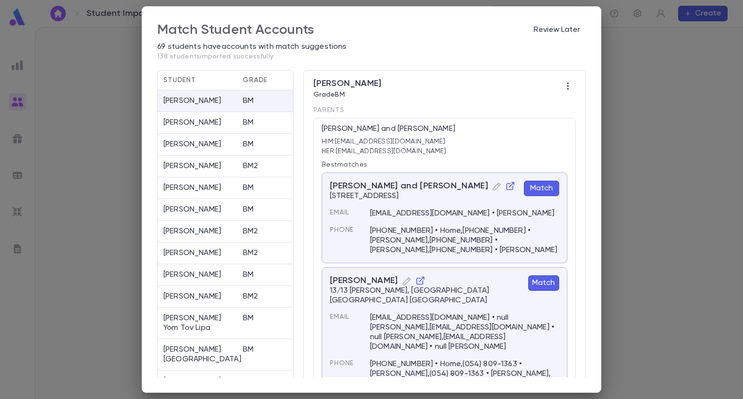
click at [544, 192] on button "Match" at bounding box center [541, 188] width 35 height 15
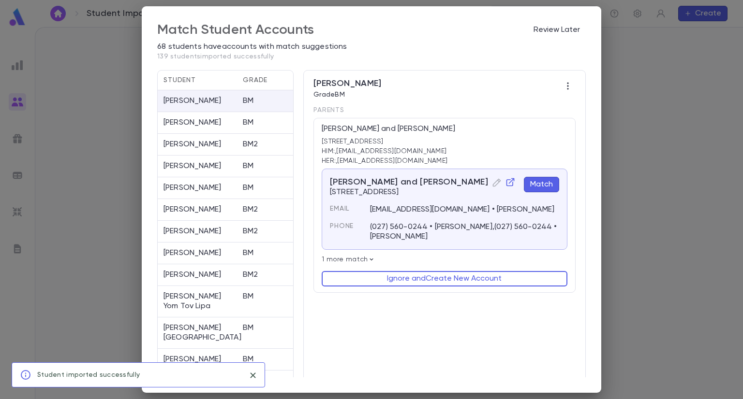
click at [542, 188] on button "Match" at bounding box center [541, 184] width 35 height 15
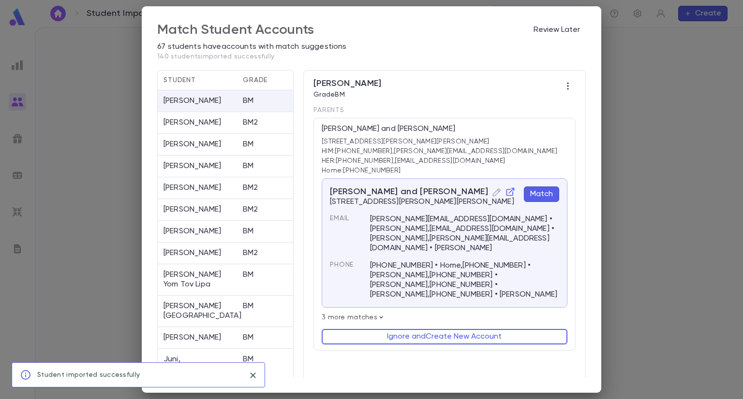
click at [542, 192] on button "Match" at bounding box center [541, 194] width 35 height 15
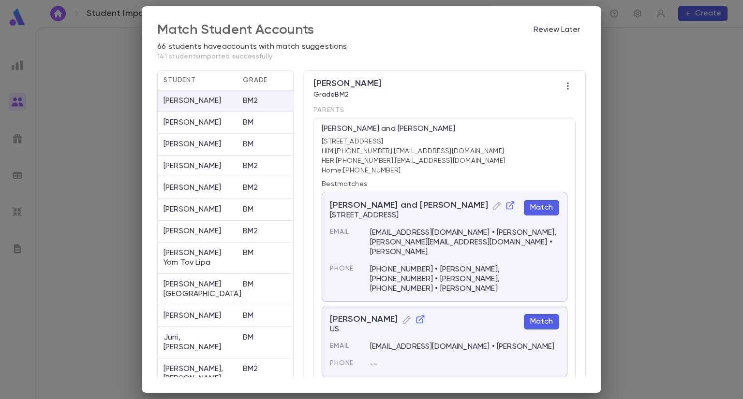
click at [545, 200] on button "Match" at bounding box center [541, 207] width 35 height 15
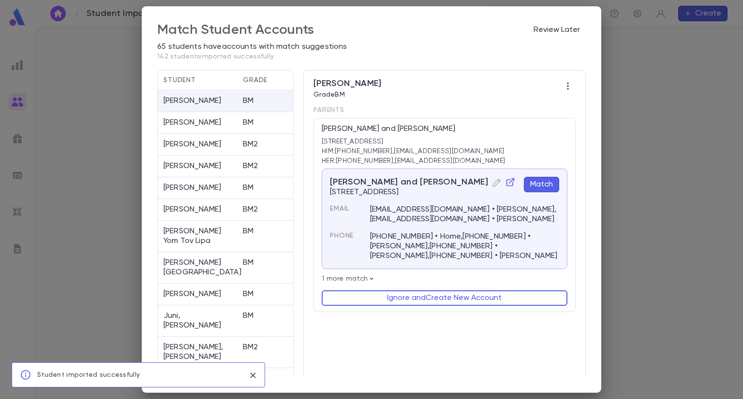
click at [538, 184] on button "Match" at bounding box center [541, 184] width 35 height 15
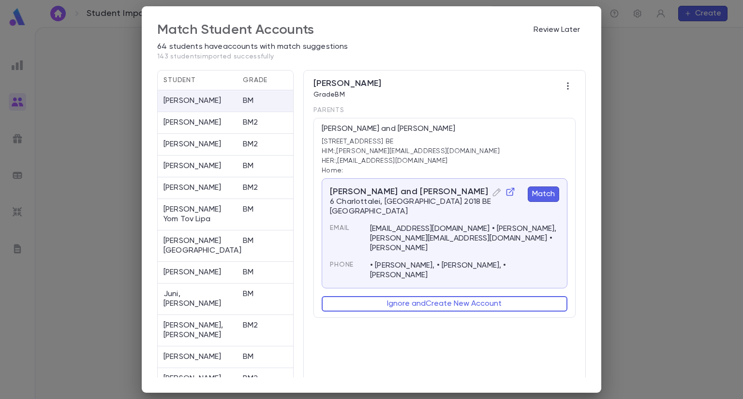
click at [539, 192] on button "Match" at bounding box center [543, 194] width 31 height 15
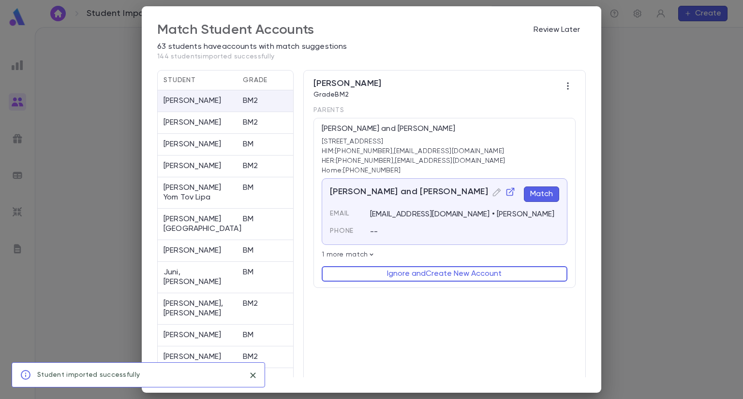
click at [542, 193] on button "Match" at bounding box center [541, 194] width 35 height 15
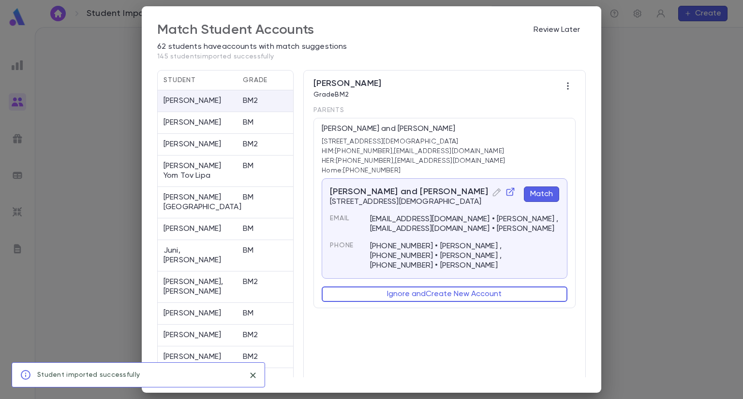
click at [543, 190] on button "Match" at bounding box center [541, 194] width 35 height 15
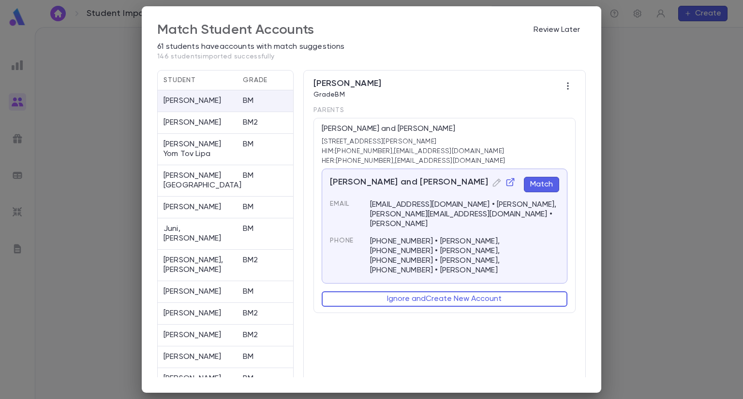
click at [543, 190] on button "Match" at bounding box center [541, 184] width 35 height 15
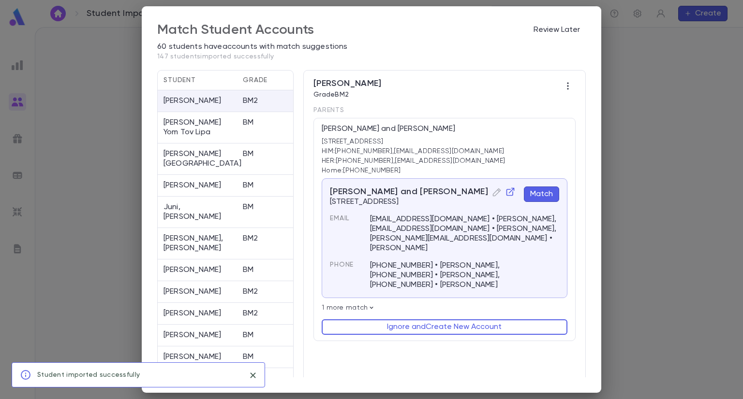
click at [544, 192] on button "Match" at bounding box center [541, 194] width 35 height 15
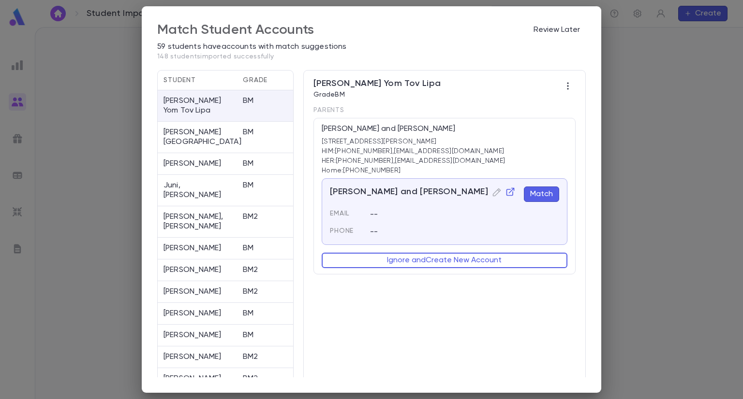
click at [544, 192] on button "Match" at bounding box center [541, 194] width 35 height 15
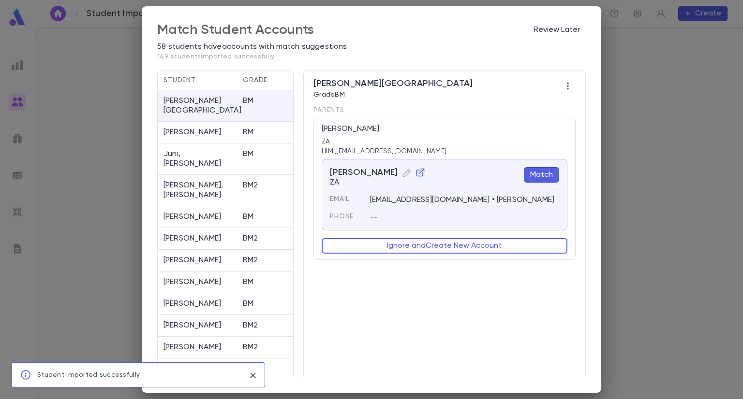
click at [544, 174] on button "Match" at bounding box center [541, 174] width 35 height 15
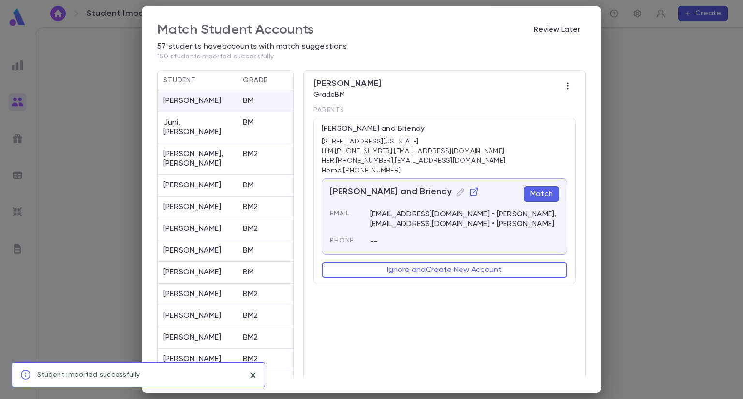
click at [544, 174] on p "Home: [PHONE_NUMBER]" at bounding box center [445, 171] width 246 height 8
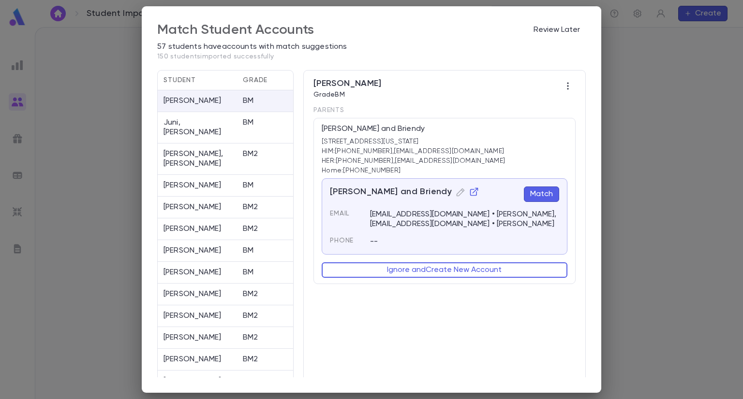
click at [542, 193] on button "Match" at bounding box center [541, 194] width 35 height 15
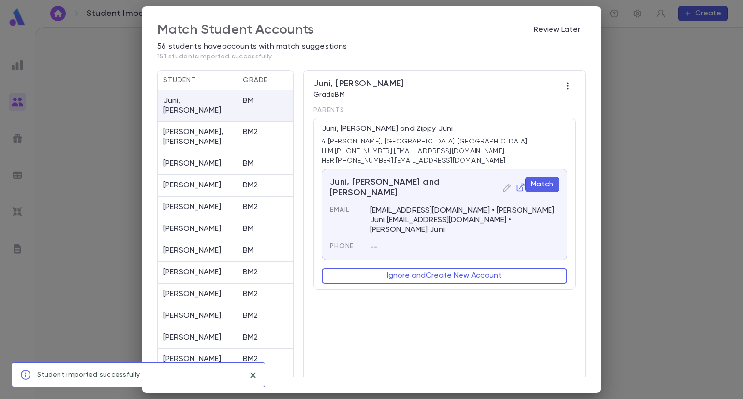
click at [538, 184] on button "Match" at bounding box center [542, 184] width 34 height 15
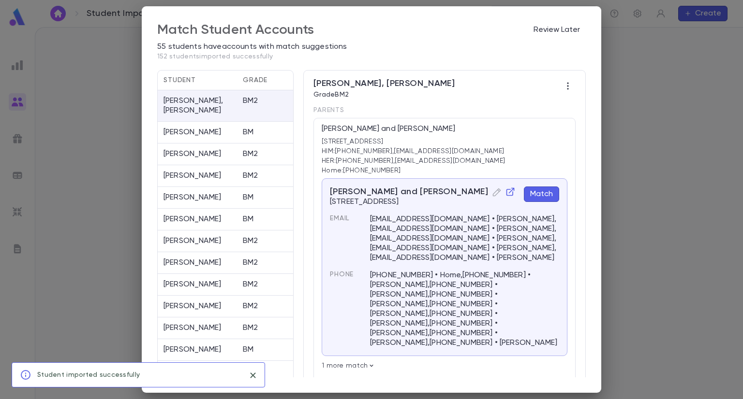
click at [539, 192] on button "Match" at bounding box center [541, 194] width 35 height 15
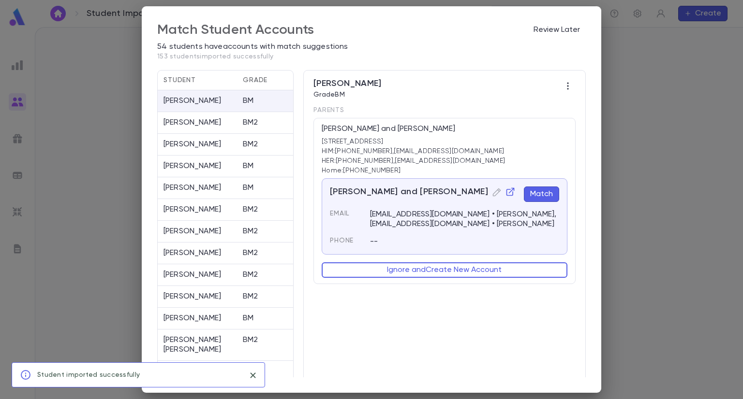
click at [545, 191] on button "Match" at bounding box center [541, 194] width 35 height 15
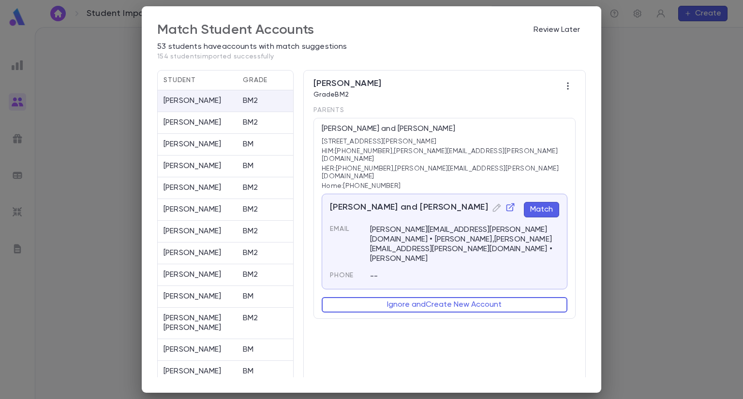
click at [545, 202] on button "Match" at bounding box center [541, 209] width 35 height 15
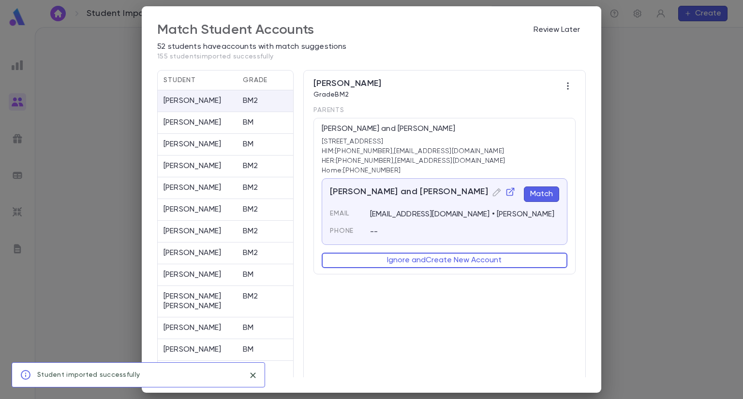
click at [545, 191] on button "Match" at bounding box center [541, 194] width 35 height 15
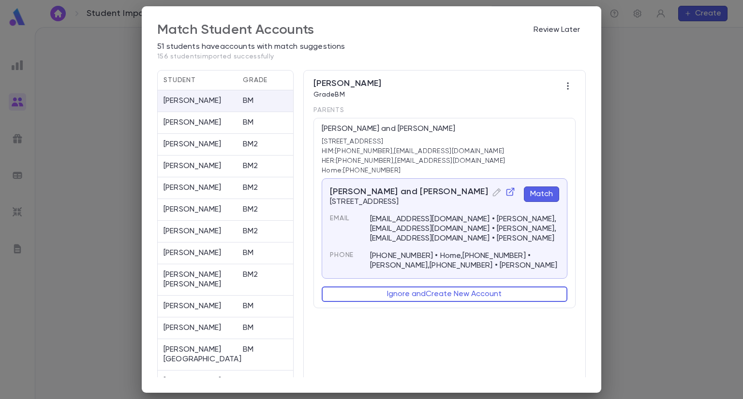
click at [545, 192] on button "Match" at bounding box center [541, 194] width 35 height 15
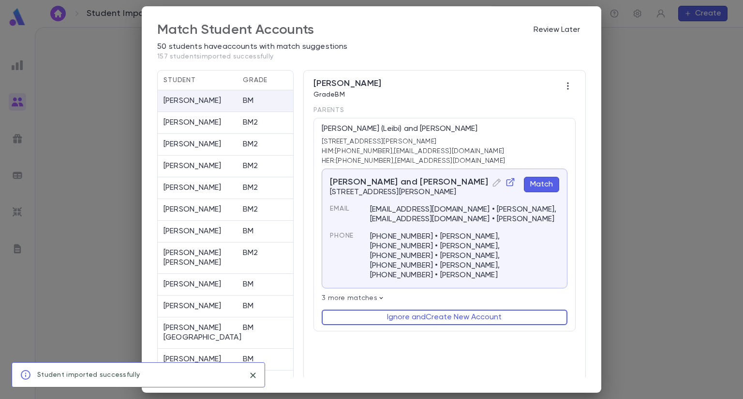
click at [543, 184] on button "Match" at bounding box center [541, 184] width 35 height 15
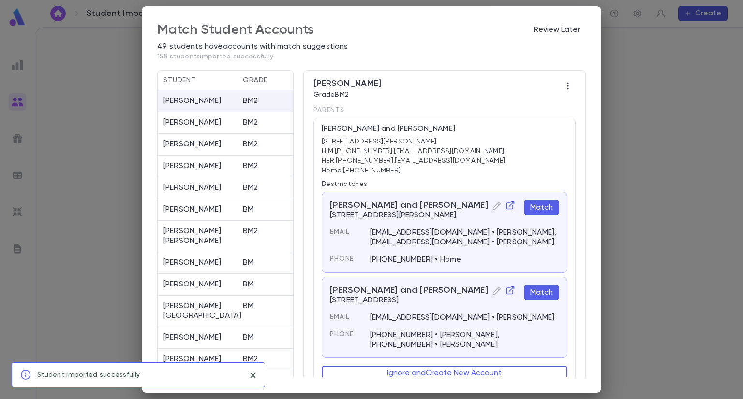
click at [541, 204] on button "Match" at bounding box center [541, 207] width 35 height 15
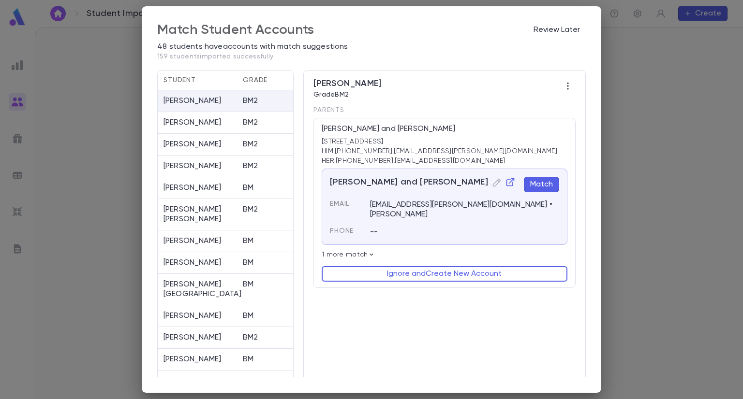
click at [544, 182] on button "Match" at bounding box center [541, 184] width 35 height 15
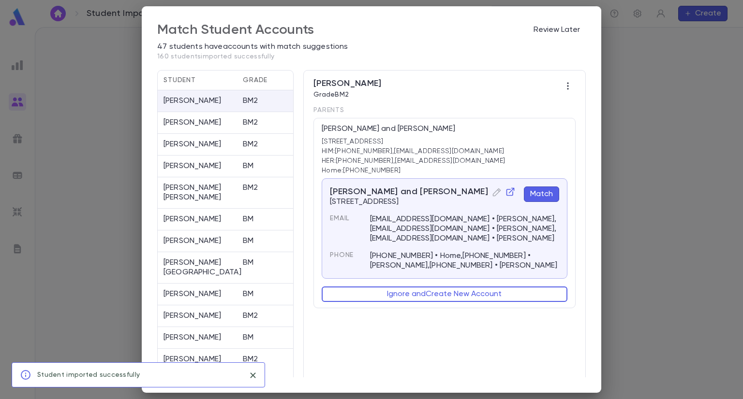
click at [544, 191] on button "Match" at bounding box center [541, 194] width 35 height 15
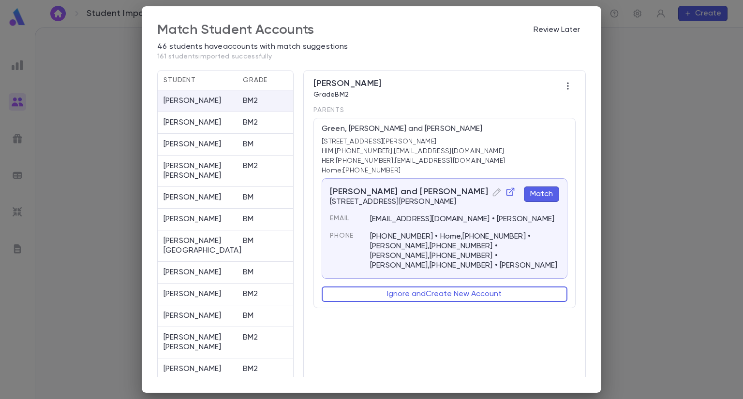
click at [544, 192] on button "Match" at bounding box center [541, 194] width 35 height 15
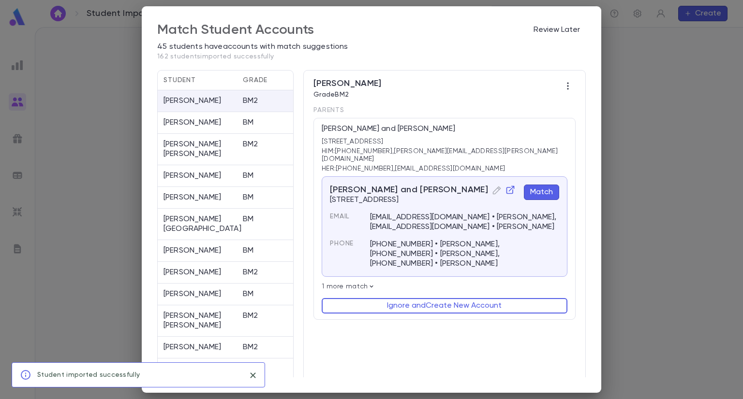
click at [542, 185] on button "Match" at bounding box center [541, 192] width 35 height 15
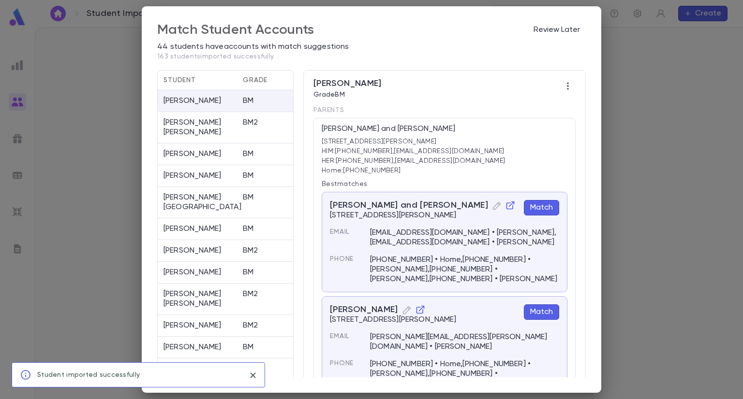
click at [549, 209] on button "Match" at bounding box center [541, 207] width 35 height 15
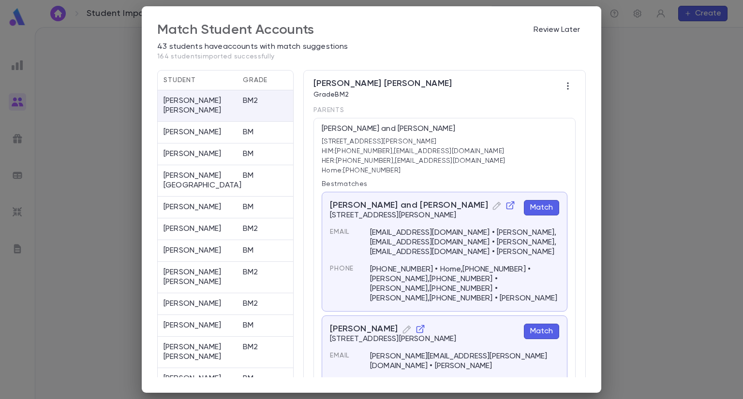
click at [543, 211] on button "Match" at bounding box center [541, 207] width 35 height 15
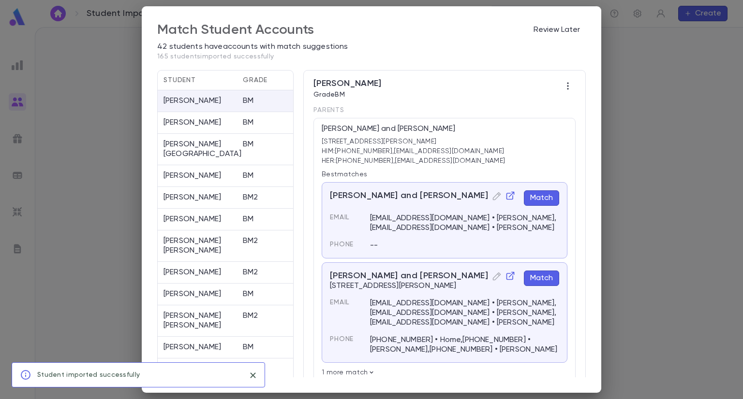
click at [542, 199] on button "Match" at bounding box center [541, 198] width 35 height 15
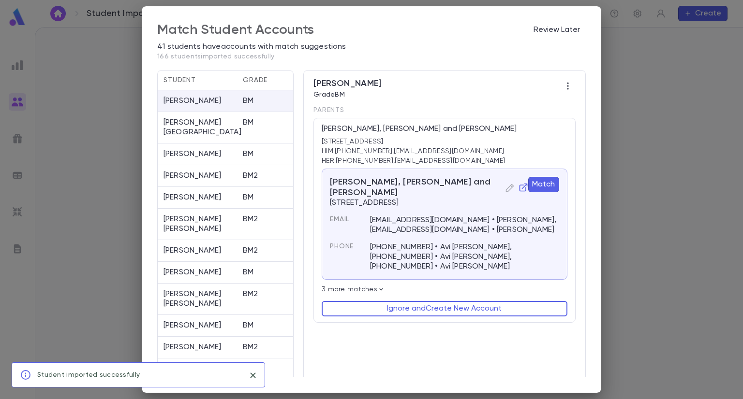
click at [536, 186] on button "Match" at bounding box center [543, 184] width 31 height 15
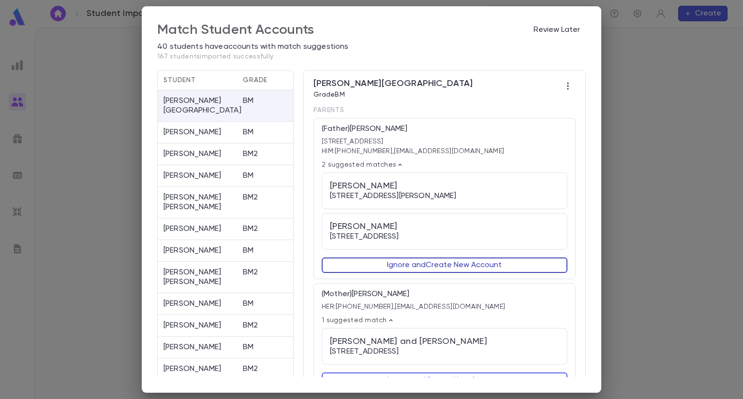
click at [515, 267] on button "Ignore and Create New Account" at bounding box center [445, 265] width 246 height 15
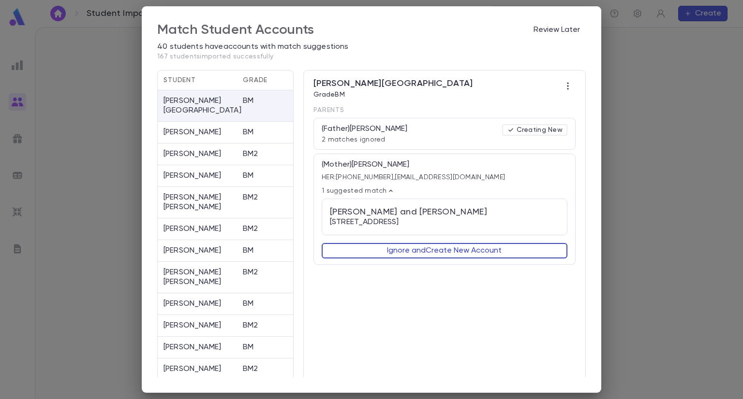
click at [459, 248] on button "Ignore and Create New Account" at bounding box center [445, 250] width 246 height 15
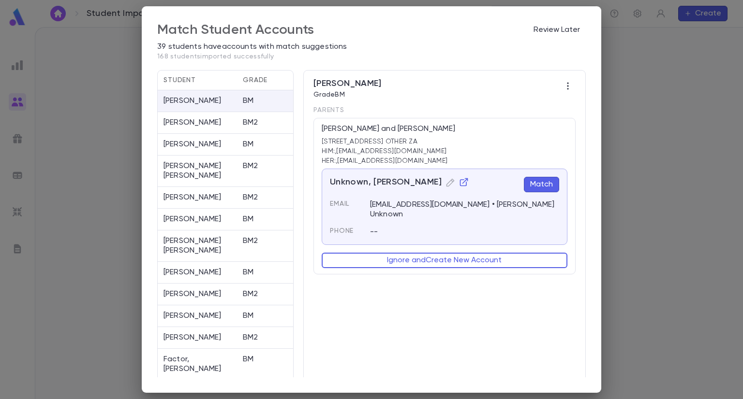
click at [530, 188] on button "Match" at bounding box center [541, 184] width 35 height 15
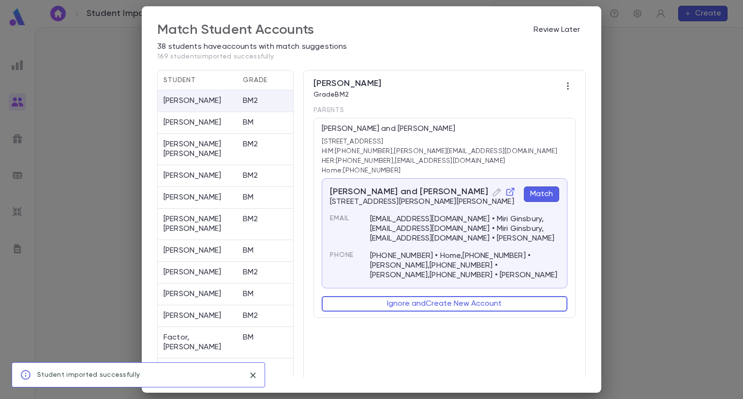
click at [537, 192] on button "Match" at bounding box center [541, 194] width 35 height 15
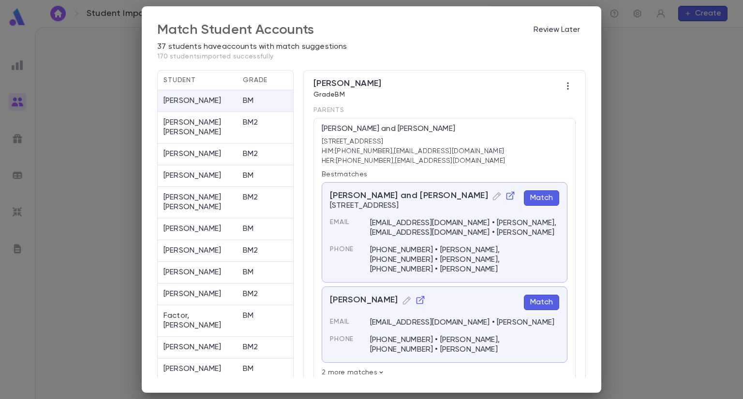
click at [537, 194] on button "Match" at bounding box center [541, 198] width 35 height 15
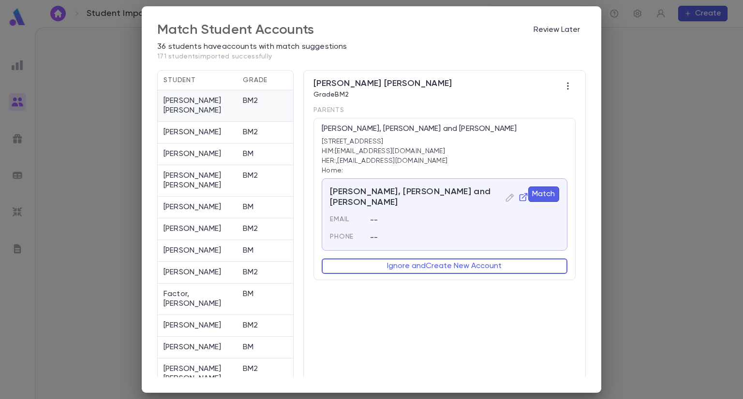
click at [267, 115] on div "[PERSON_NAME] [PERSON_NAME] BM2" at bounding box center [225, 105] width 135 height 31
click at [537, 198] on button "Match" at bounding box center [543, 194] width 31 height 15
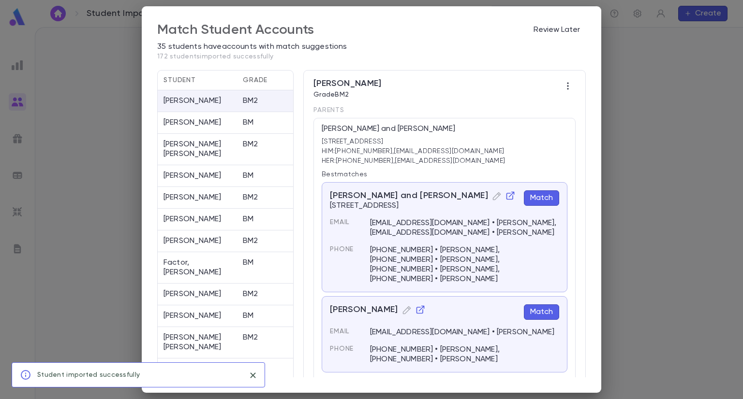
click at [543, 194] on button "Match" at bounding box center [541, 198] width 35 height 15
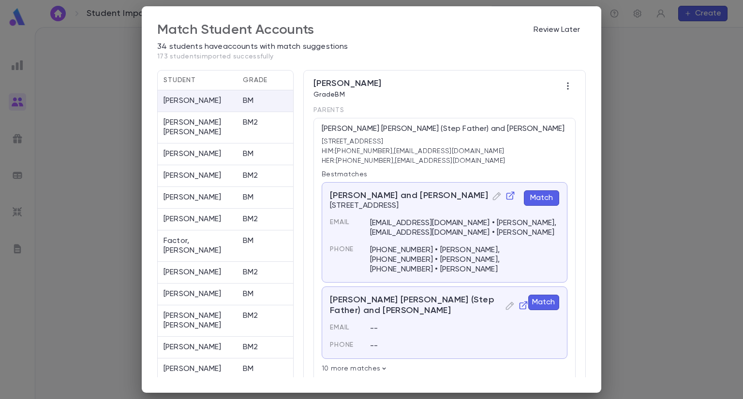
click at [545, 196] on button "Match" at bounding box center [541, 198] width 35 height 15
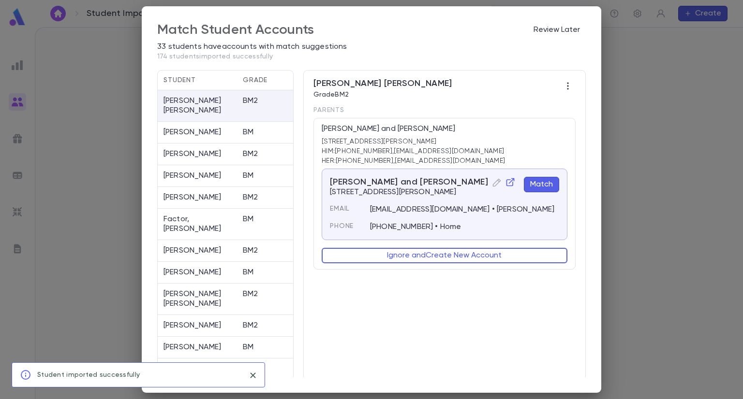
click at [546, 181] on button "Match" at bounding box center [541, 184] width 35 height 15
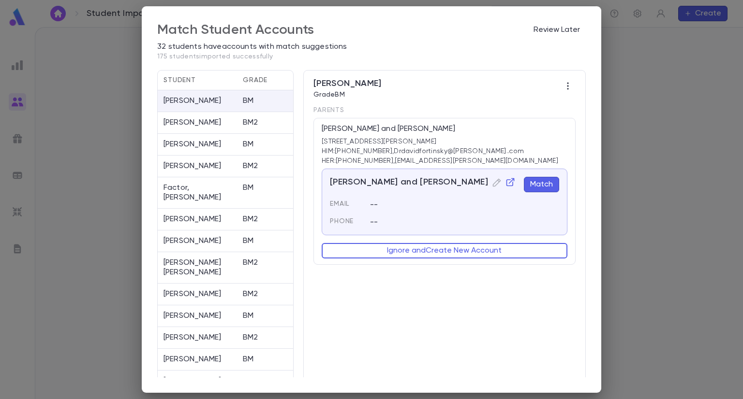
click at [544, 186] on button "Match" at bounding box center [541, 184] width 35 height 15
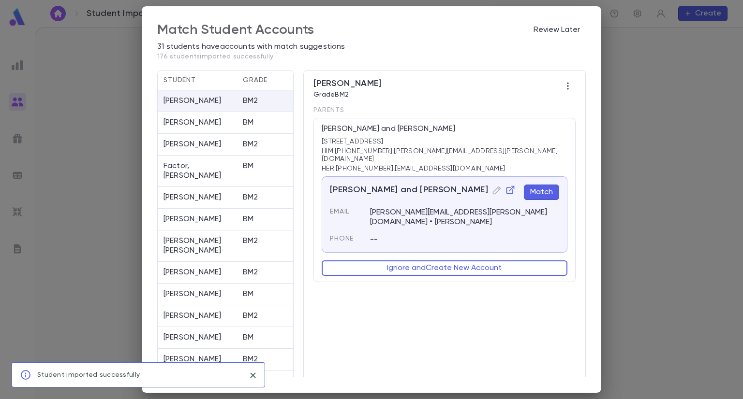
click at [544, 185] on button "Match" at bounding box center [541, 192] width 35 height 15
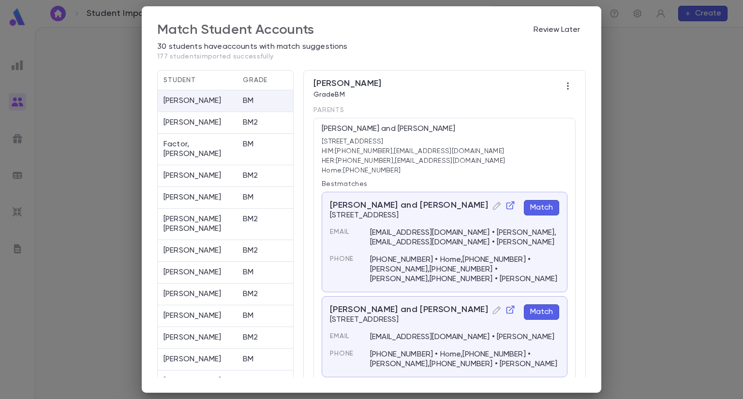
click at [545, 206] on button "Match" at bounding box center [541, 207] width 35 height 15
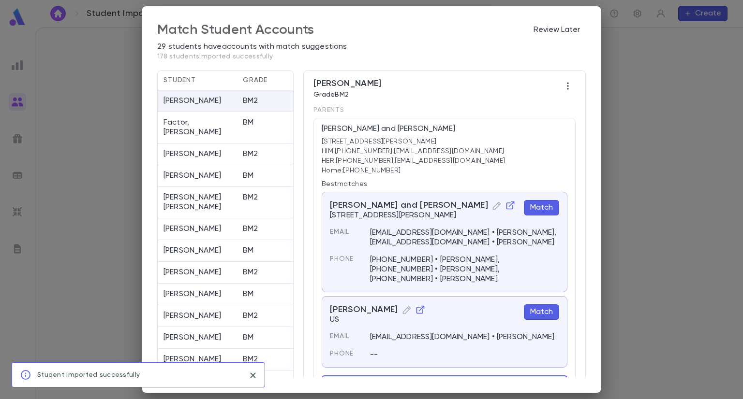
click at [545, 205] on button "Match" at bounding box center [541, 207] width 35 height 15
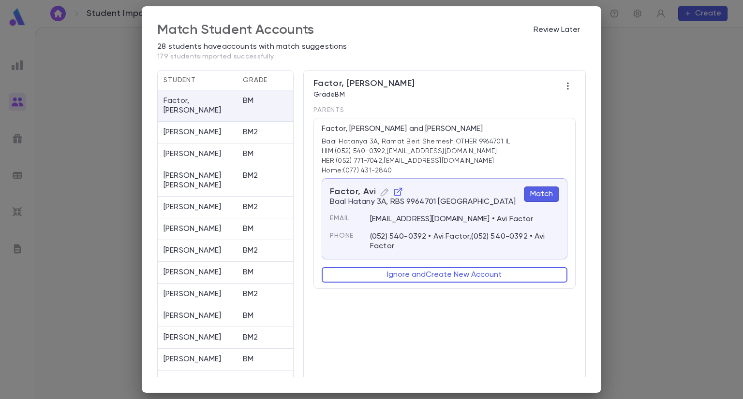
click at [535, 196] on button "Match" at bounding box center [541, 194] width 35 height 15
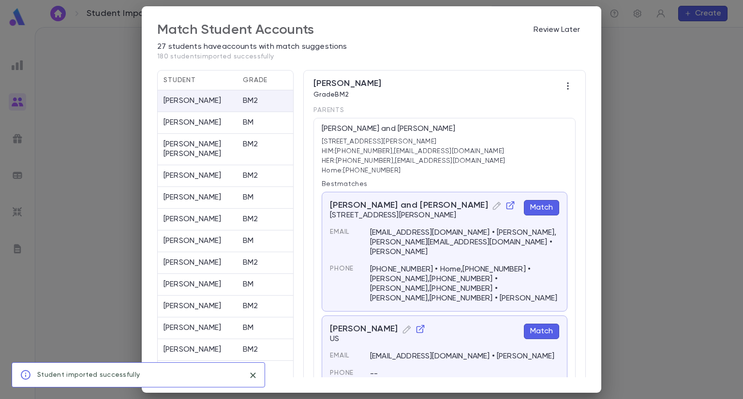
click at [537, 204] on button "Match" at bounding box center [541, 207] width 35 height 15
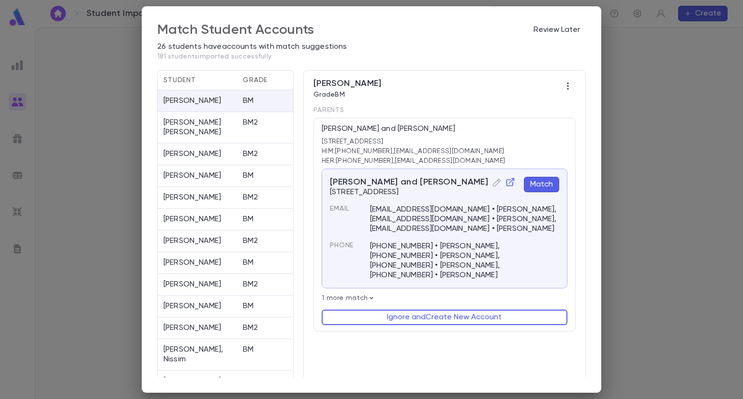
click at [538, 192] on button "Match" at bounding box center [541, 184] width 35 height 15
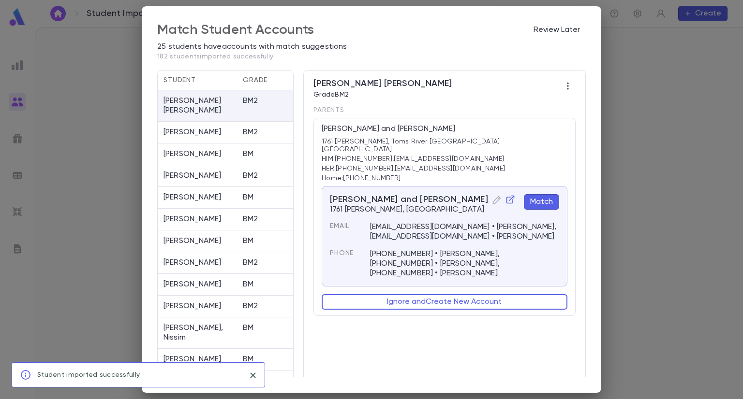
click at [542, 194] on button "Match" at bounding box center [541, 201] width 35 height 15
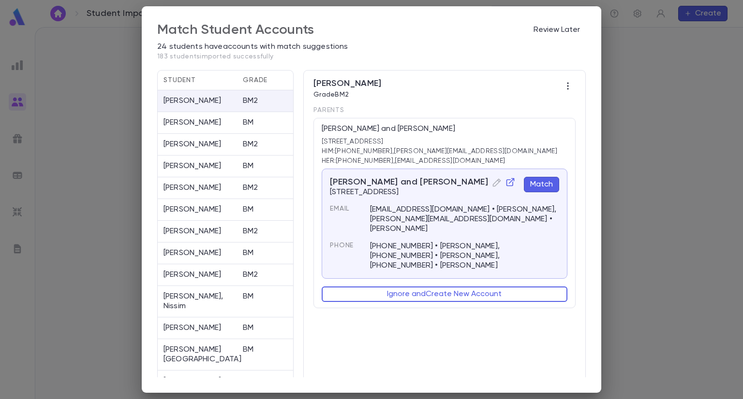
click at [540, 191] on button "Match" at bounding box center [541, 184] width 35 height 15
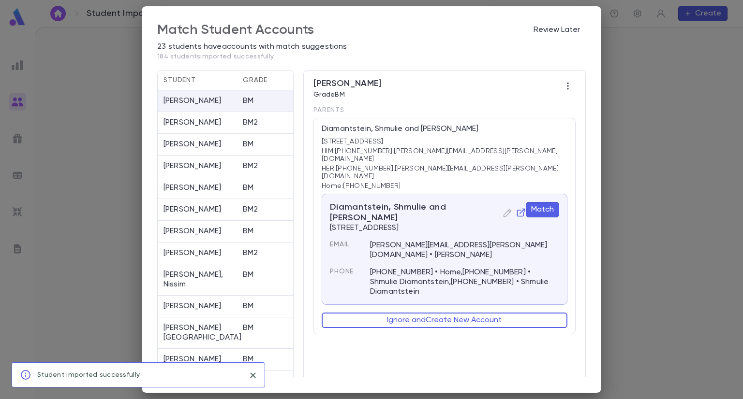
click at [534, 202] on button "Match" at bounding box center [542, 209] width 33 height 15
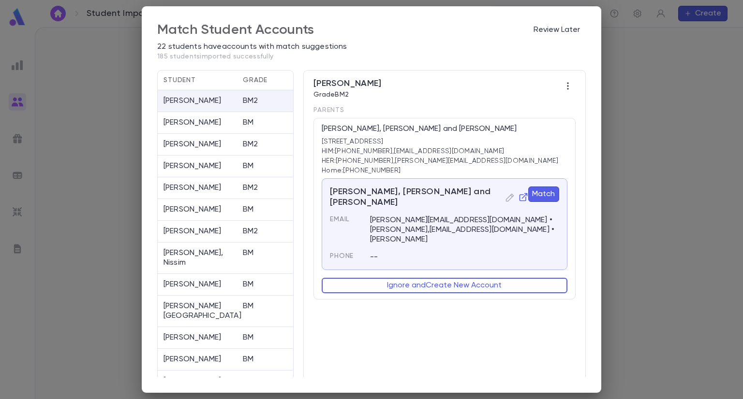
click at [544, 200] on button "Match" at bounding box center [543, 194] width 31 height 15
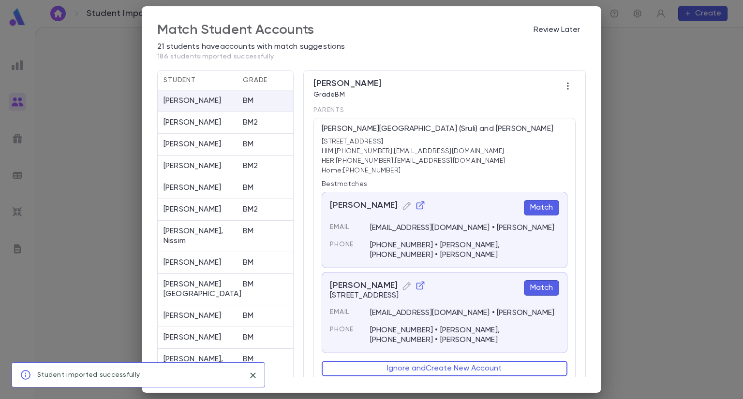
click at [545, 205] on button "Match" at bounding box center [541, 207] width 35 height 15
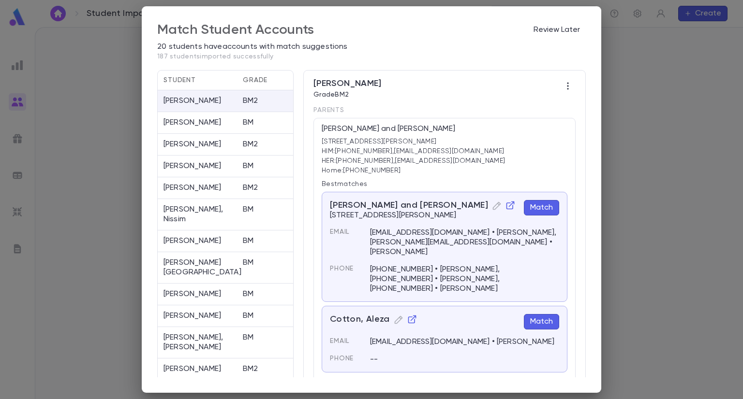
click at [547, 210] on button "Match" at bounding box center [541, 207] width 35 height 15
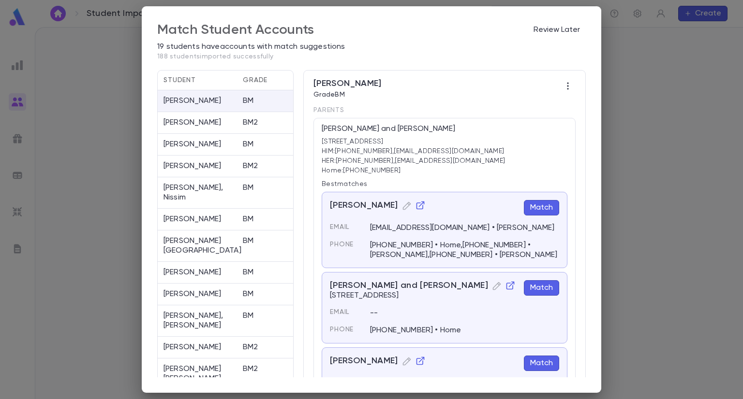
click at [535, 292] on button "Match" at bounding box center [541, 287] width 35 height 15
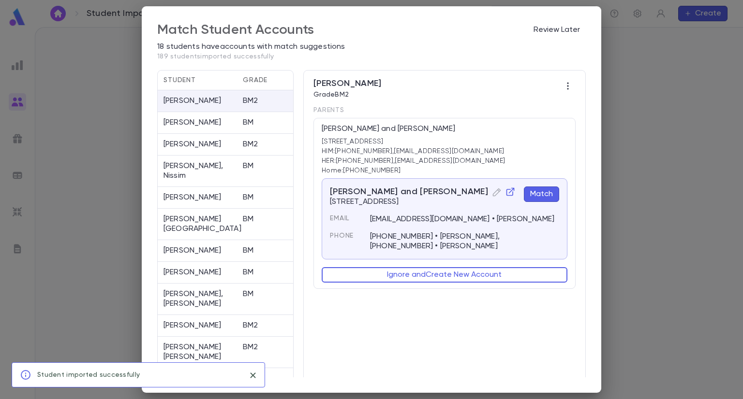
click at [541, 193] on button "Match" at bounding box center [541, 194] width 35 height 15
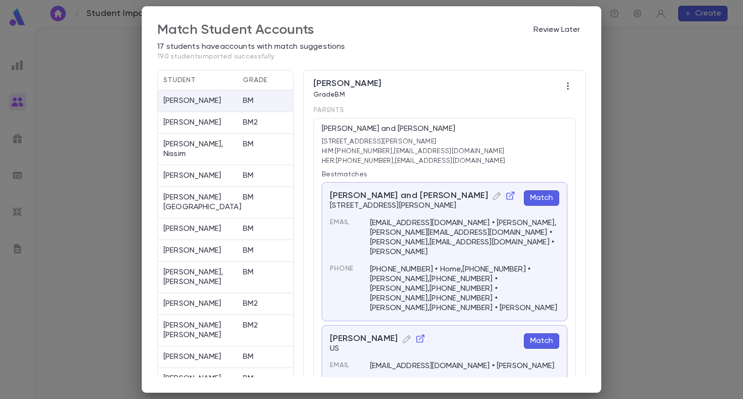
click at [537, 196] on button "Match" at bounding box center [541, 198] width 35 height 15
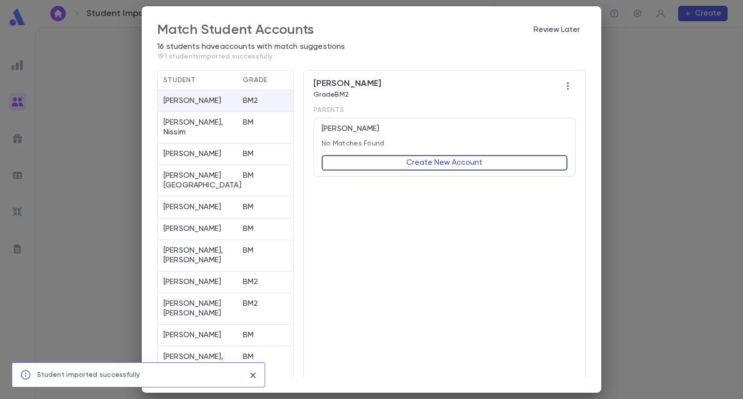
click at [468, 164] on button "Create New Account" at bounding box center [445, 162] width 246 height 15
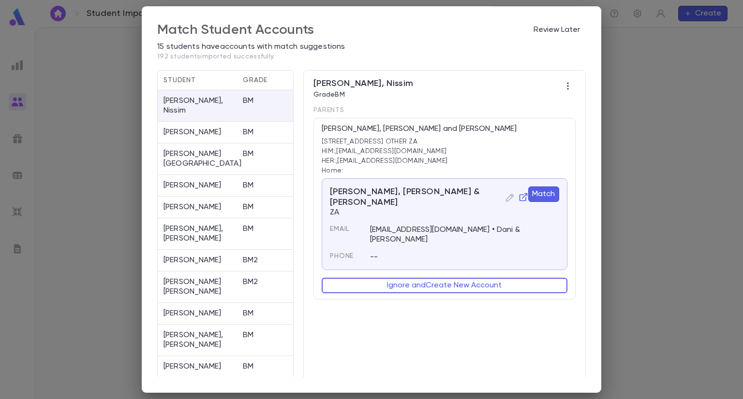
click at [545, 195] on button "Match" at bounding box center [543, 194] width 31 height 15
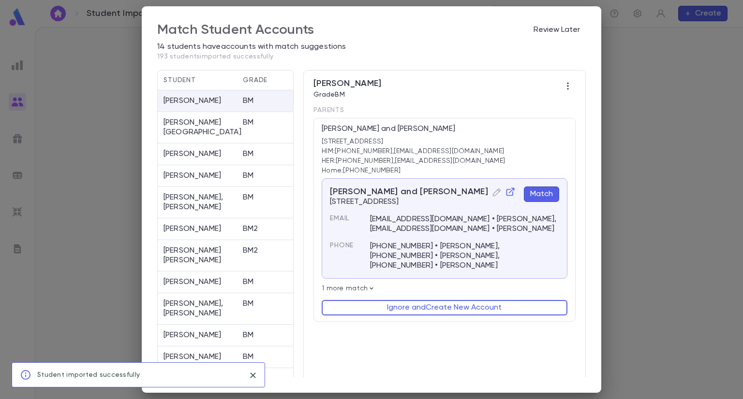
click at [541, 191] on button "Match" at bounding box center [541, 194] width 35 height 15
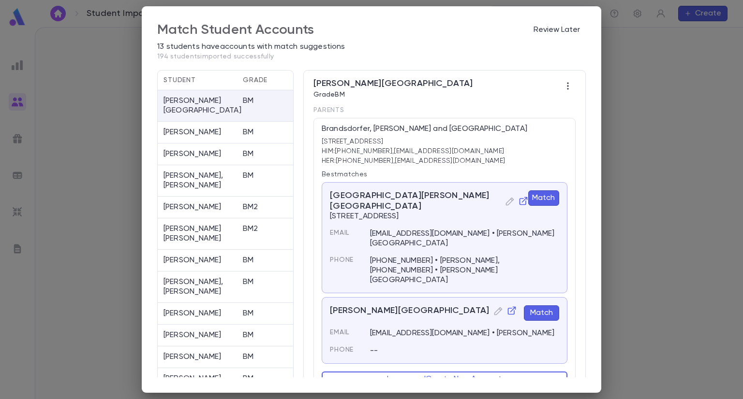
click at [529, 306] on button "Match" at bounding box center [541, 313] width 35 height 15
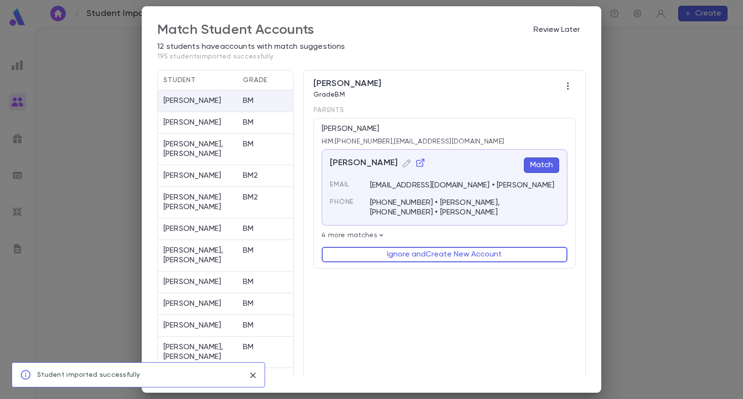
click at [539, 162] on button "Match" at bounding box center [541, 165] width 35 height 15
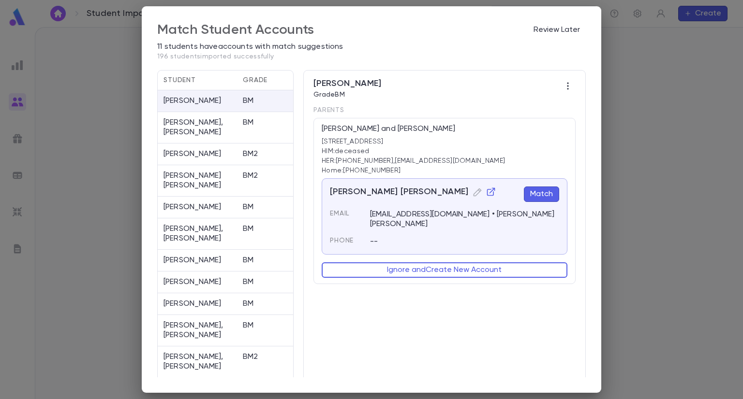
click at [540, 192] on button "Match" at bounding box center [541, 194] width 35 height 15
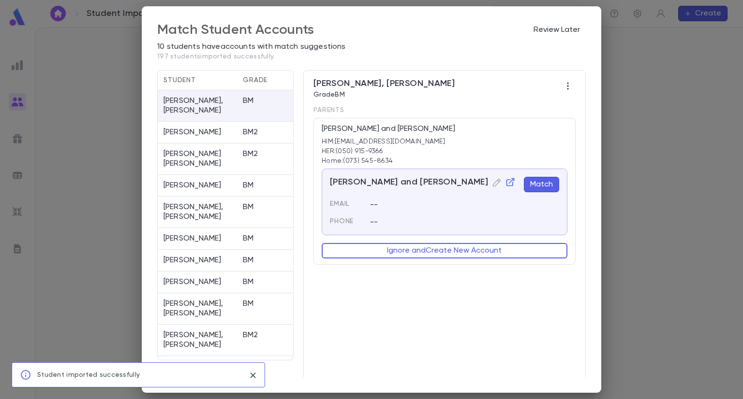
click at [538, 187] on button "Match" at bounding box center [541, 184] width 35 height 15
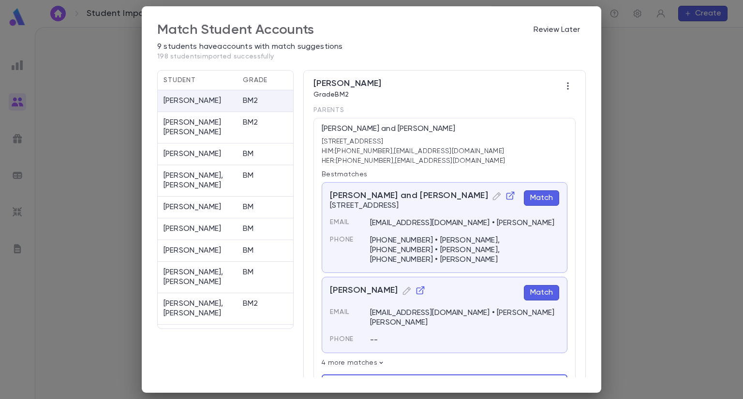
click at [546, 198] on button "Match" at bounding box center [541, 198] width 35 height 15
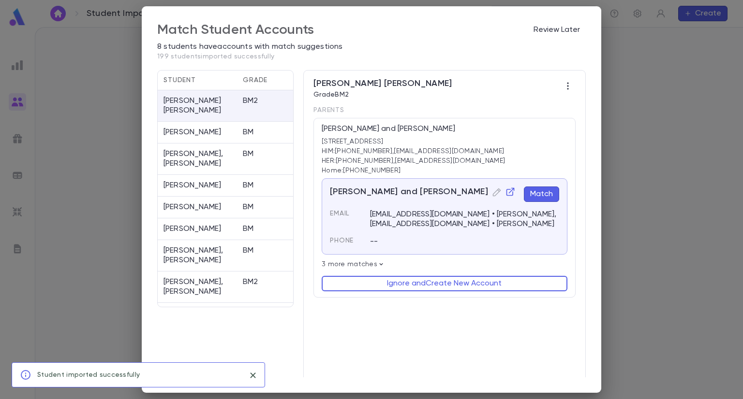
click at [541, 200] on button "Match" at bounding box center [541, 194] width 35 height 15
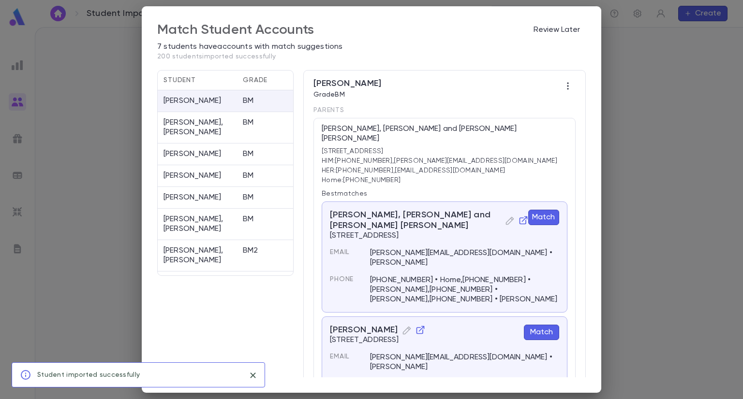
click at [540, 210] on button "Match" at bounding box center [543, 217] width 31 height 15
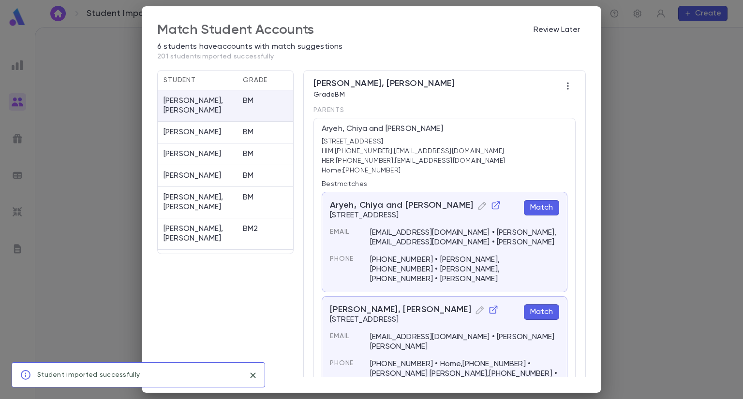
click at [540, 206] on button "Match" at bounding box center [541, 207] width 35 height 15
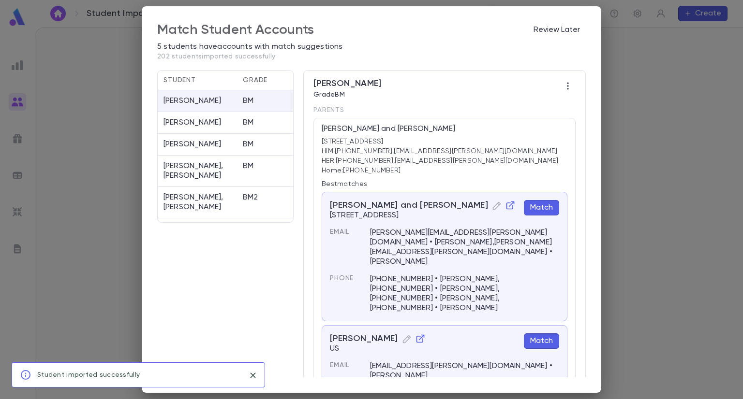
click at [540, 207] on button "Match" at bounding box center [541, 207] width 35 height 15
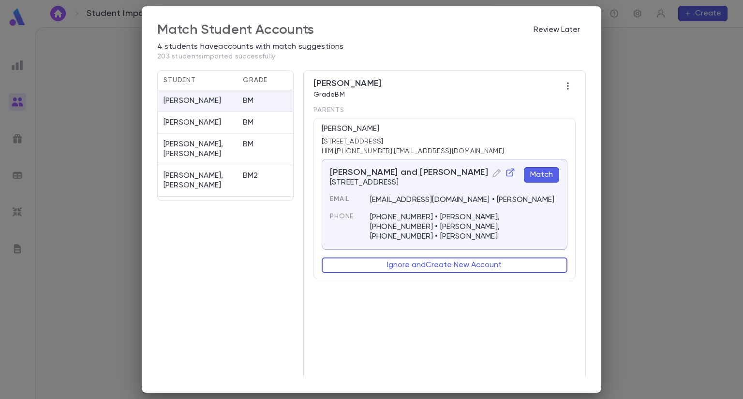
click at [540, 180] on button "Match" at bounding box center [541, 174] width 35 height 15
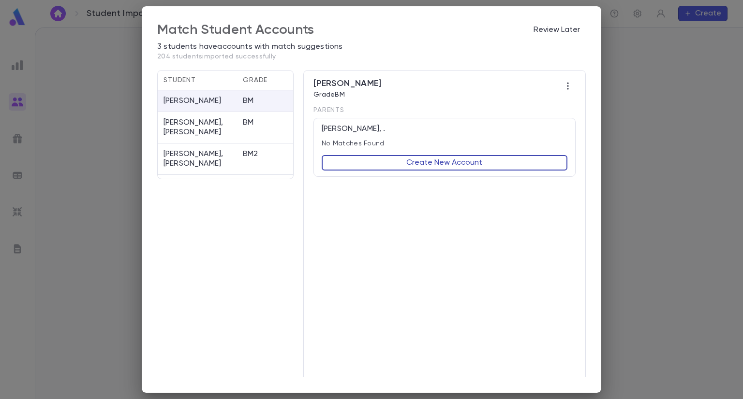
click at [499, 162] on button "Create New Account" at bounding box center [445, 162] width 246 height 15
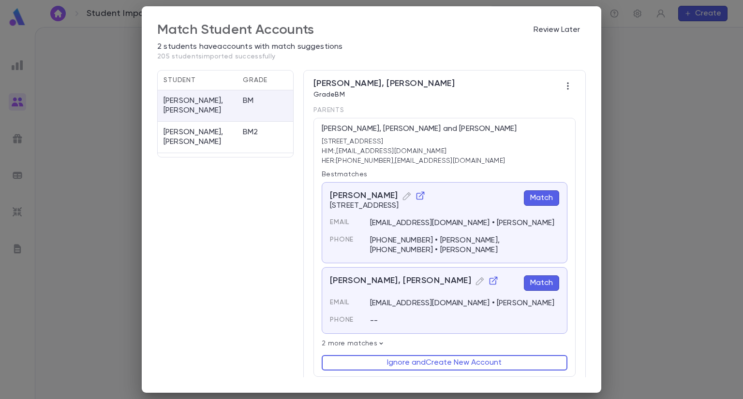
click at [535, 286] on button "Match" at bounding box center [541, 283] width 35 height 15
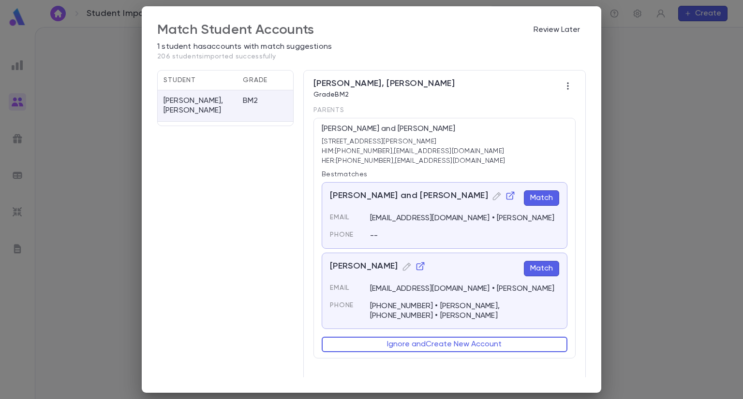
click at [537, 197] on button "Match" at bounding box center [541, 198] width 35 height 15
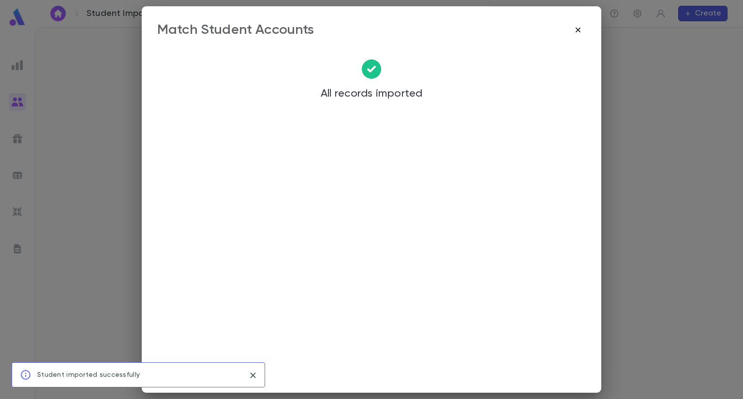
click at [575, 32] on icon "button" at bounding box center [578, 30] width 10 height 10
